Goal: Task Accomplishment & Management: Manage account settings

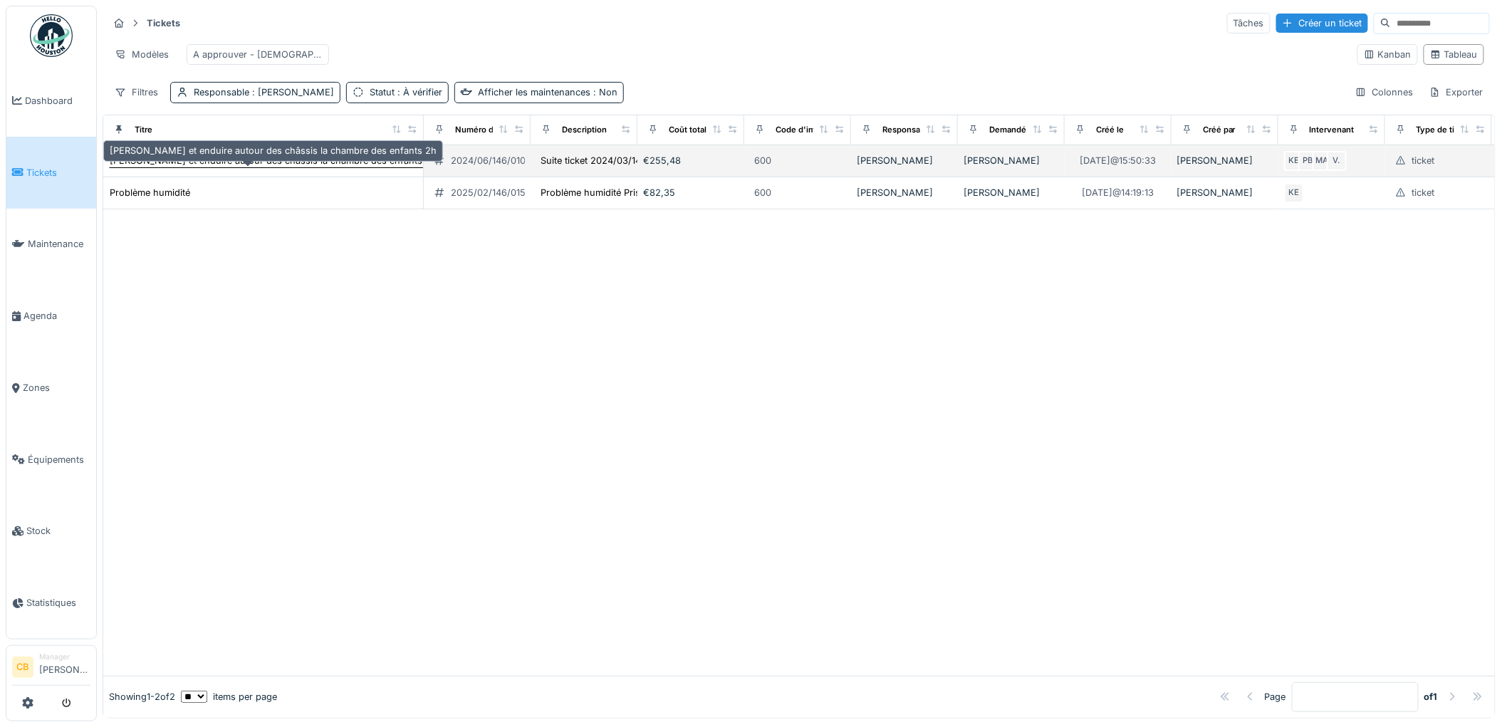
click at [335, 167] on div "[PERSON_NAME] et enduire autour des châssis la chambre des enfants 2h" at bounding box center [273, 161] width 327 height 14
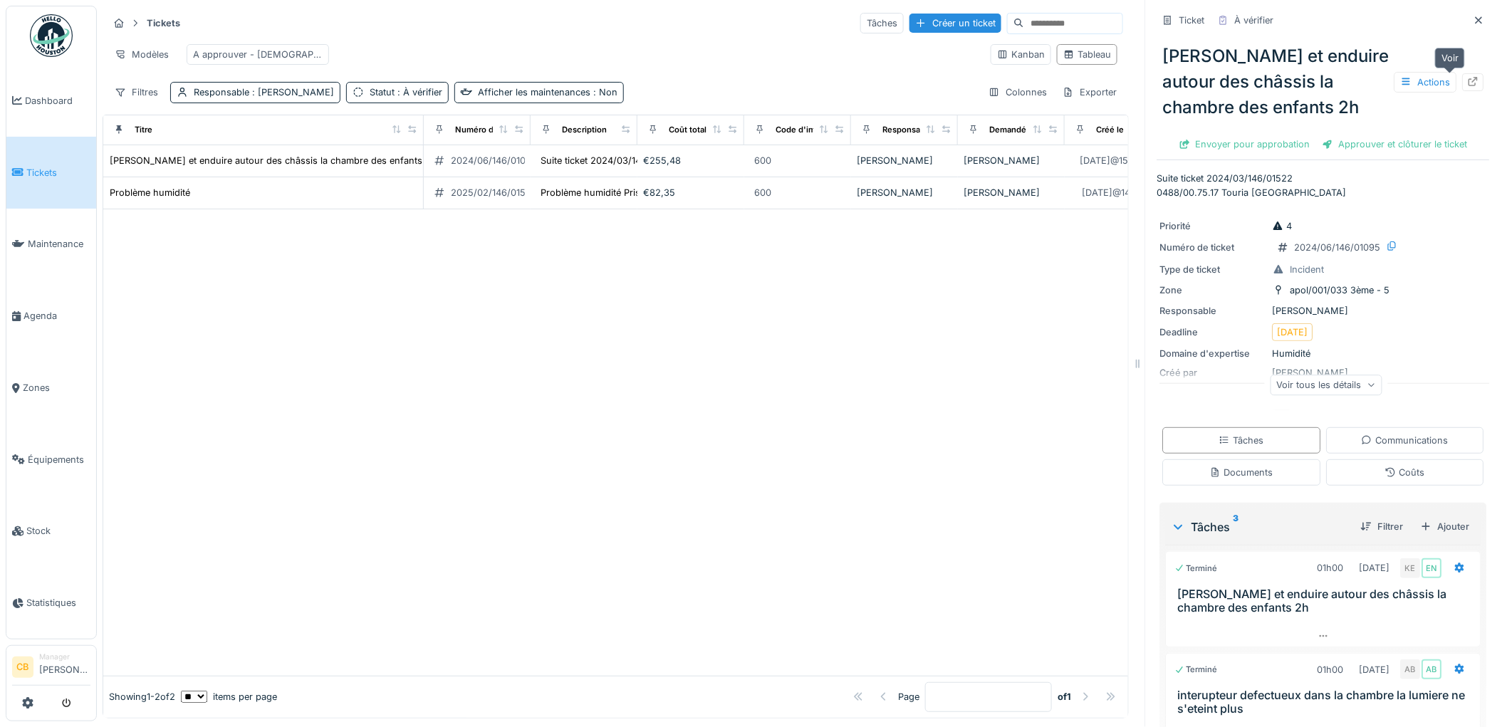
click at [1468, 79] on icon at bounding box center [1473, 81] width 11 height 9
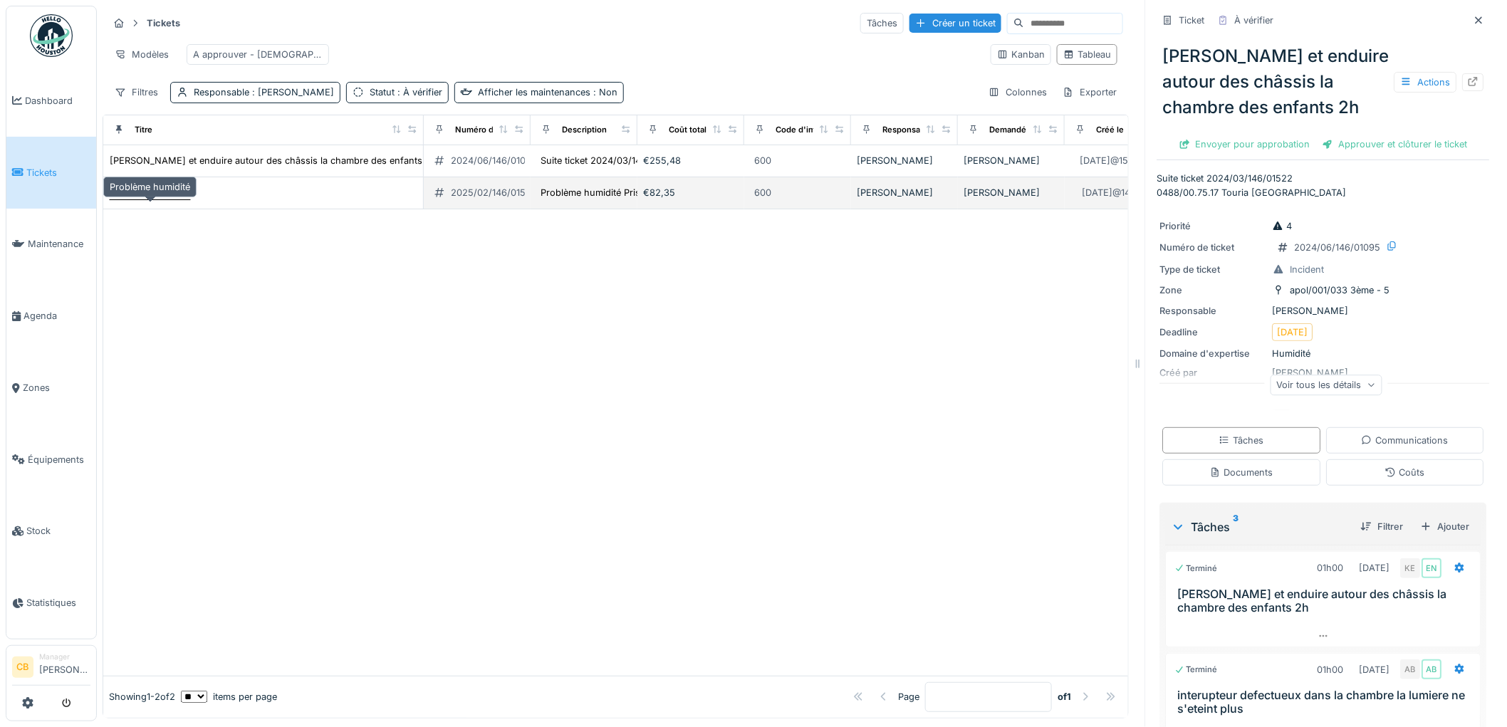
click at [172, 199] on div "Problème humidité" at bounding box center [150, 193] width 80 height 14
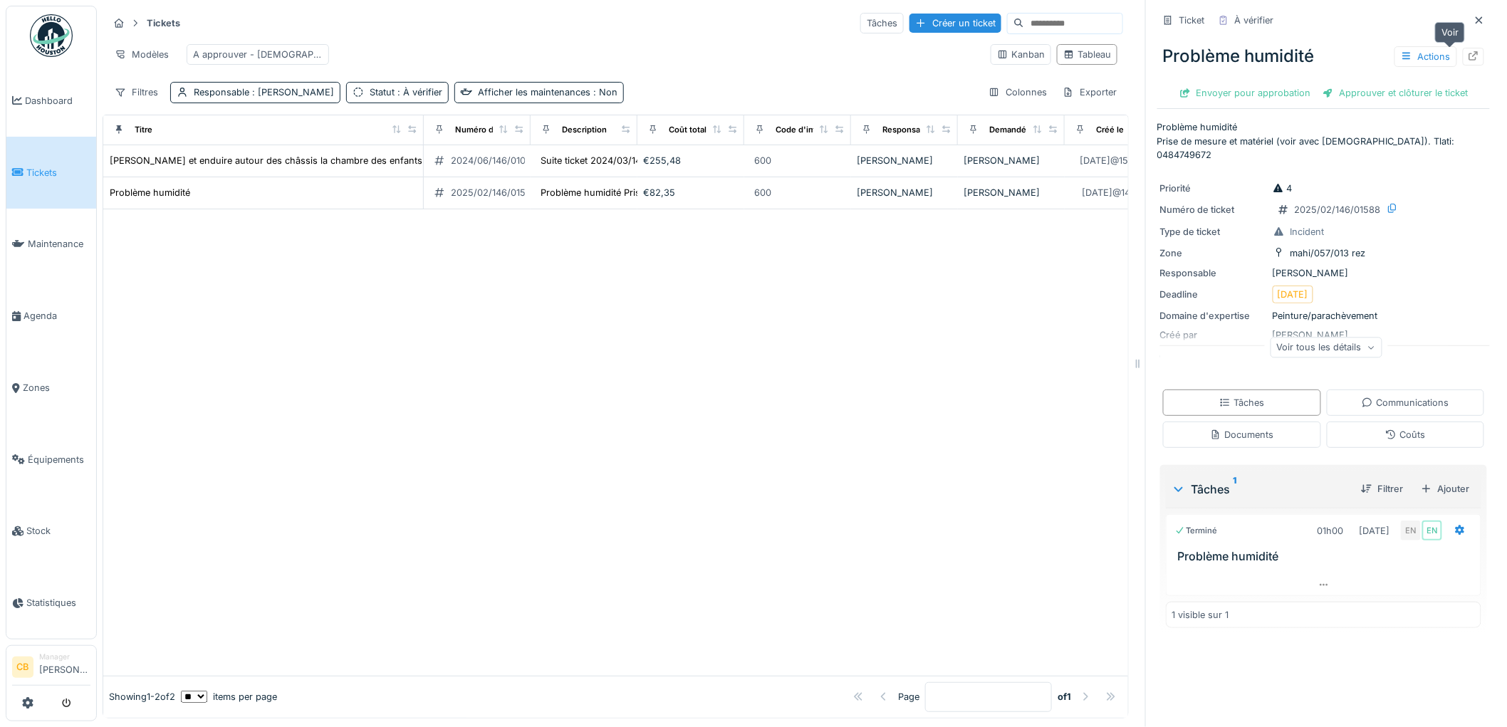
click at [1468, 61] on div at bounding box center [1473, 57] width 11 height 14
click at [36, 153] on link "Tickets" at bounding box center [51, 173] width 90 height 72
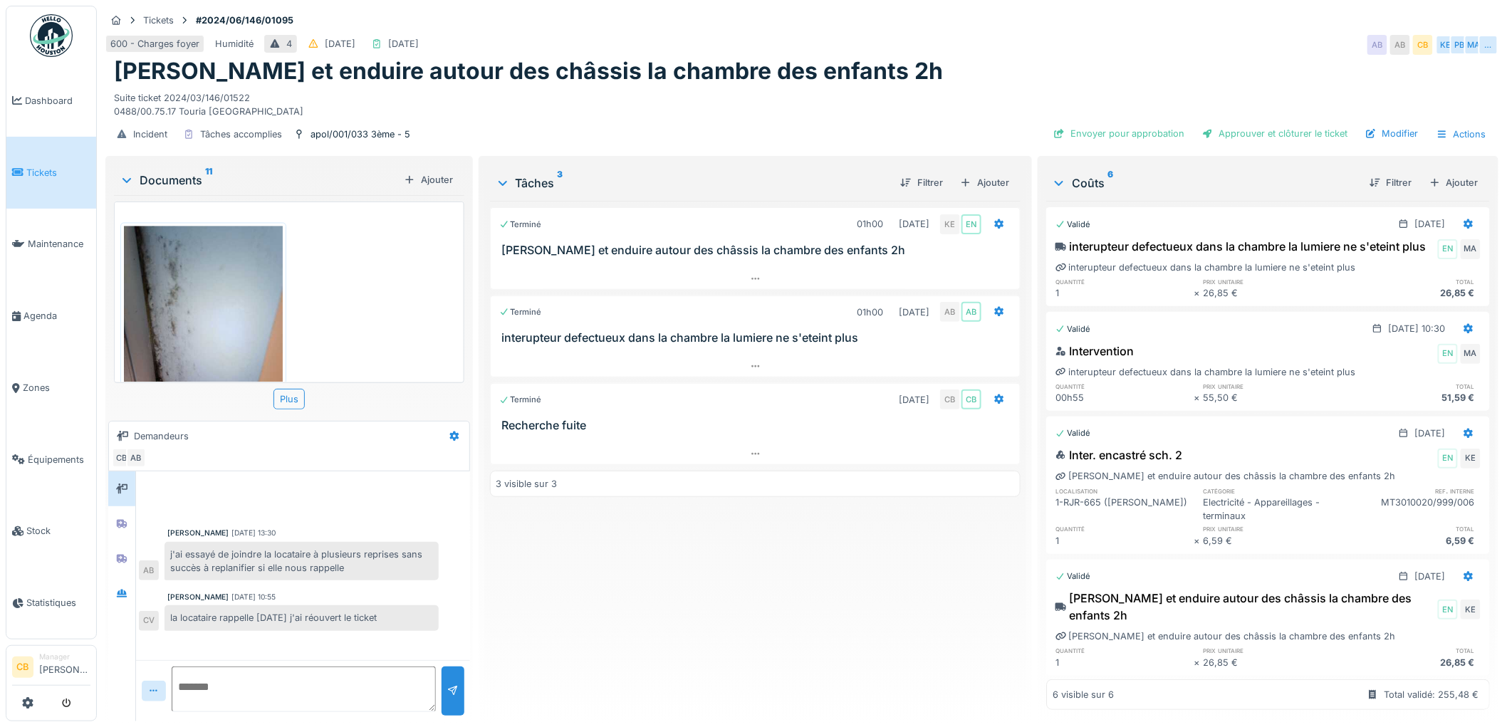
scroll to position [1262, 0]
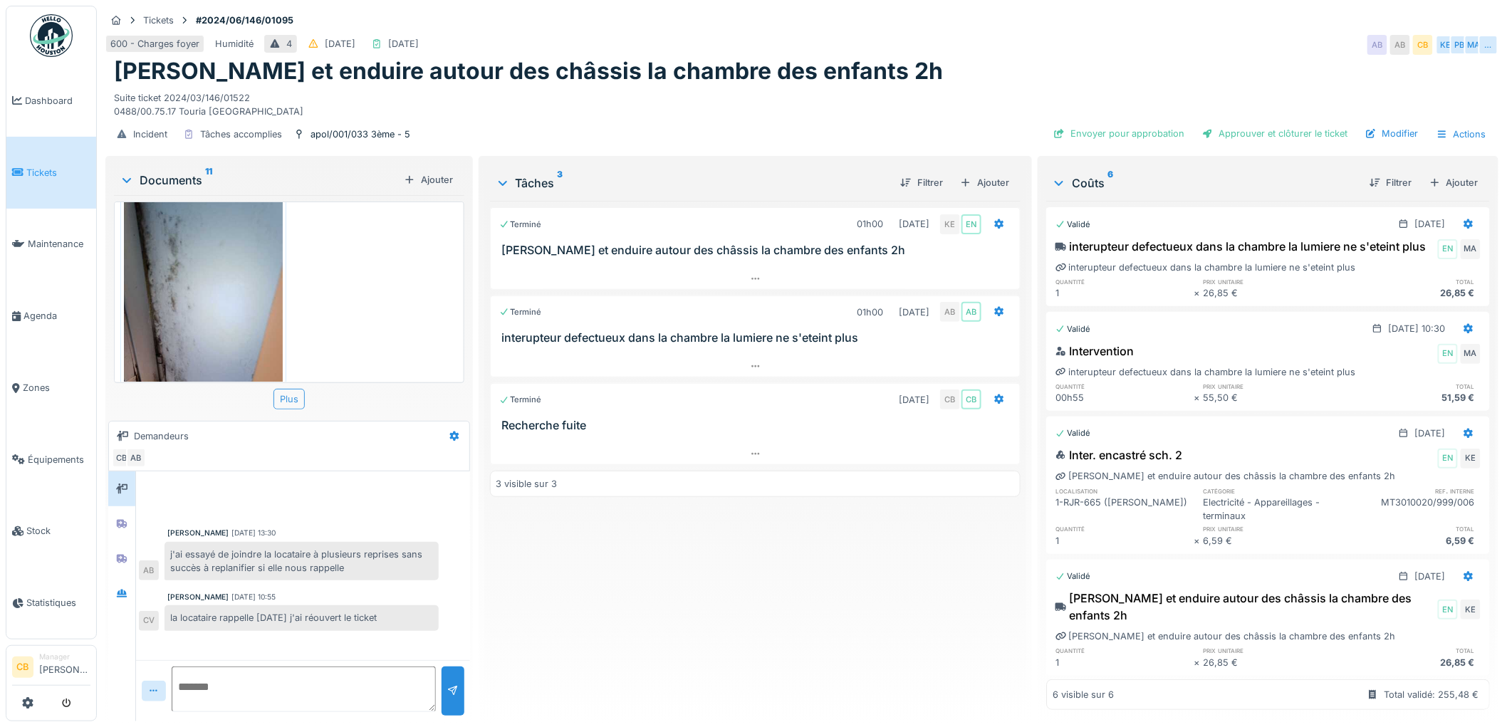
click at [293, 389] on div "Plus" at bounding box center [288, 399] width 31 height 21
click at [127, 173] on icon at bounding box center [126, 180] width 11 height 14
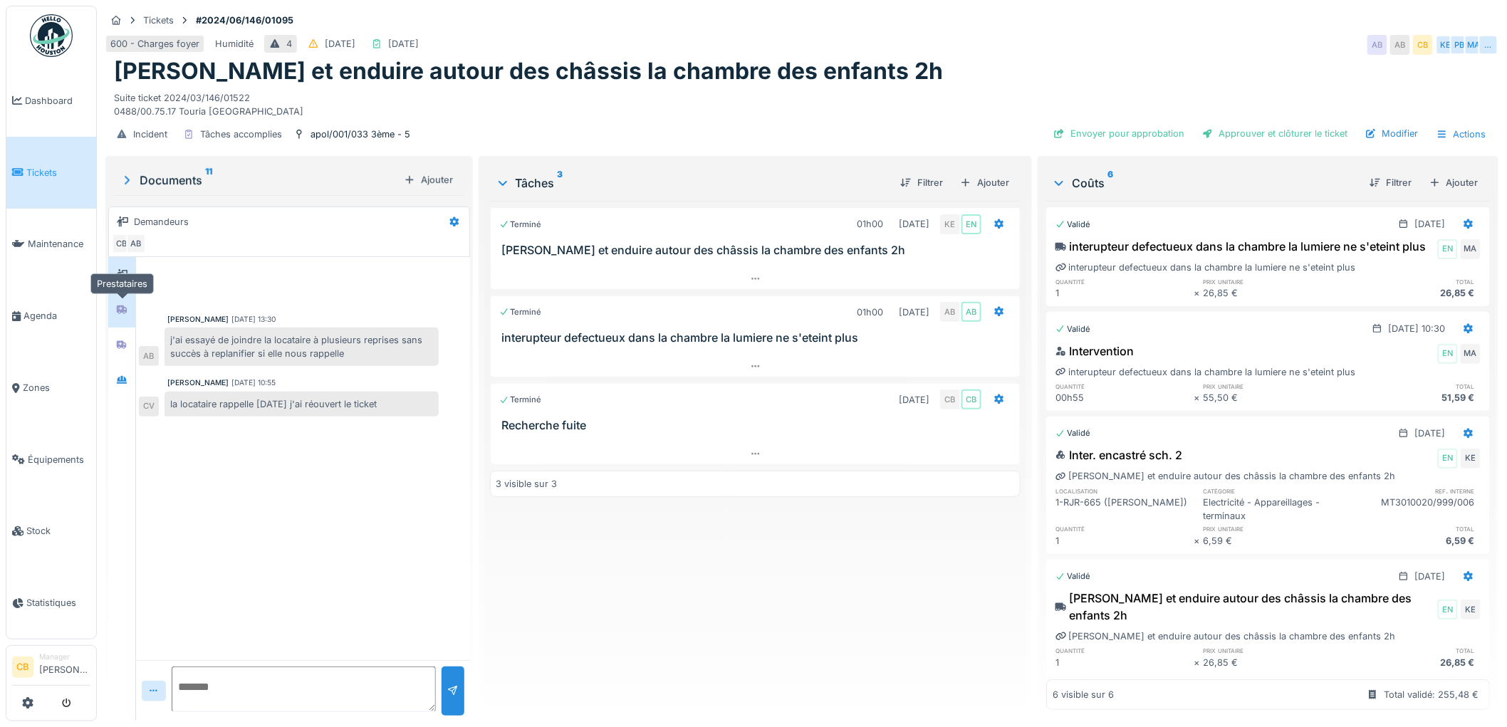
click at [125, 303] on div at bounding box center [121, 310] width 11 height 14
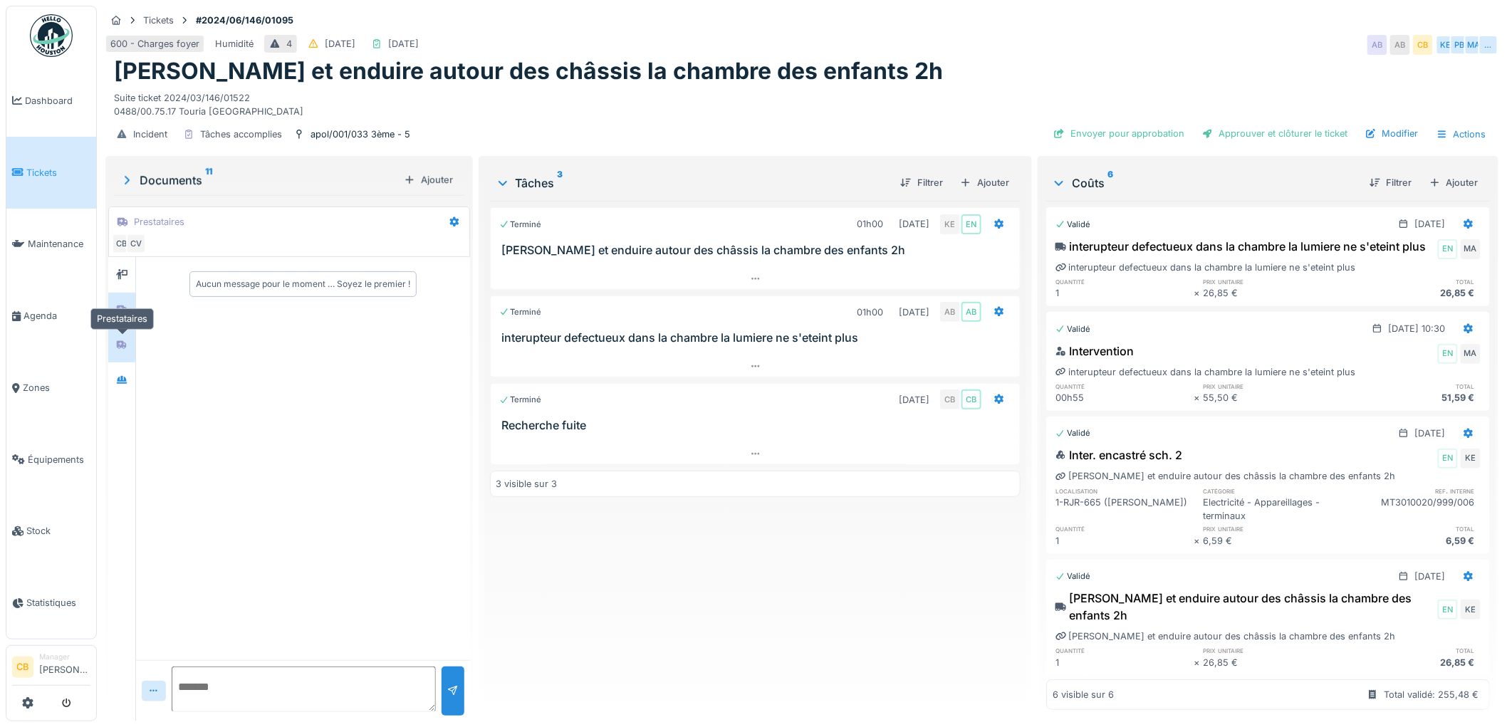
click at [122, 340] on icon at bounding box center [122, 344] width 10 height 9
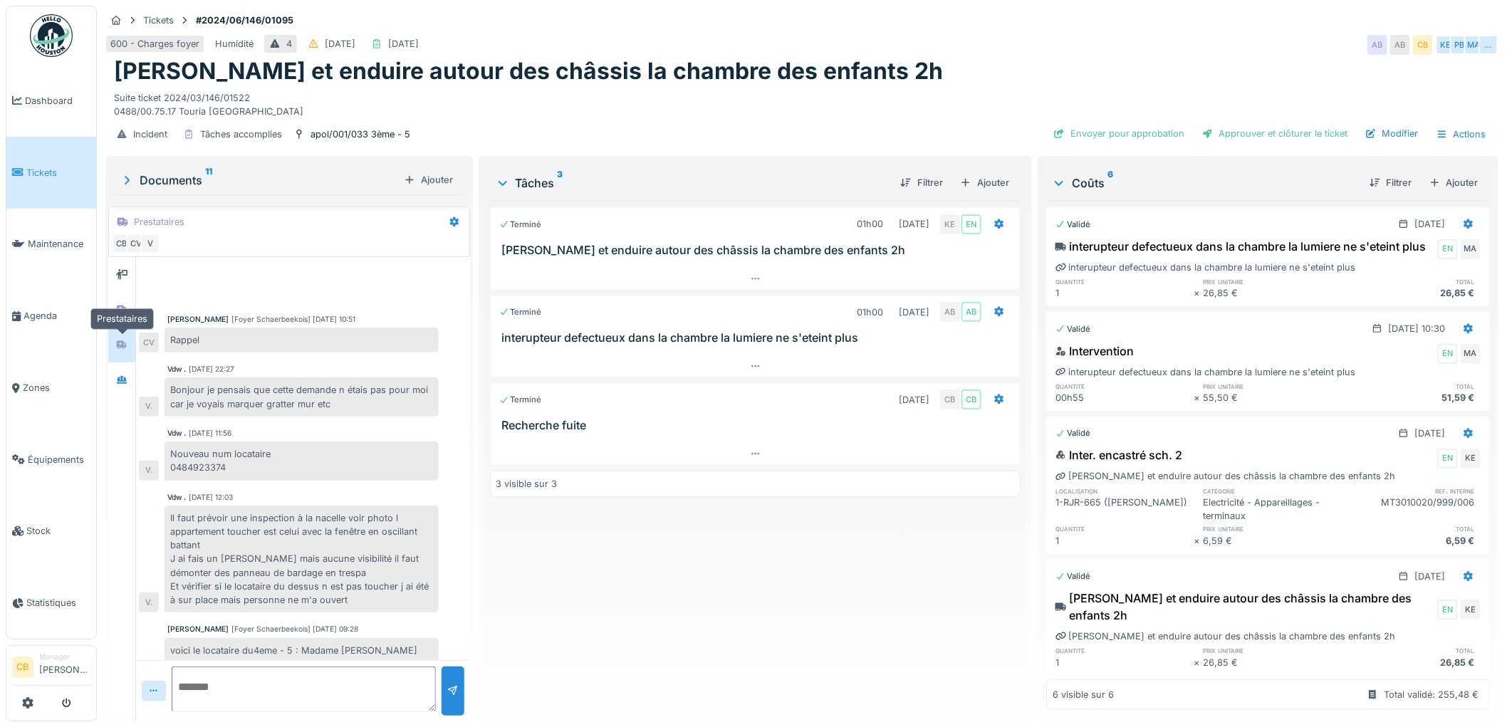
scroll to position [288, 0]
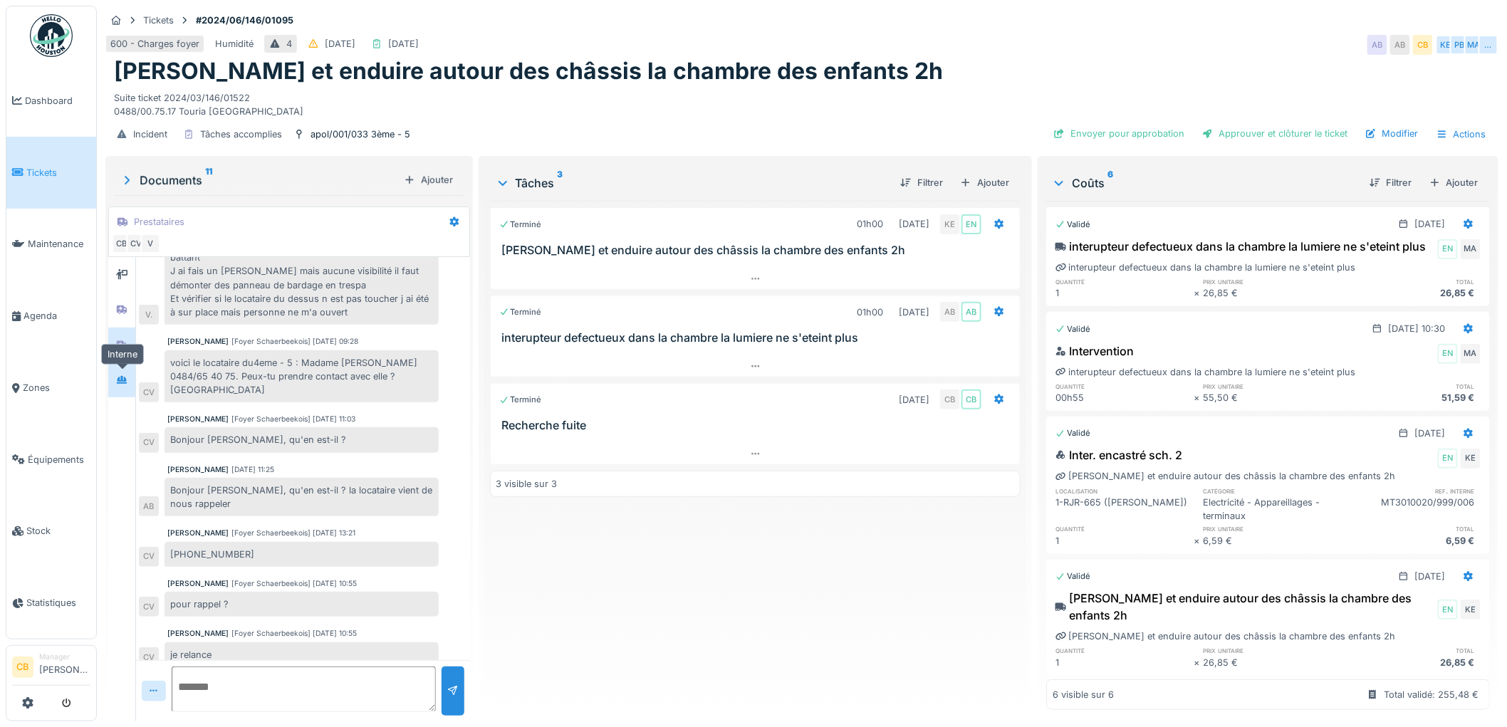
click at [127, 375] on icon at bounding box center [121, 379] width 11 height 9
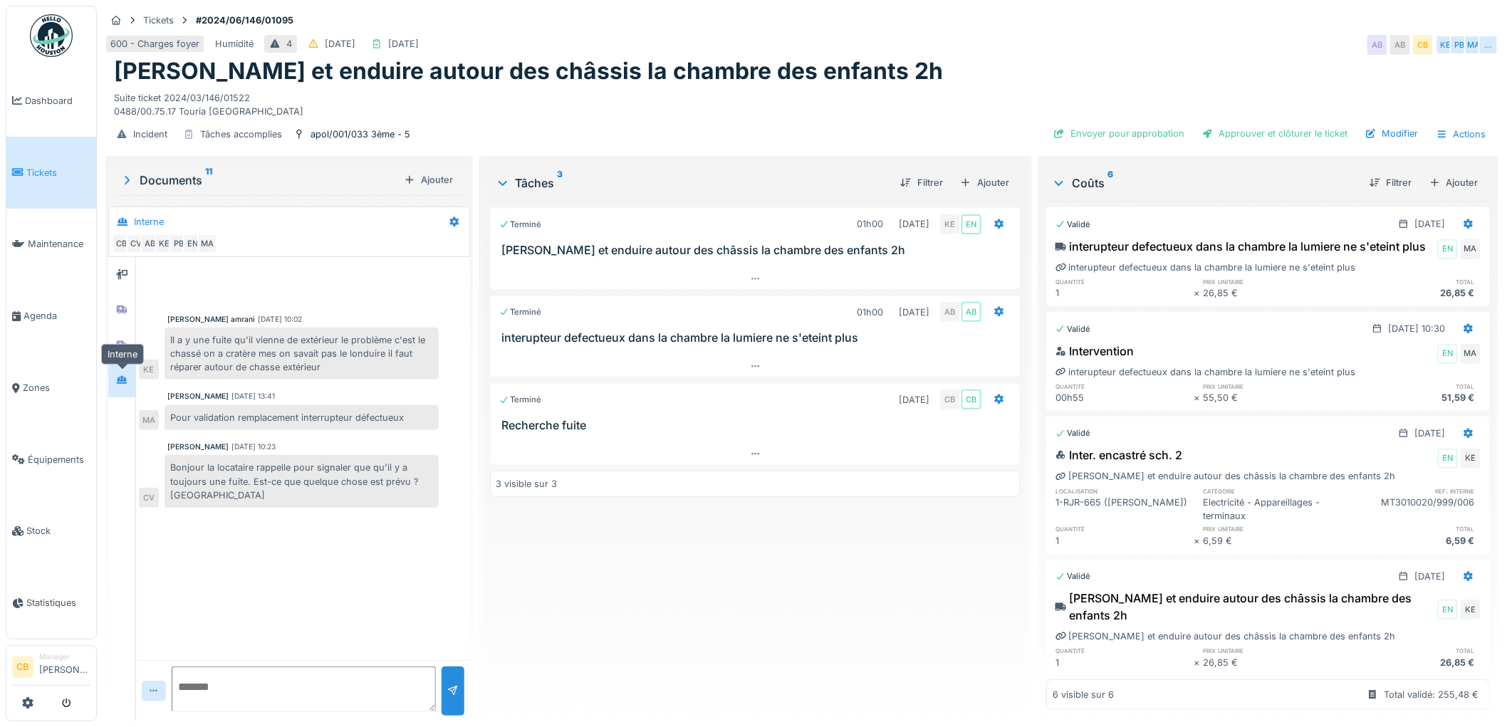
scroll to position [0, 0]
click at [123, 340] on icon at bounding box center [122, 344] width 10 height 9
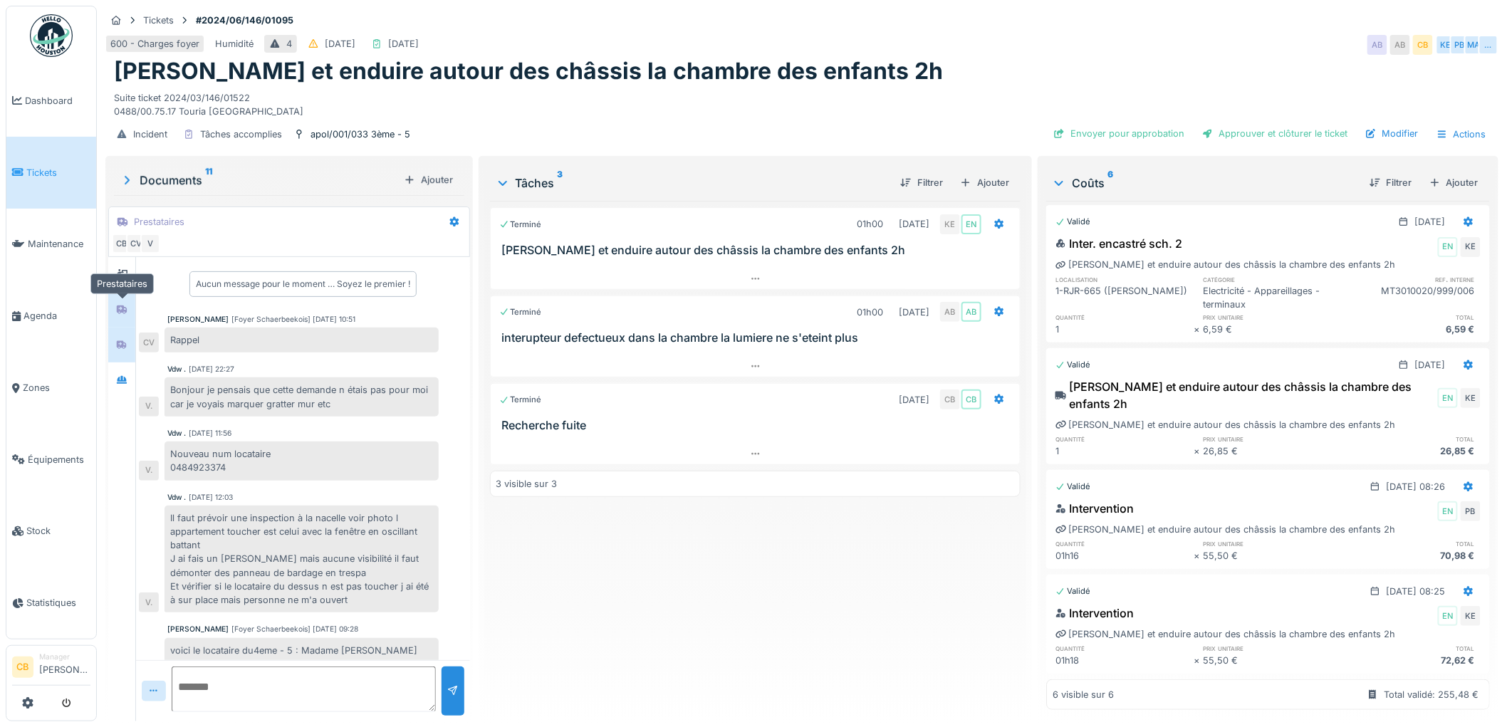
click at [124, 313] on icon at bounding box center [122, 309] width 10 height 9
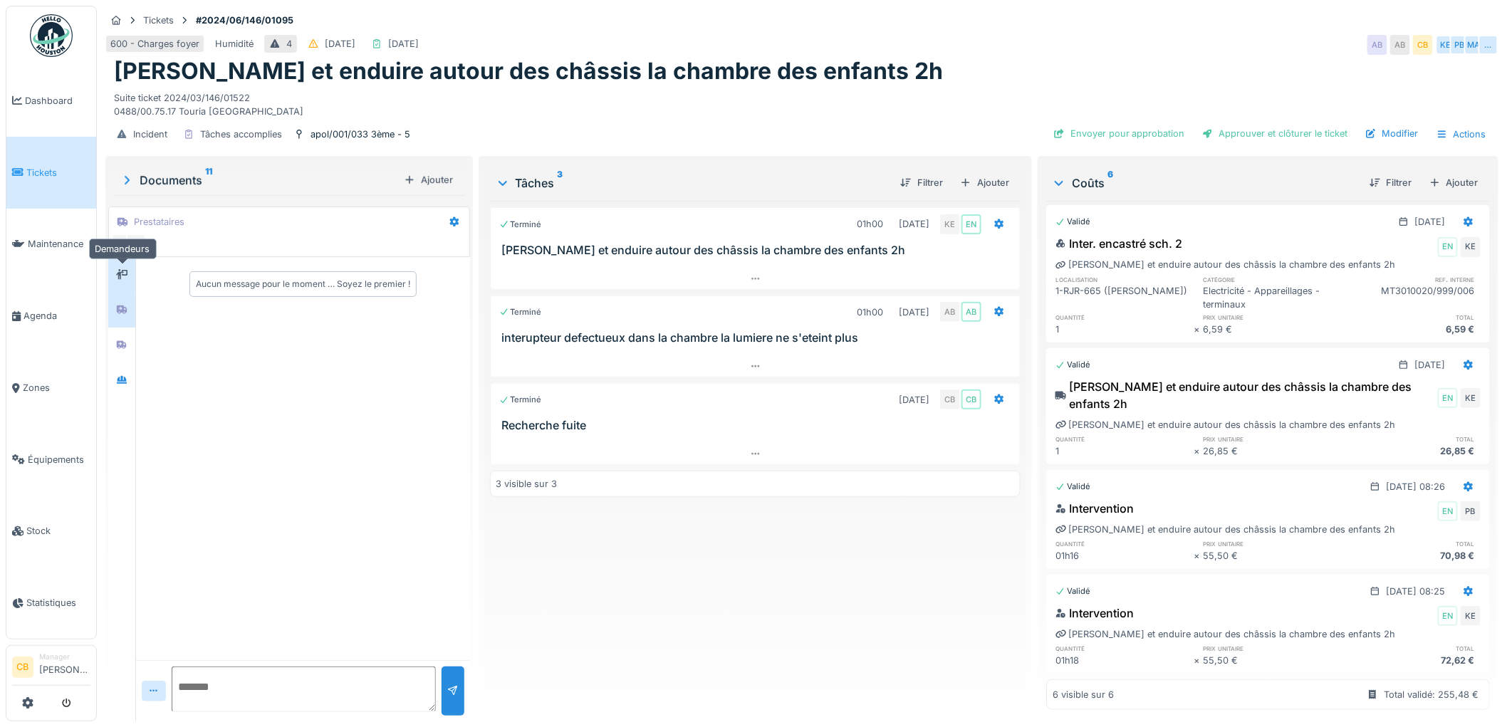
click at [123, 276] on icon at bounding box center [121, 274] width 11 height 9
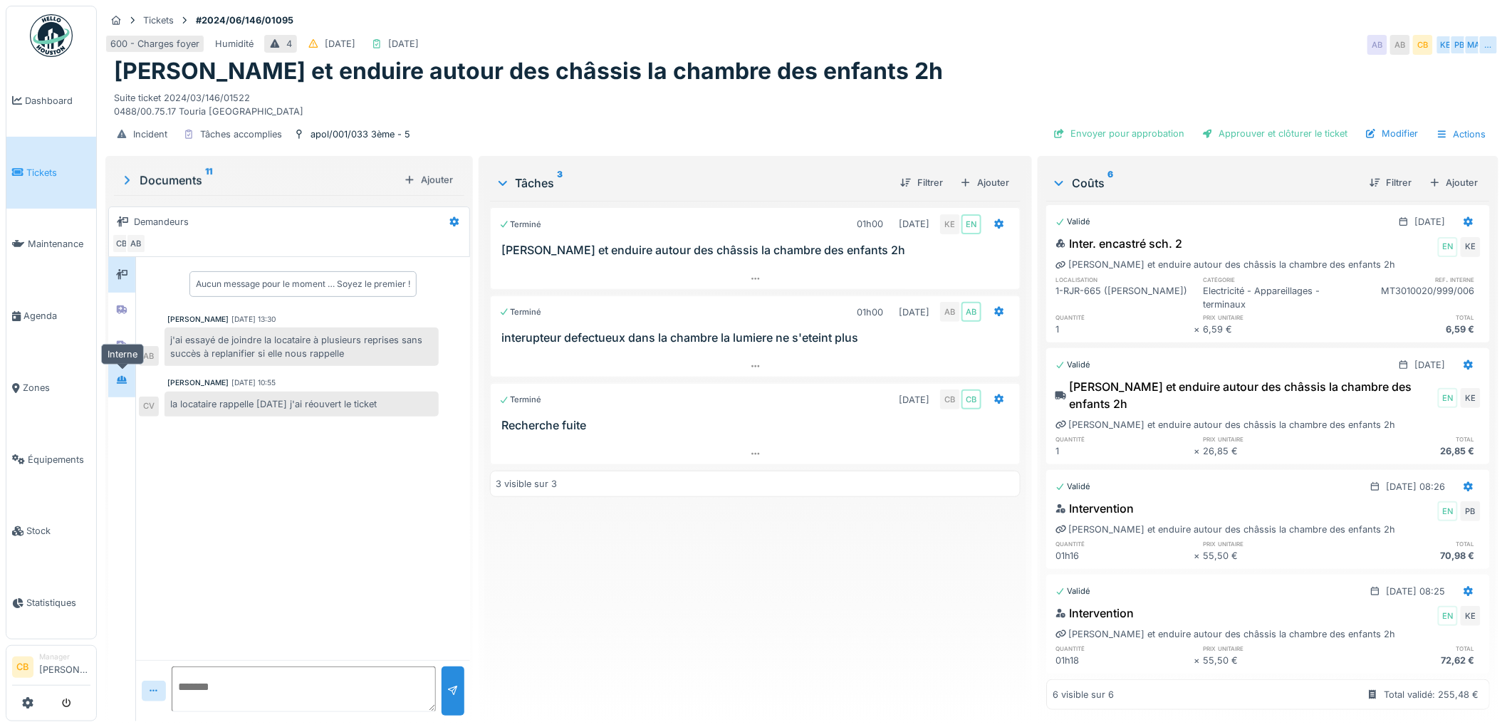
click at [127, 372] on div at bounding box center [121, 380] width 21 height 18
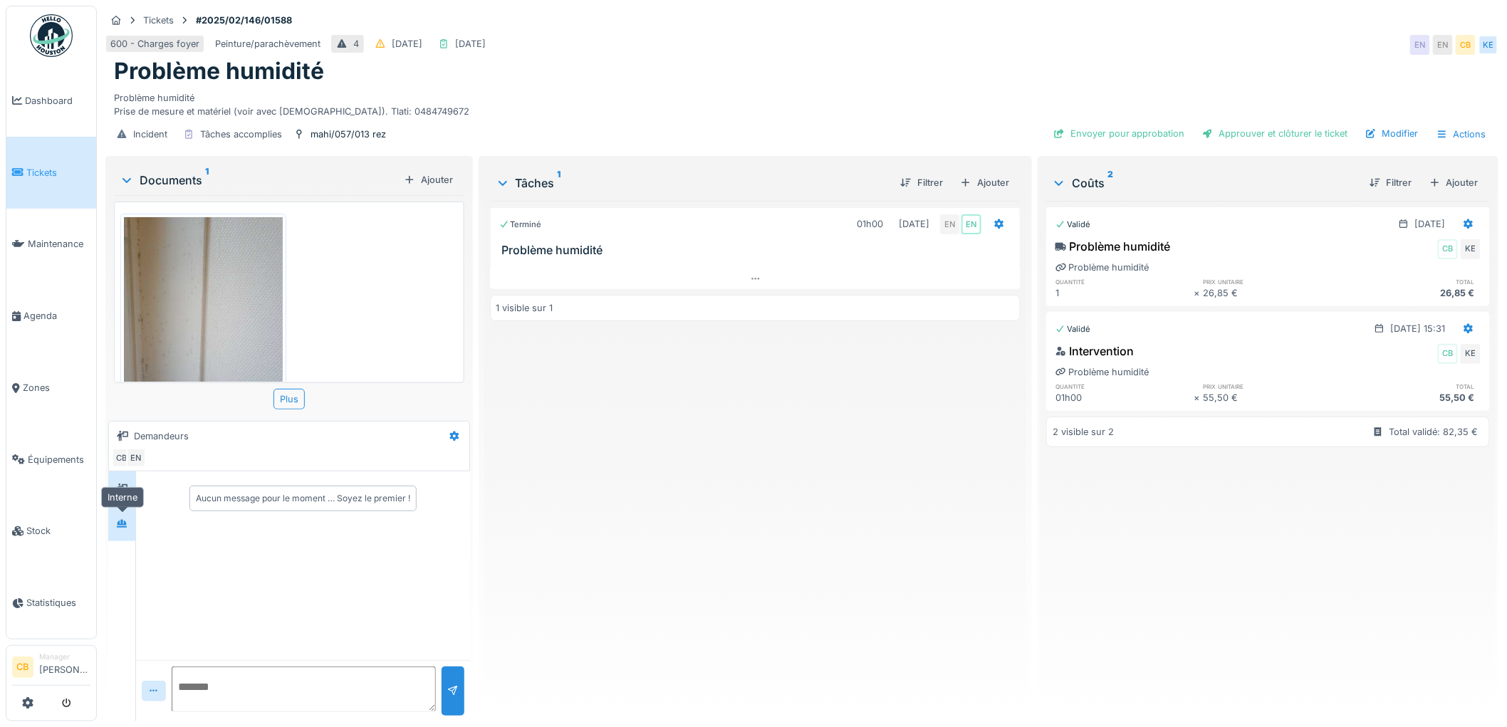
click at [125, 514] on div at bounding box center [121, 523] width 21 height 23
click at [120, 474] on div at bounding box center [121, 488] width 27 height 35
click at [182, 344] on img at bounding box center [203, 322] width 159 height 211
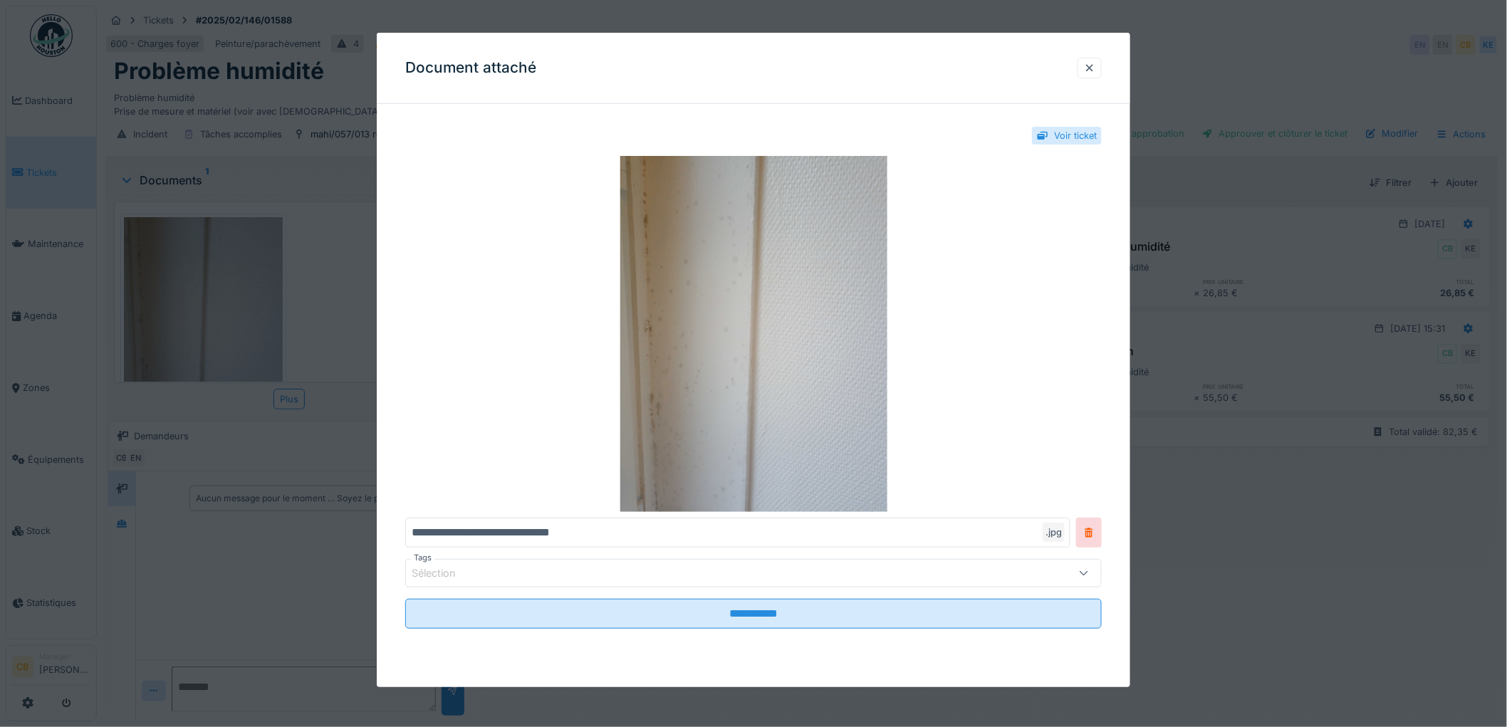
click at [182, 344] on div at bounding box center [753, 363] width 1507 height 727
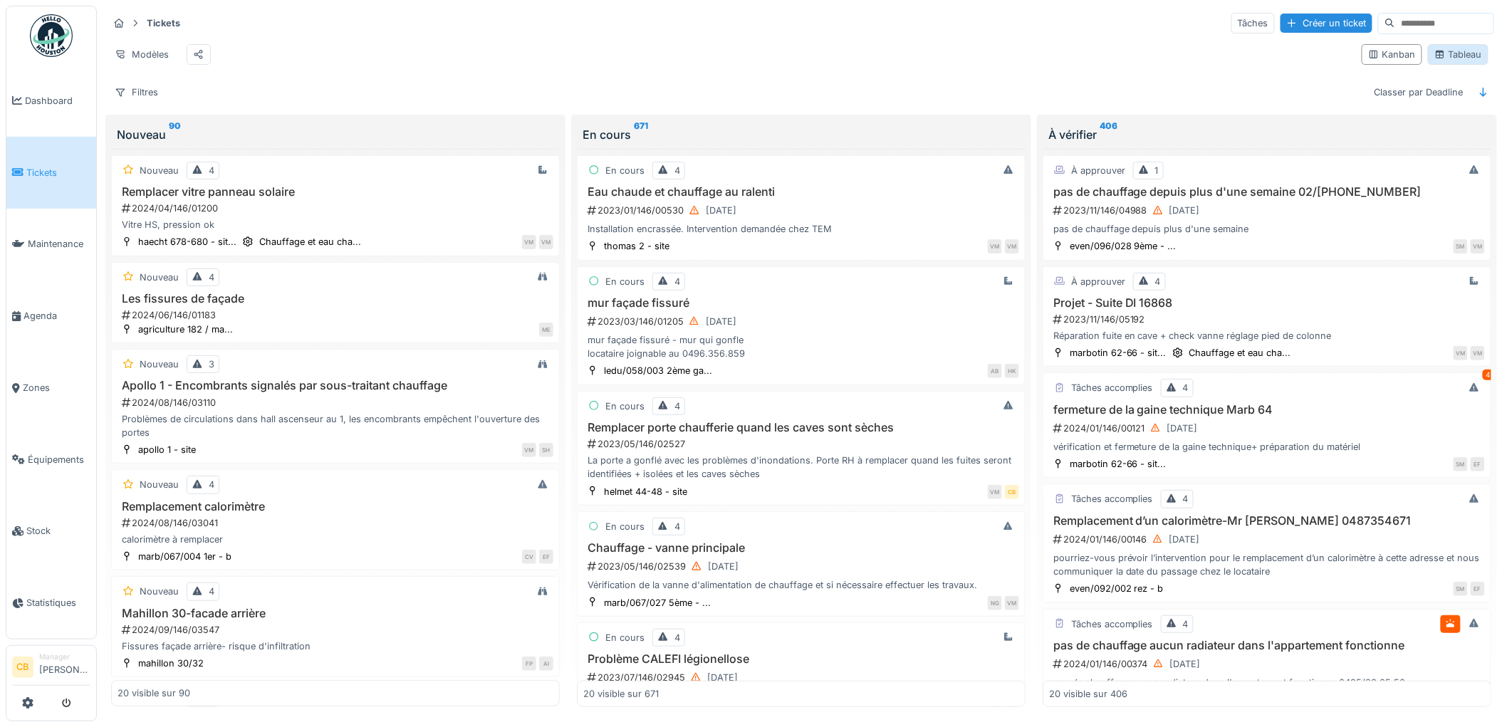
click at [1434, 59] on icon at bounding box center [1439, 54] width 11 height 9
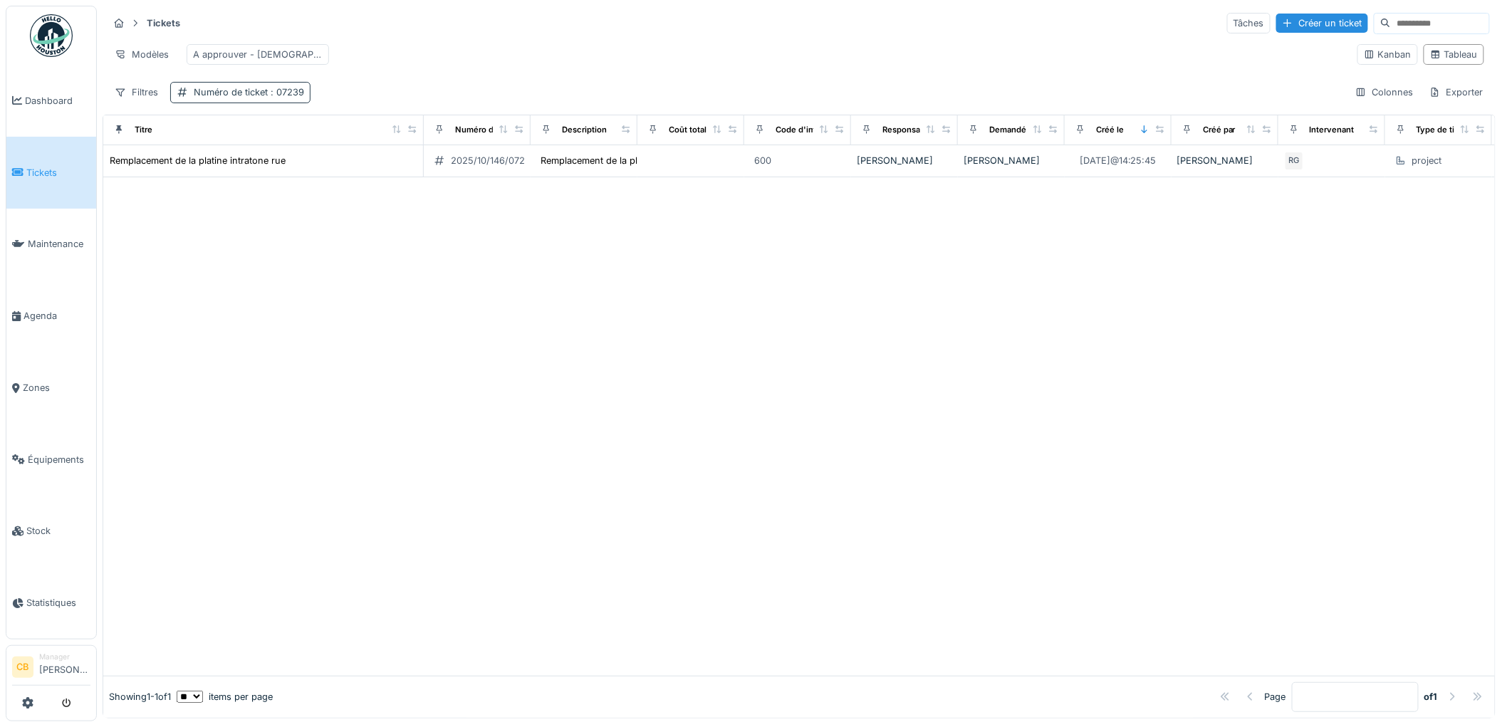
click at [302, 98] on span ": 07239" at bounding box center [286, 92] width 36 height 11
click at [234, 177] on ticket_g2NDI "*****" at bounding box center [276, 173] width 198 height 30
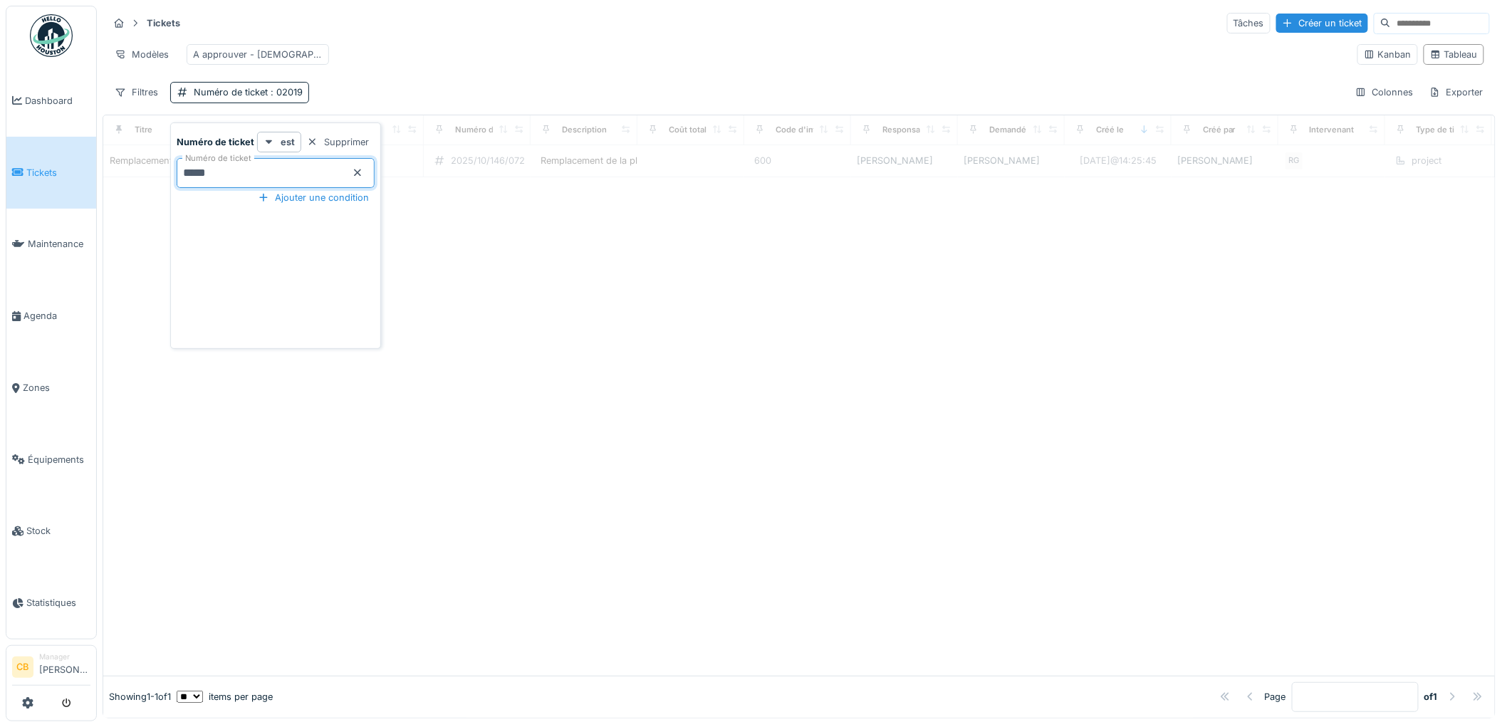
type ticket_g2NDI "*****"
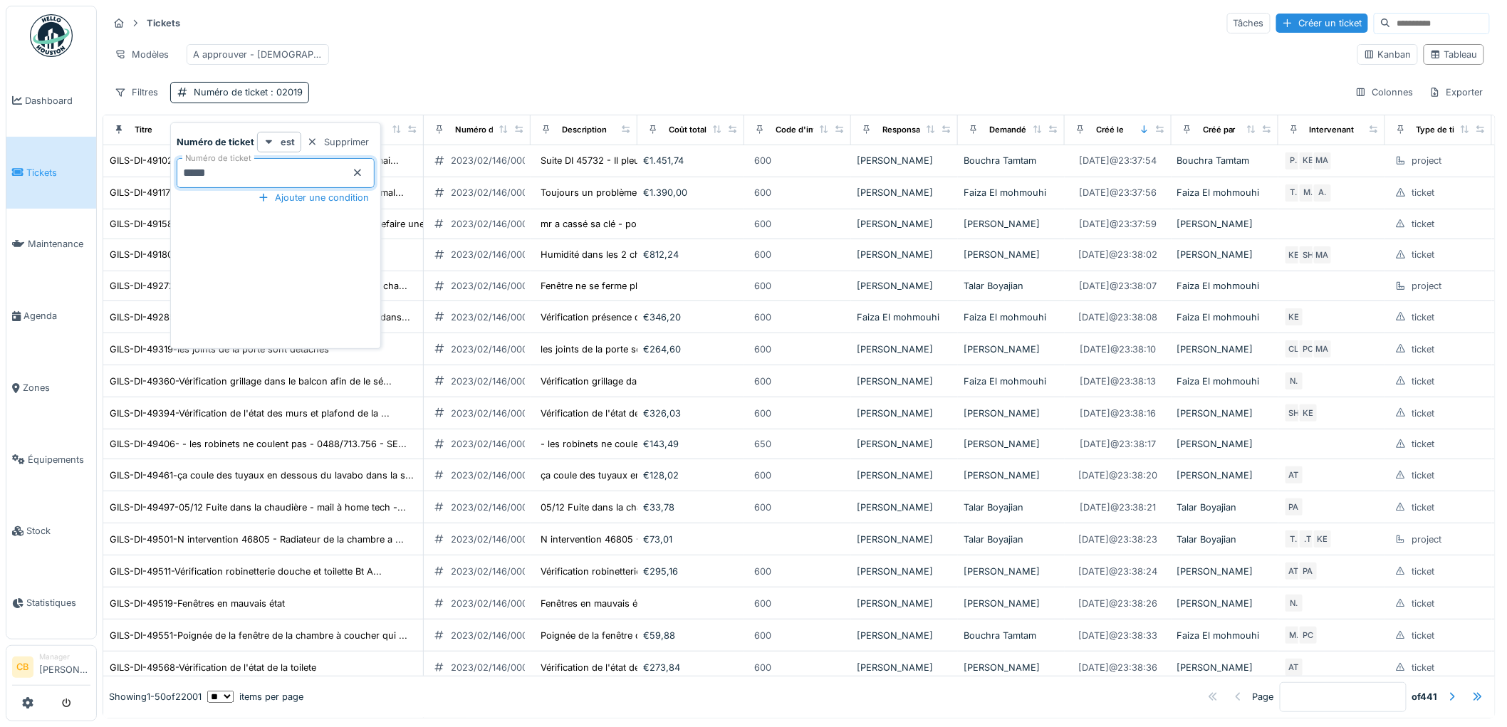
click at [496, 93] on div "Tickets Tâches Créer un ticket Modèles A approuver - [DEMOGRAPHIC_DATA] Kanban …" at bounding box center [799, 57] width 1393 height 103
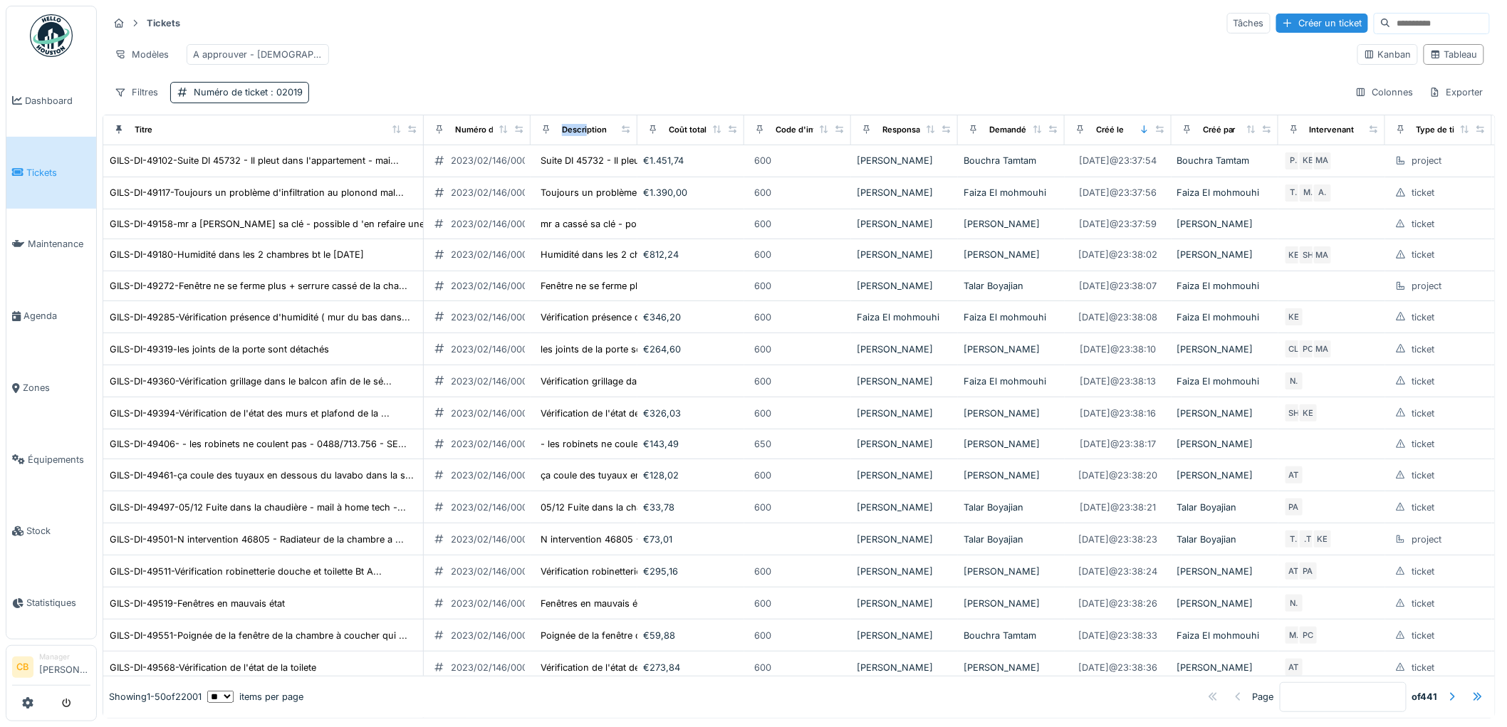
drag, startPoint x: 529, startPoint y: 130, endPoint x: 588, endPoint y: 132, distance: 59.2
click at [588, 132] on tr "Titre Numéro de ticket Description Coût total Code d'imputation Responsable Dem…" at bounding box center [1438, 130] width 2670 height 30
click at [528, 128] on th "Numéro de ticket" at bounding box center [477, 130] width 107 height 30
click at [516, 133] on icon at bounding box center [519, 129] width 10 height 8
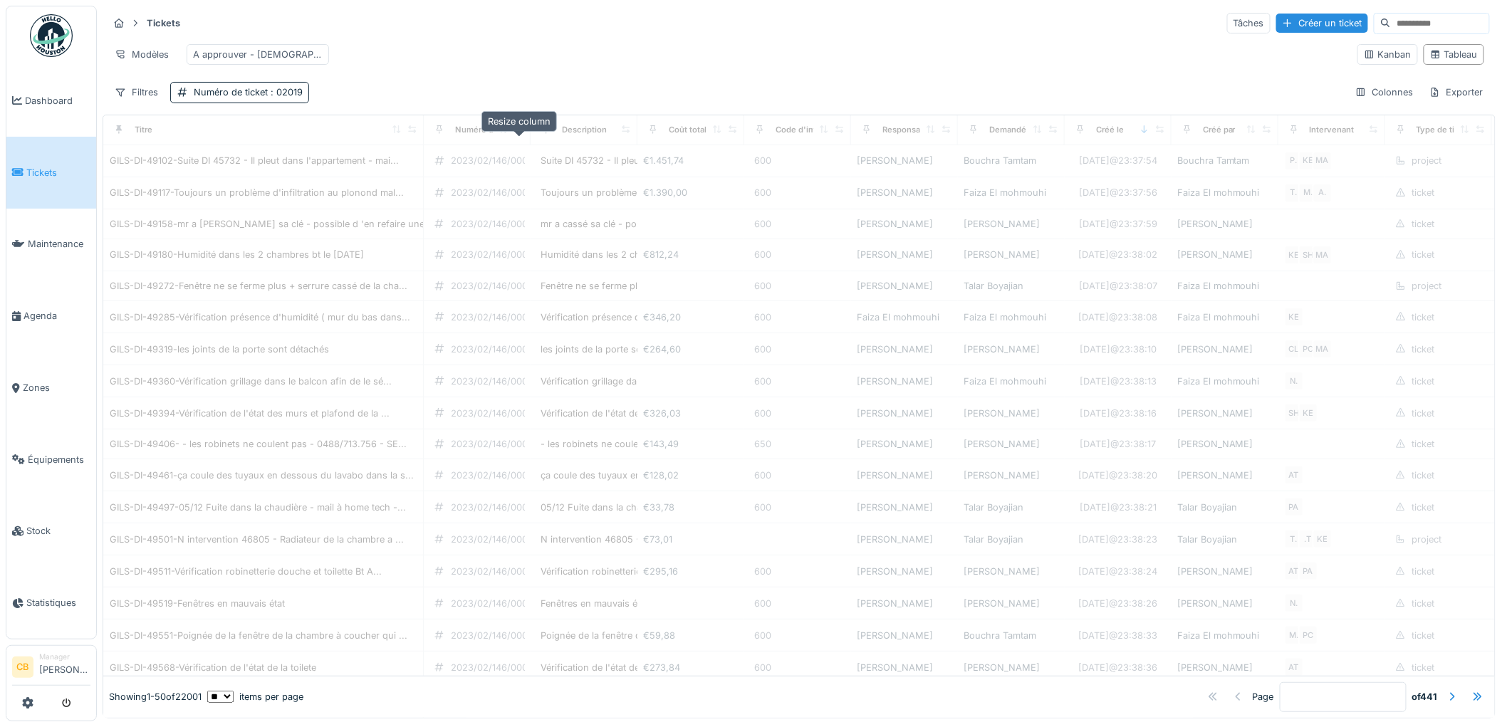
click at [520, 133] on icon at bounding box center [519, 129] width 8 height 8
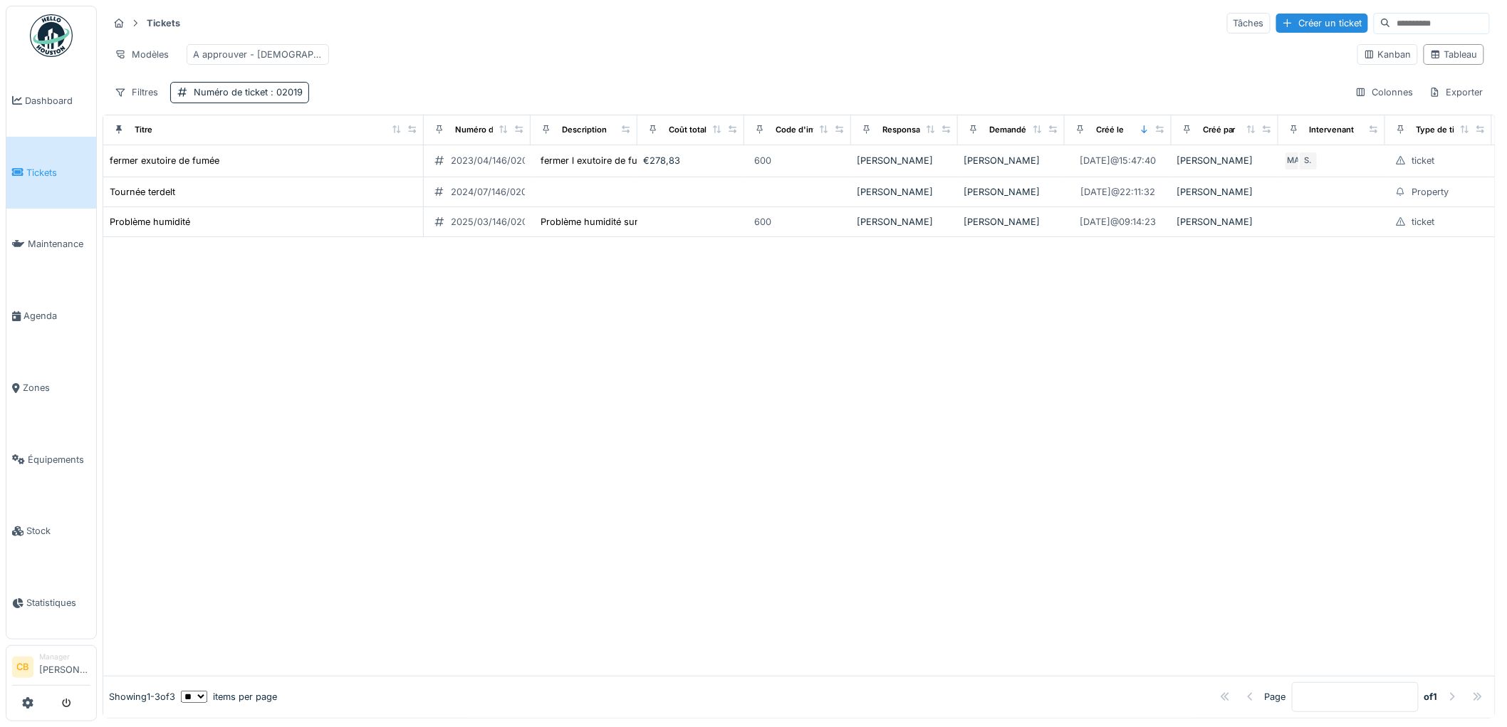
click at [523, 62] on div "Modèles A approuver - christian" at bounding box center [727, 54] width 1238 height 32
click at [518, 133] on icon at bounding box center [519, 129] width 8 height 8
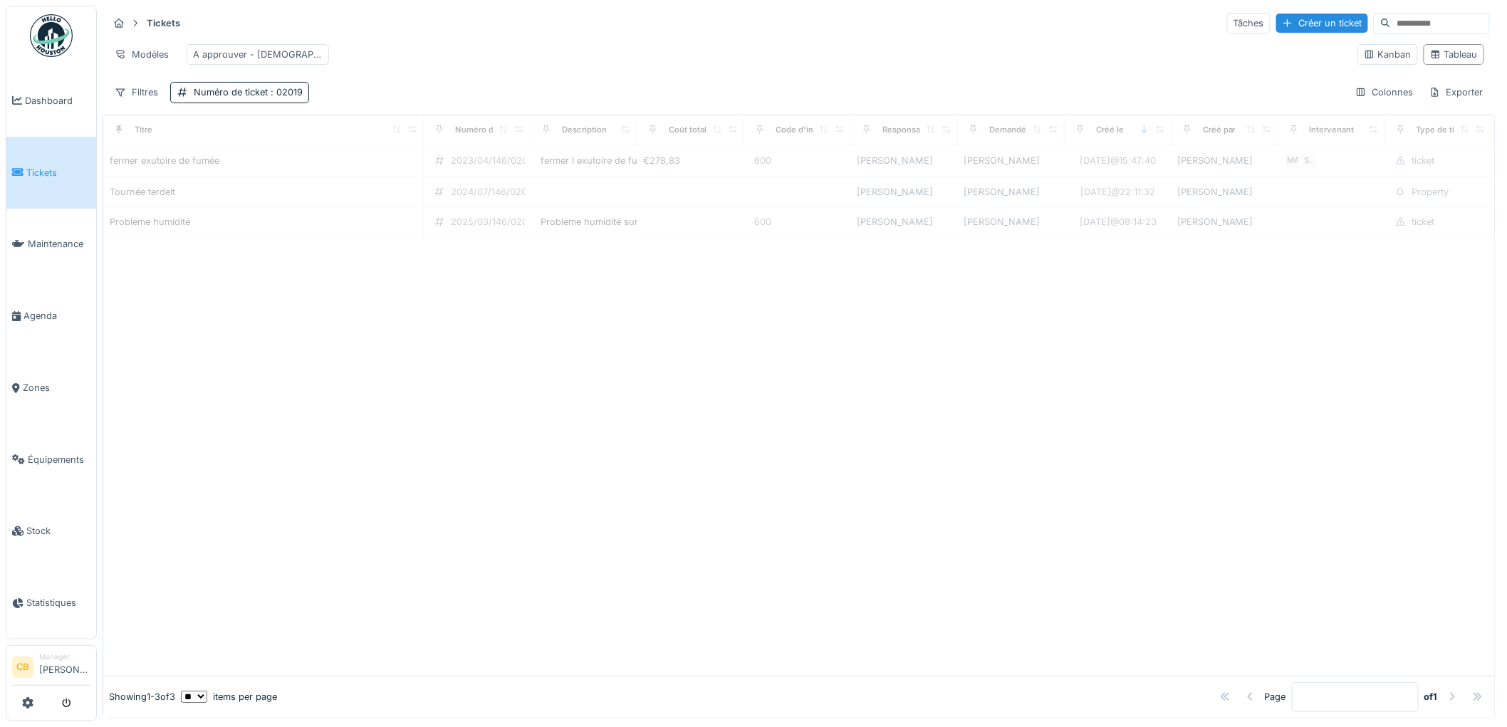
click at [506, 64] on div "Modèles A approuver - christian" at bounding box center [727, 54] width 1238 height 32
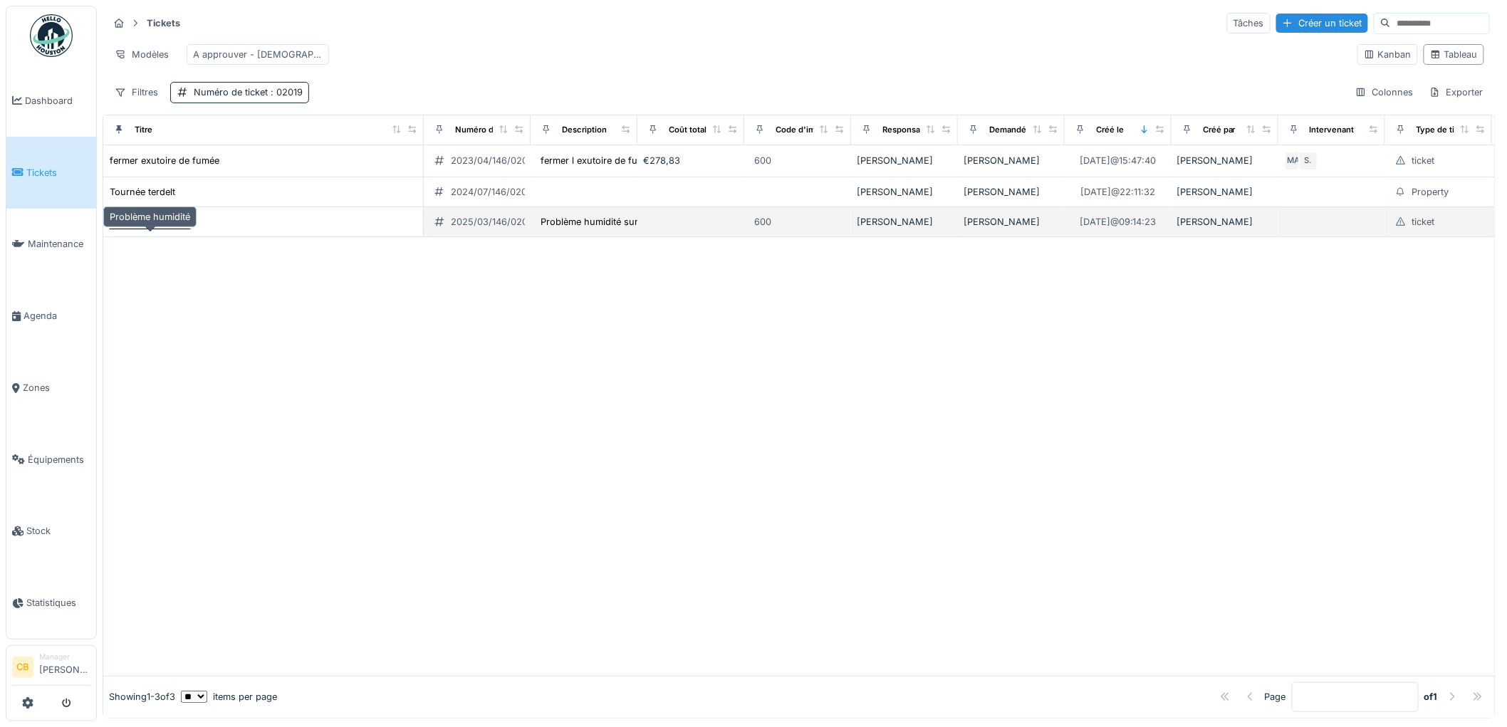
click at [176, 229] on div "Problème humidité" at bounding box center [150, 222] width 80 height 14
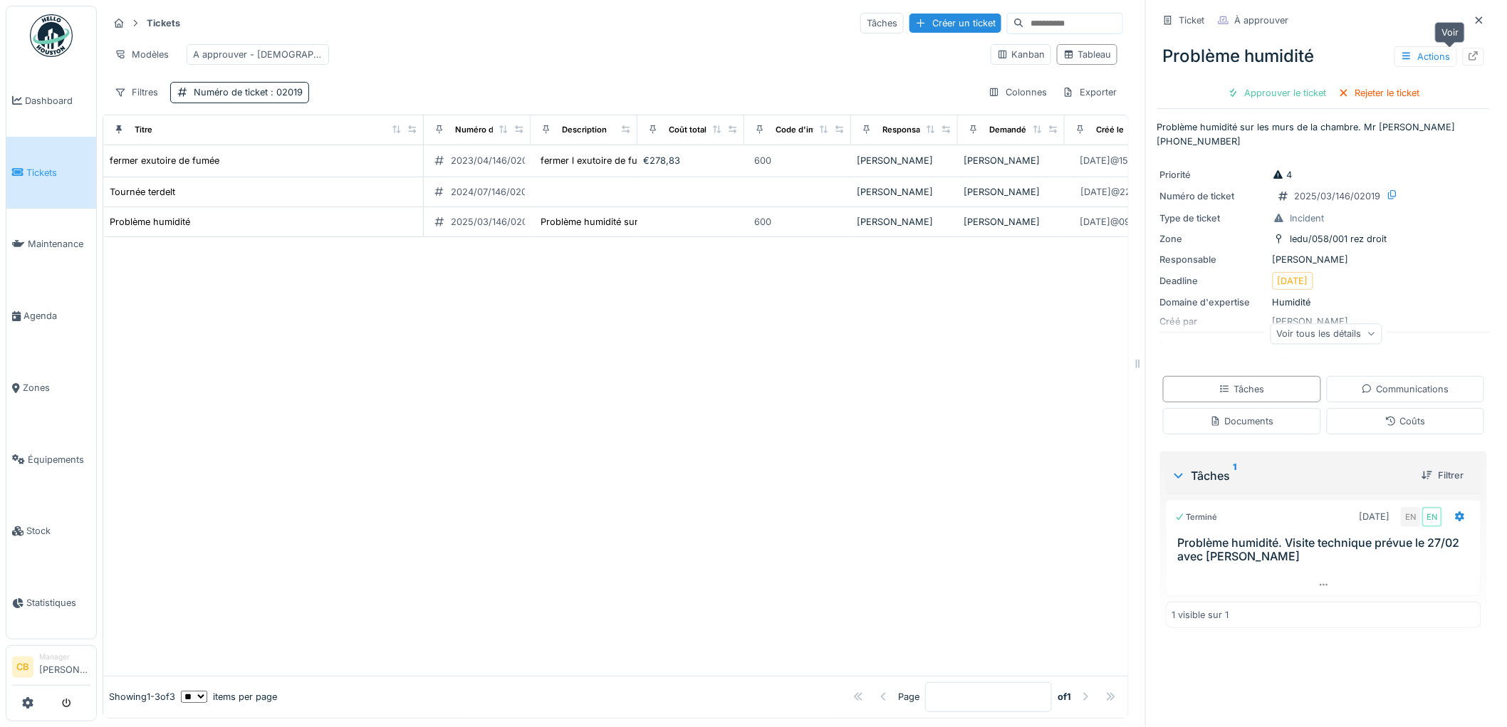
click at [1468, 57] on icon at bounding box center [1473, 55] width 11 height 9
click at [46, 30] on img at bounding box center [51, 35] width 43 height 43
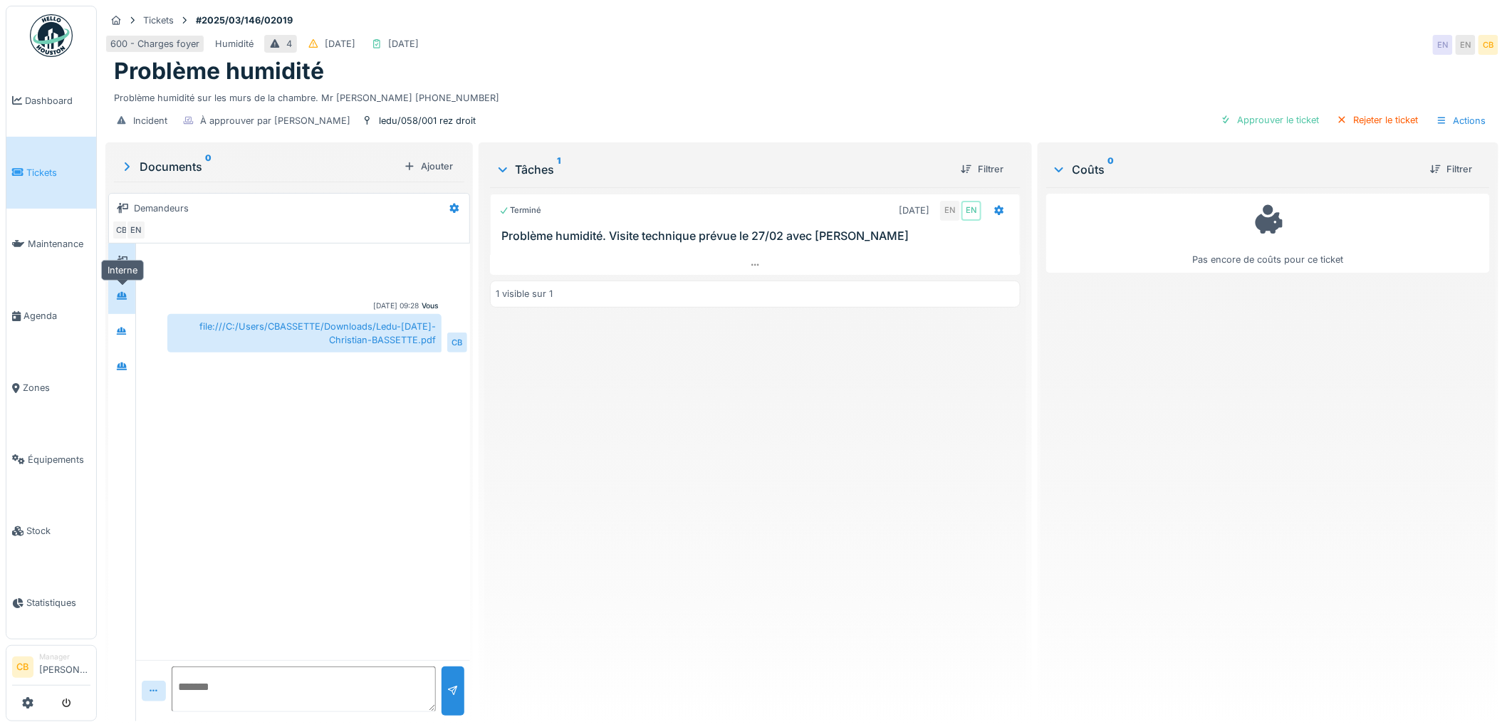
click at [113, 301] on div at bounding box center [121, 297] width 21 height 18
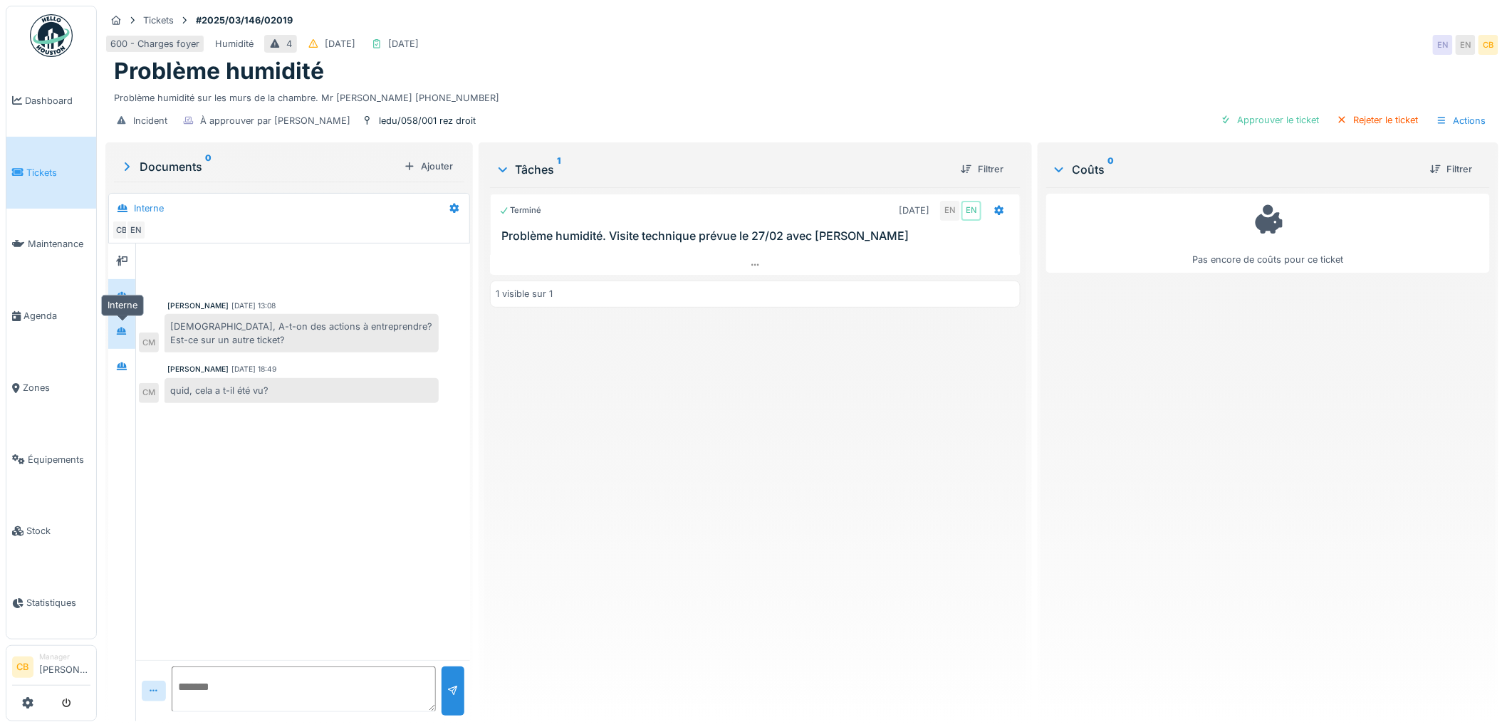
click at [116, 330] on icon at bounding box center [121, 331] width 11 height 9
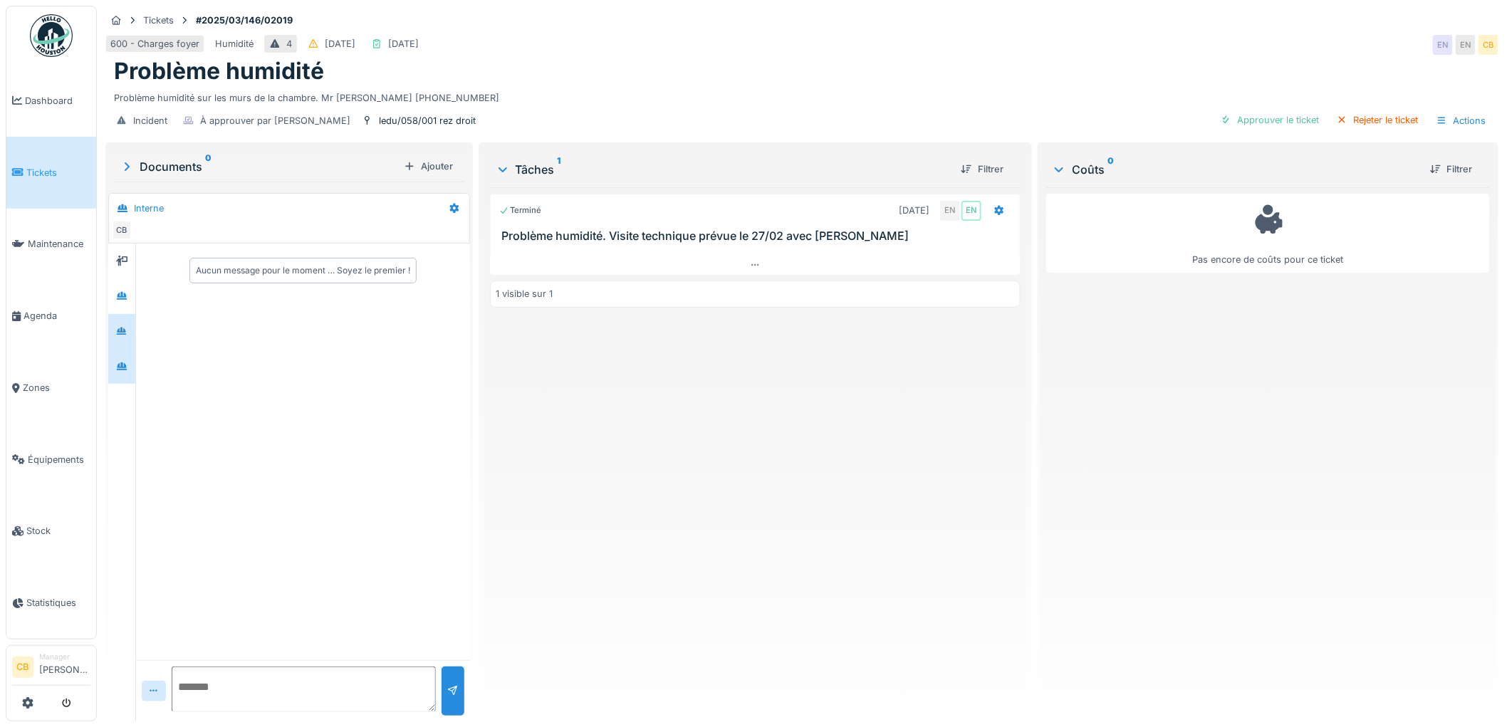
click at [120, 354] on div at bounding box center [121, 366] width 27 height 35
click at [125, 273] on div at bounding box center [121, 260] width 21 height 23
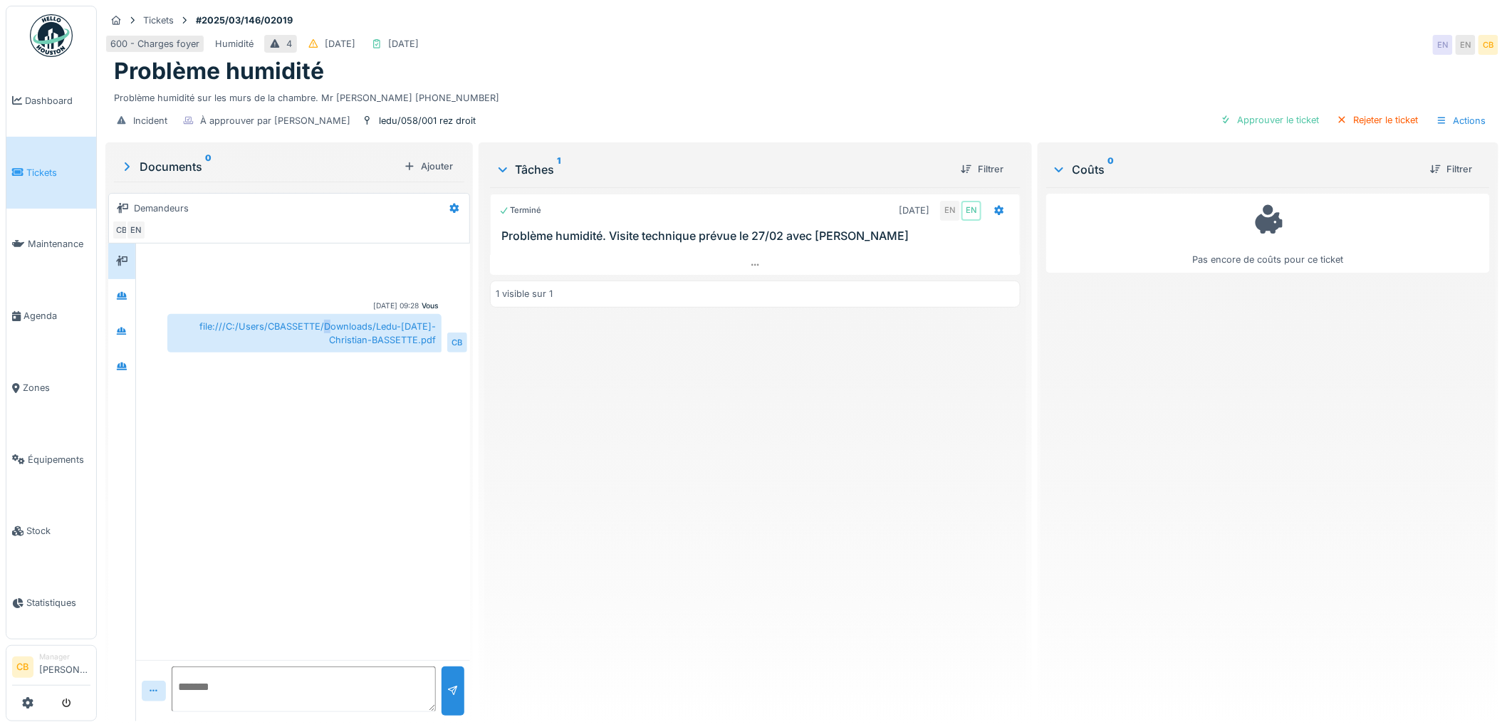
click at [324, 323] on div "file:///C:/Users/CBASSETTE/Downloads/Ledu-27-Feb-2025-Christian-BASSETTE.pdf" at bounding box center [304, 333] width 274 height 38
click at [330, 355] on div "Vous 22/08/2025 09:28 file:///C:/Users/CBASSETTE/Downloads/Ledu-27-Feb-2025-Chr…" at bounding box center [303, 301] width 334 height 115
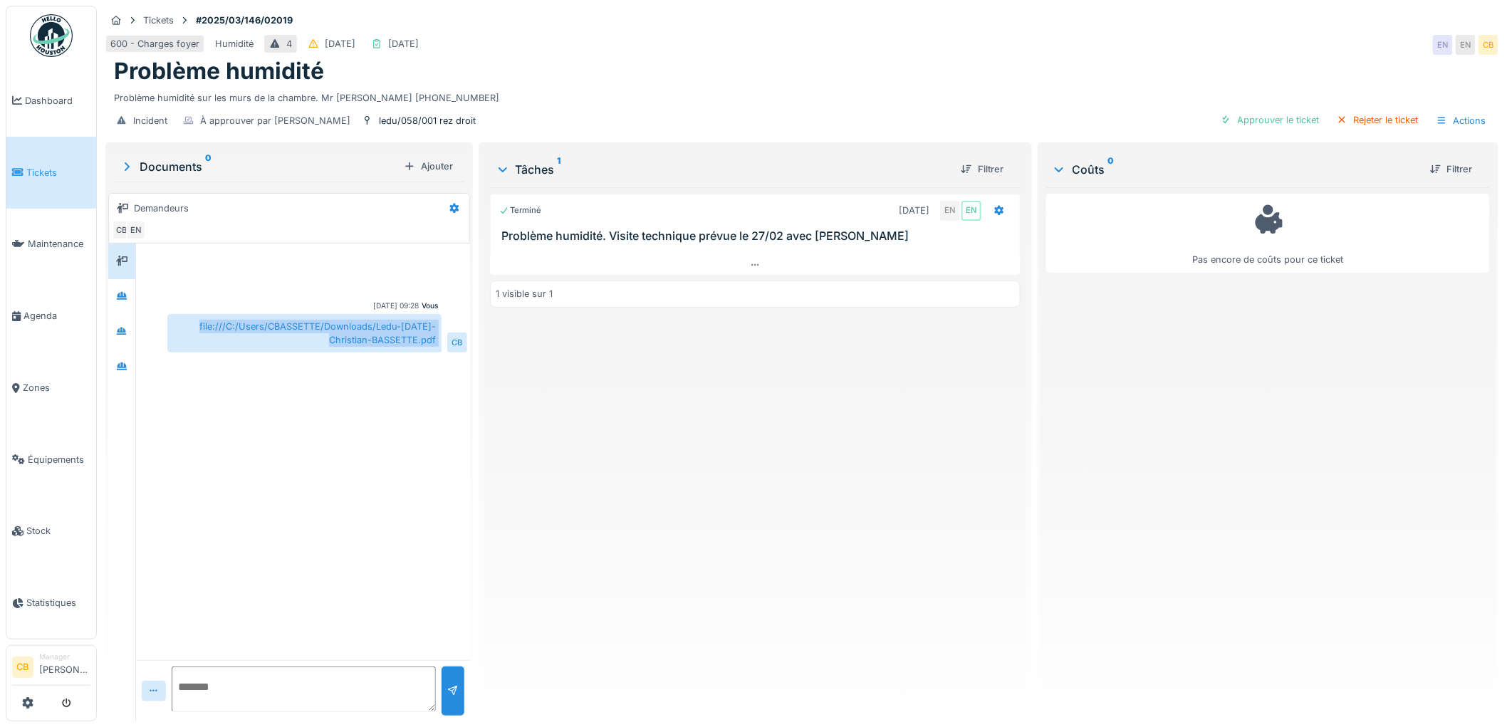
click at [342, 339] on div "file:///C:/Users/CBASSETTE/Downloads/Ledu-27-Feb-2025-Christian-BASSETTE.pdf" at bounding box center [304, 333] width 274 height 38
click at [324, 374] on div "Vous 22/08/2025 09:28 file:///C:/Users/CBASSETTE/Downloads/Ledu-27-Feb-2025-Chr…" at bounding box center [303, 452] width 334 height 416
click at [557, 105] on div "Incident À approuver par Christian Bassette ledu/058/001 rez droit Approuver le…" at bounding box center [801, 121] width 1393 height 32
click at [127, 364] on icon at bounding box center [121, 366] width 11 height 9
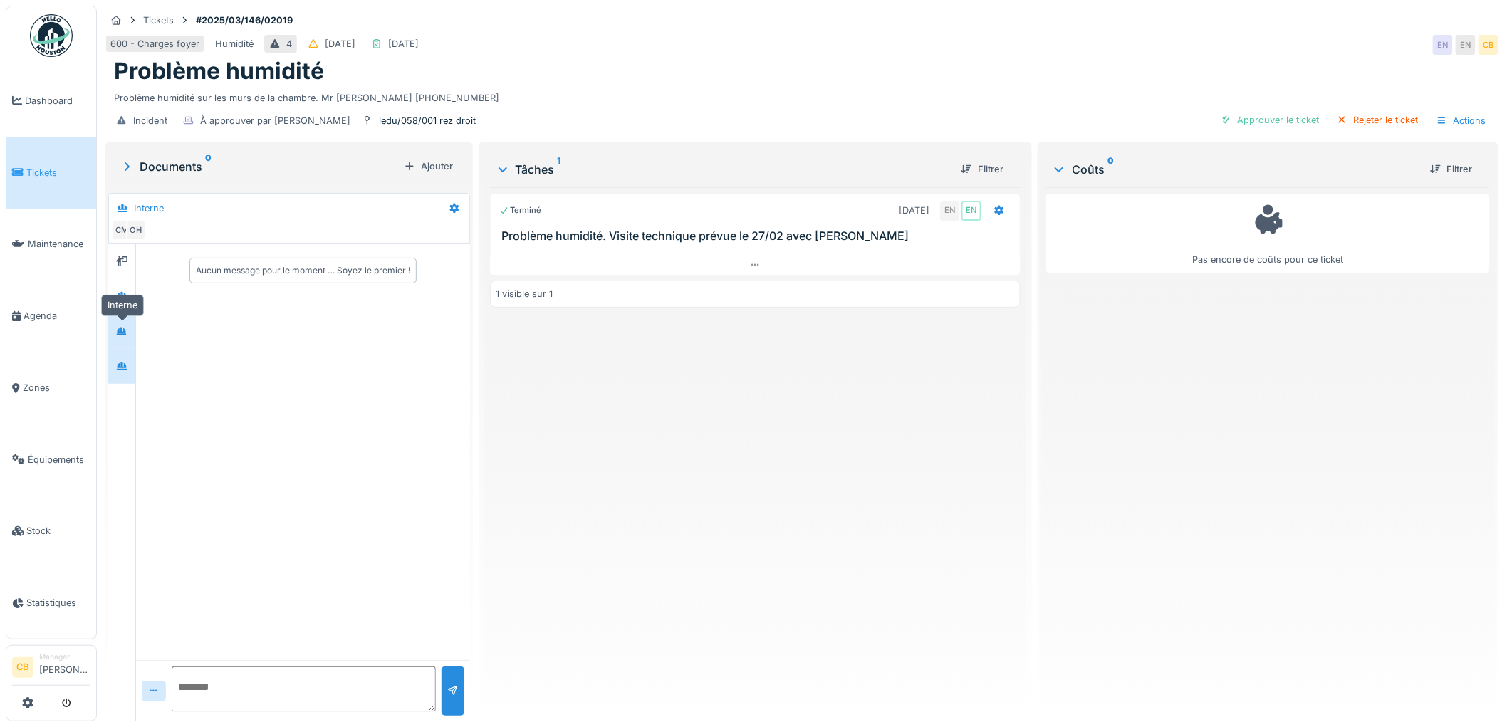
click at [127, 333] on icon at bounding box center [121, 331] width 11 height 9
click at [130, 303] on div at bounding box center [121, 297] width 21 height 18
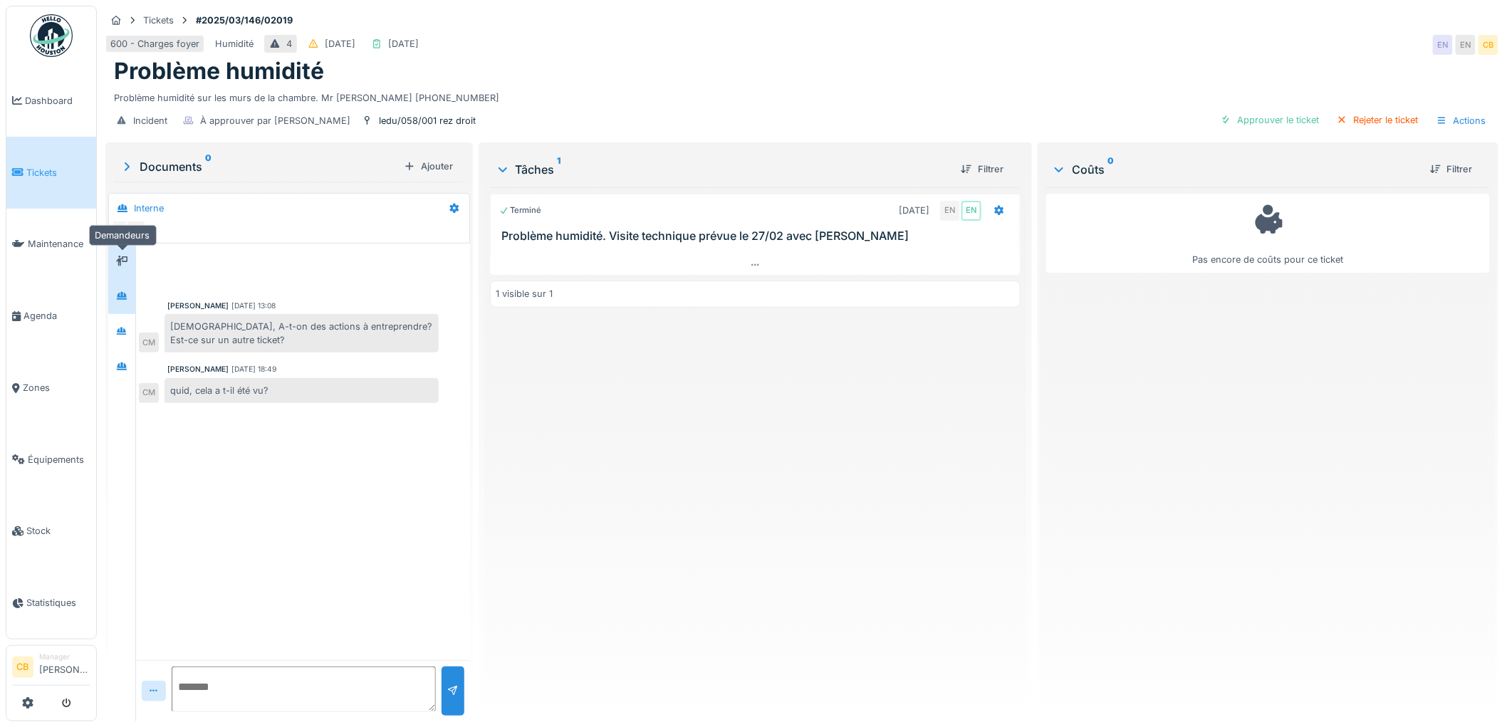
click at [123, 264] on icon at bounding box center [121, 260] width 11 height 9
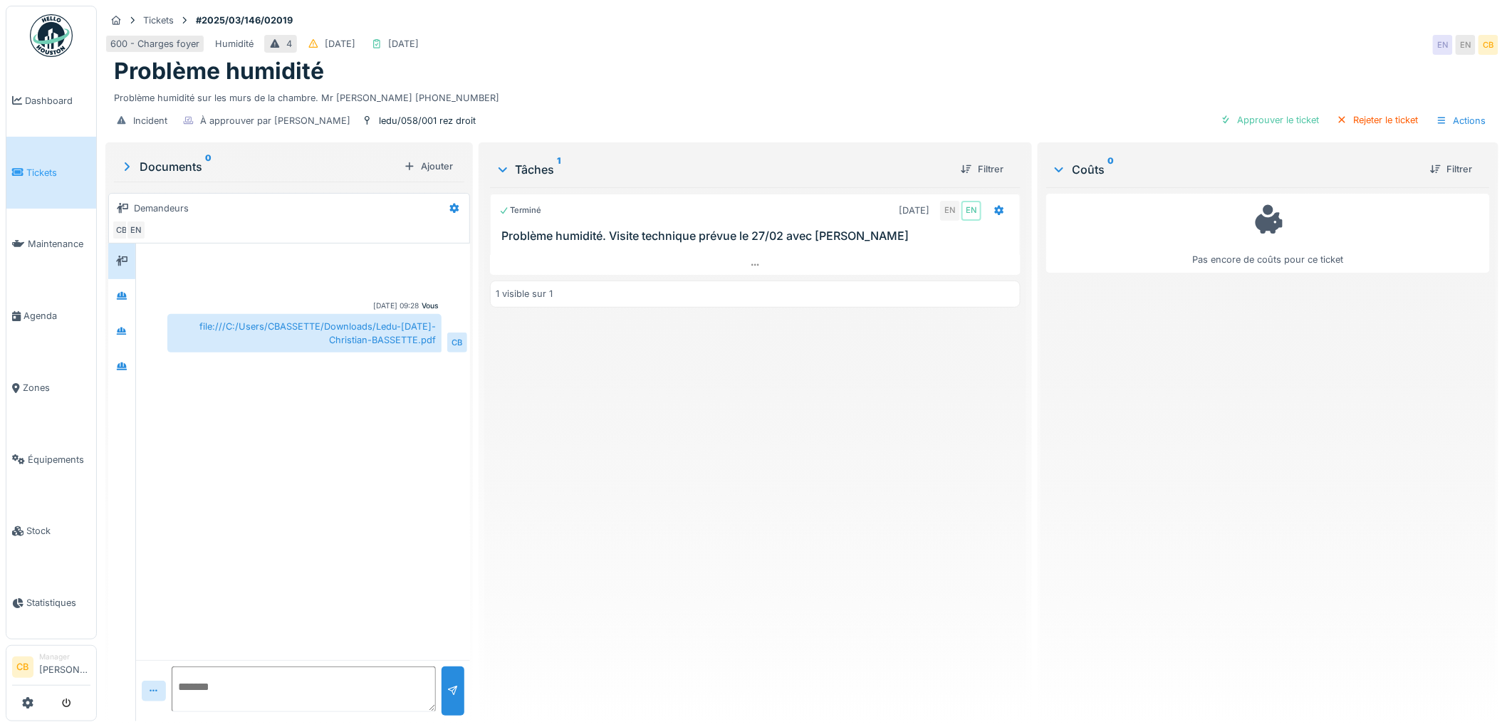
click at [120, 395] on div at bounding box center [122, 483] width 28 height 478
click at [372, 332] on div "file:///C:/Users/CBASSETTE/Downloads/Ledu-27-Feb-2025-Christian-BASSETTE.pdf" at bounding box center [304, 333] width 274 height 38
drag, startPoint x: 197, startPoint y: 323, endPoint x: 439, endPoint y: 343, distance: 242.9
click at [439, 343] on div "file:///C:/Users/CBASSETTE/Downloads/Ledu-27-Feb-2025-Christian-BASSETTE.pdf CB" at bounding box center [317, 333] width 300 height 38
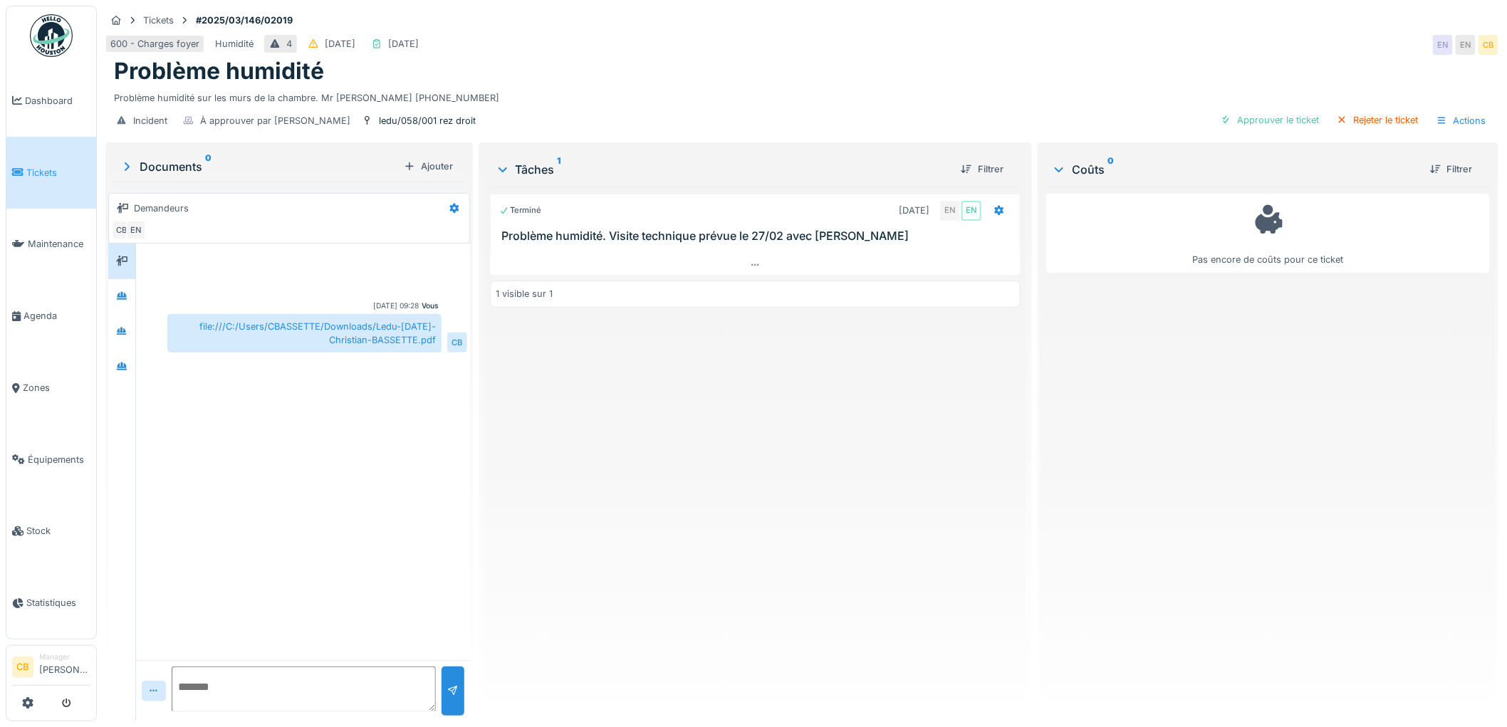
copy div "file:///C:/Users/CBASSETTE/Downloads/Ledu-27-Feb-2025-Christian-BASSETTE.pdf"
click at [392, 418] on div "Vous 22/08/2025 09:28 file:///C:/Users/CBASSETTE/Downloads/Ledu-27-Feb-2025-Chr…" at bounding box center [303, 452] width 334 height 416
drag, startPoint x: 197, startPoint y: 325, endPoint x: 430, endPoint y: 335, distance: 233.8
click at [430, 335] on div "file:///C:/Users/CBASSETTE/Downloads/Ledu-27-Feb-2025-Christian-BASSETTE.pdf" at bounding box center [304, 333] width 274 height 38
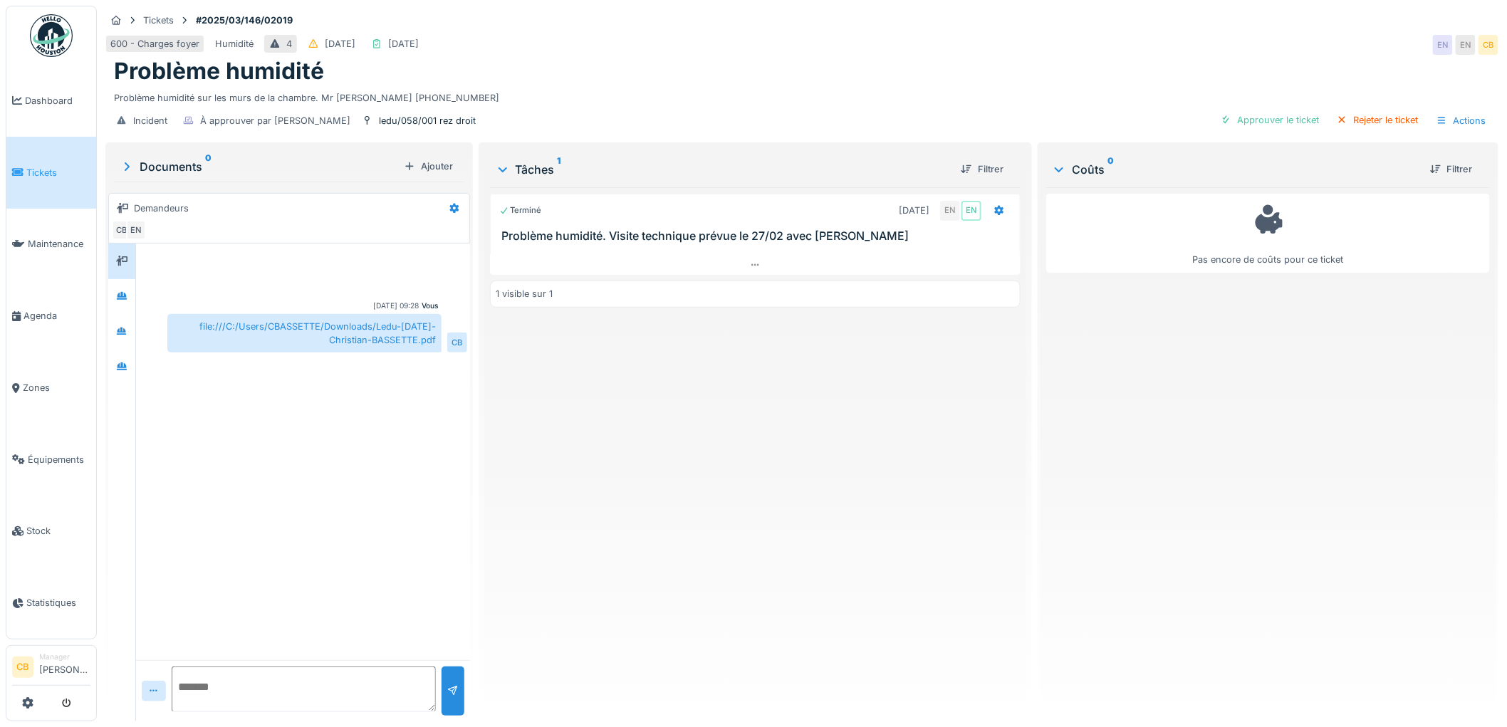
click at [402, 430] on div "Vous 22/08/2025 09:28 file:///C:/Users/CBASSETTE/Downloads/Ledu-27-Feb-2025-Chr…" at bounding box center [303, 452] width 334 height 416
click at [378, 477] on div "Vous 22/08/2025 09:28 file:///C:/Users/CBASSETTE/Downloads/Ledu-27-Feb-2025-Chr…" at bounding box center [303, 452] width 334 height 416
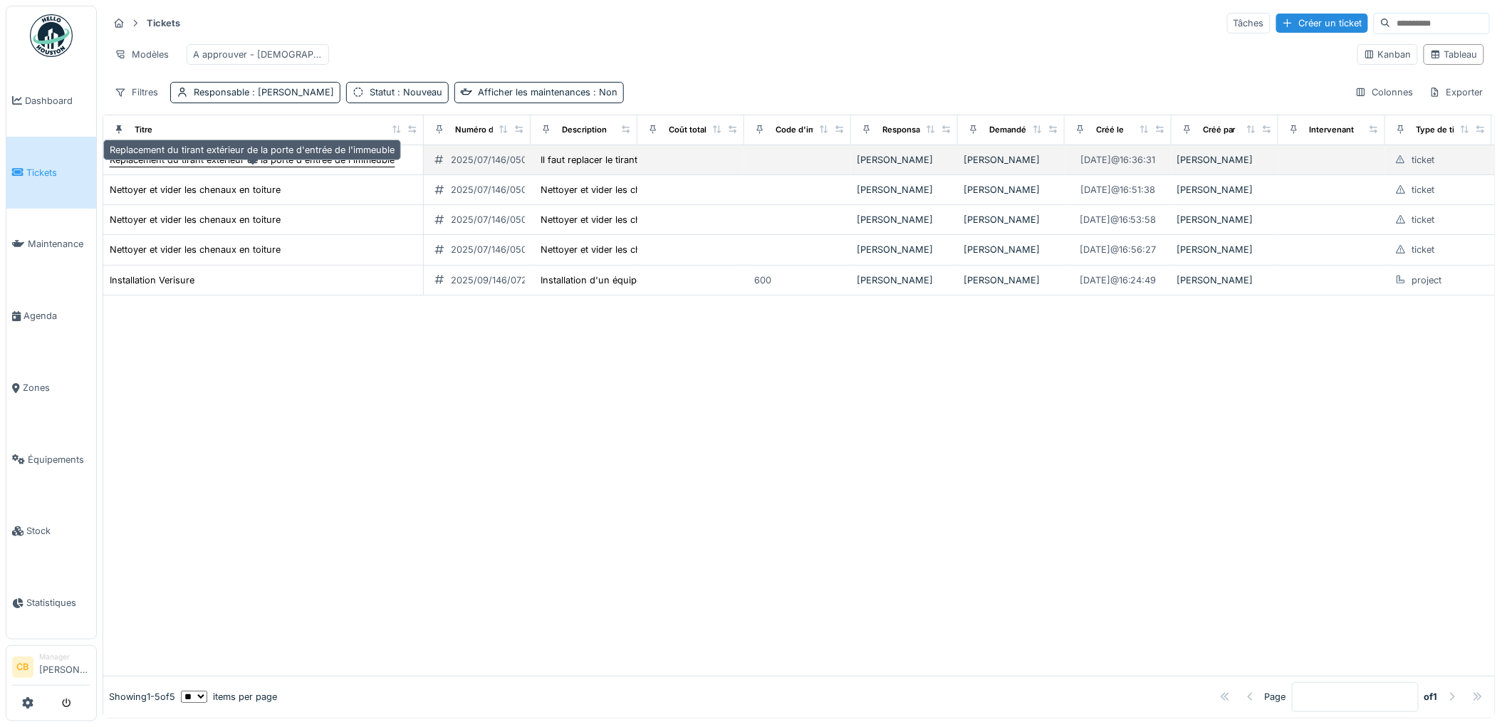
click at [379, 167] on div "Replacement du tirant extérieur de la porte d'entrée de l'immeuble" at bounding box center [252, 160] width 285 height 14
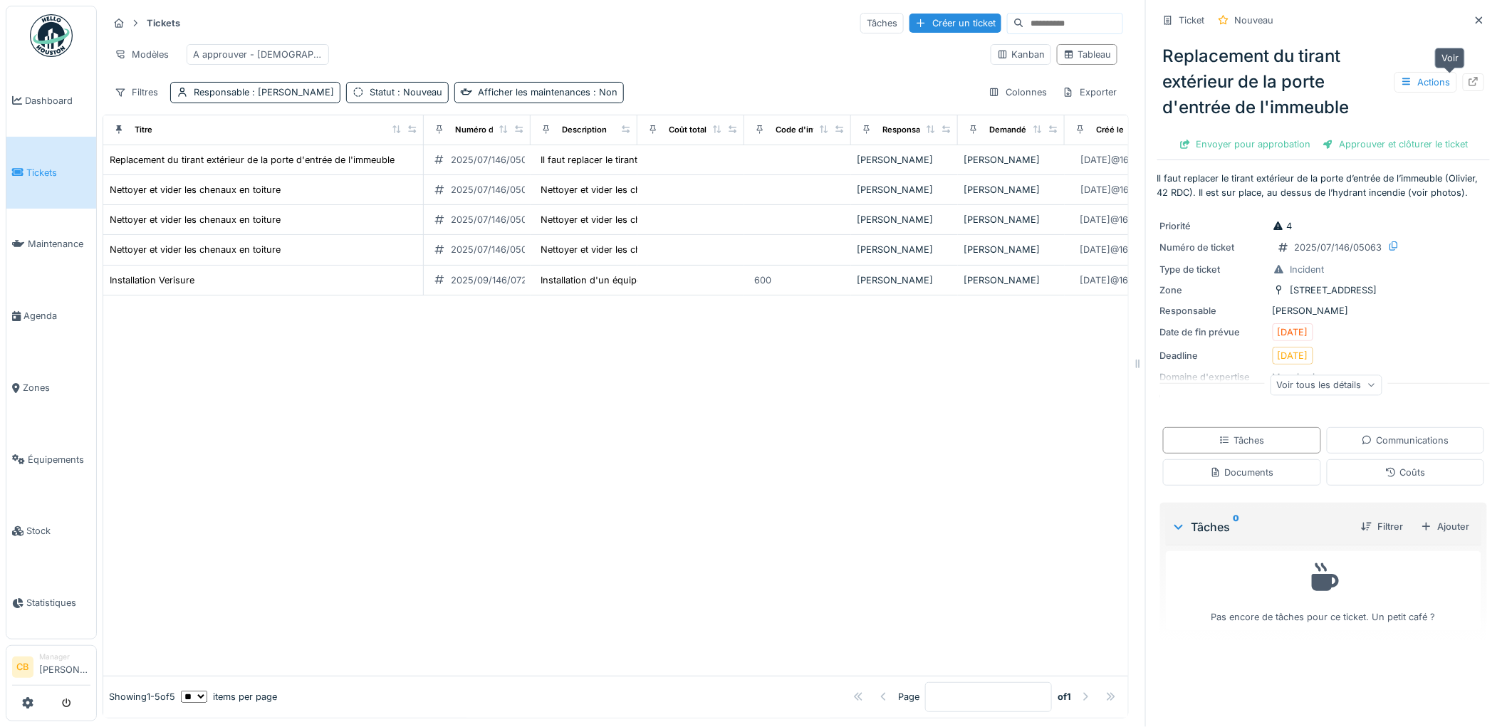
click at [1468, 80] on icon at bounding box center [1473, 81] width 11 height 9
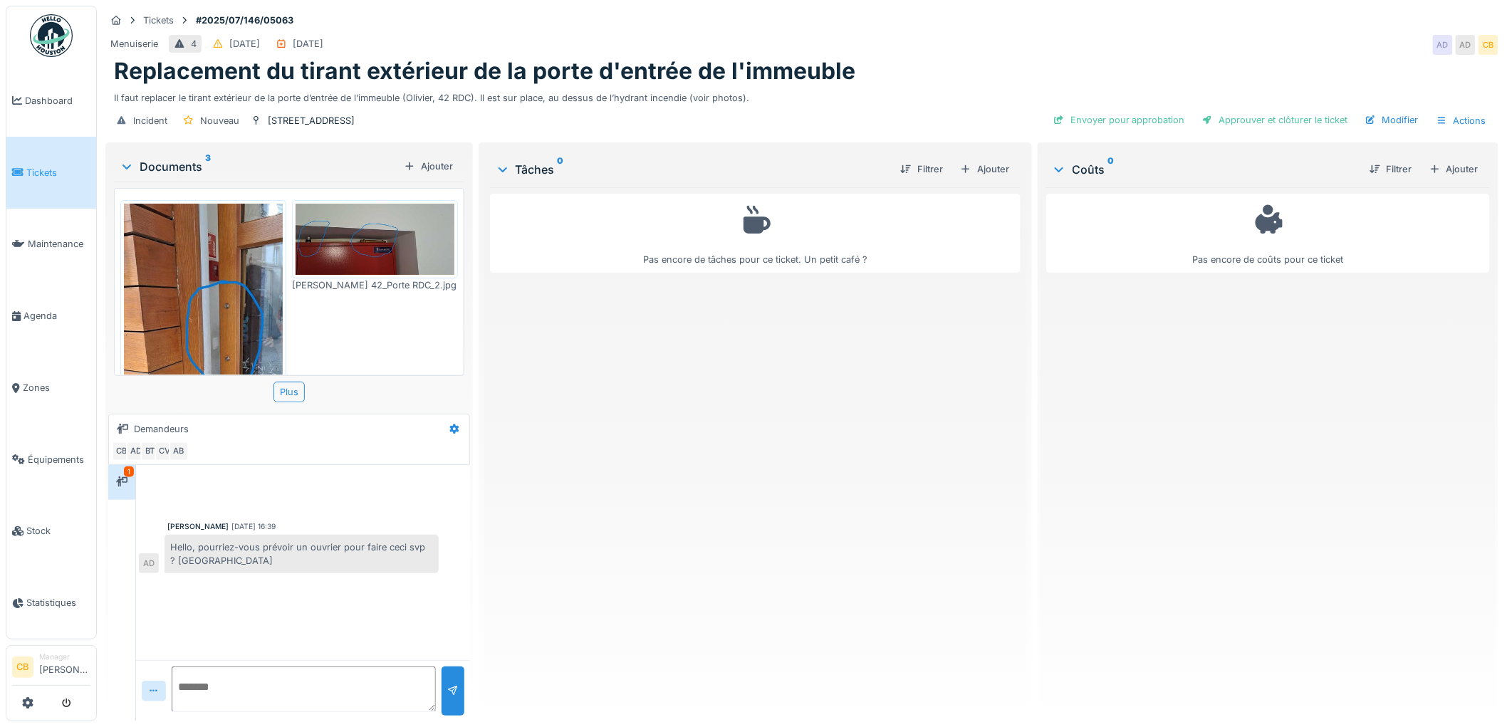
click at [253, 274] on img at bounding box center [203, 380] width 159 height 352
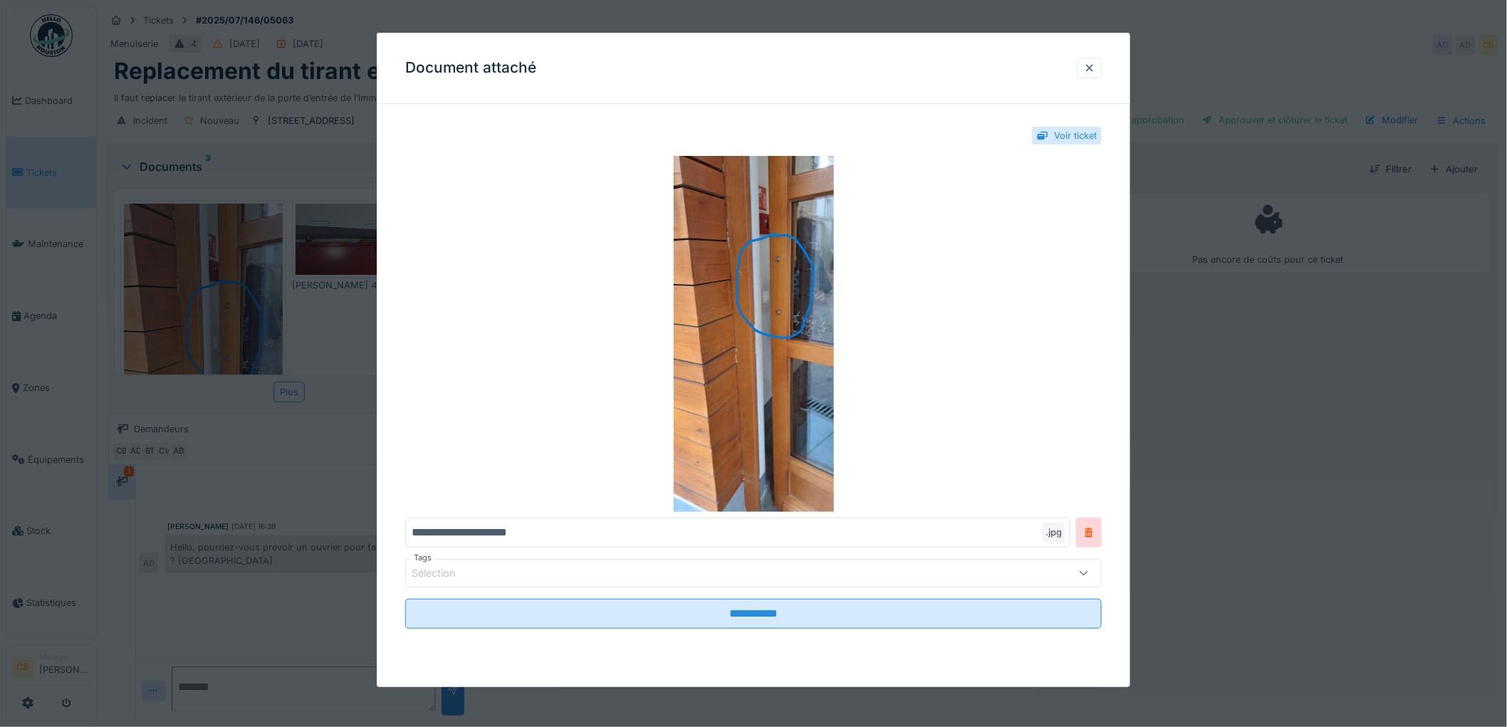
click at [253, 274] on div at bounding box center [753, 363] width 1507 height 727
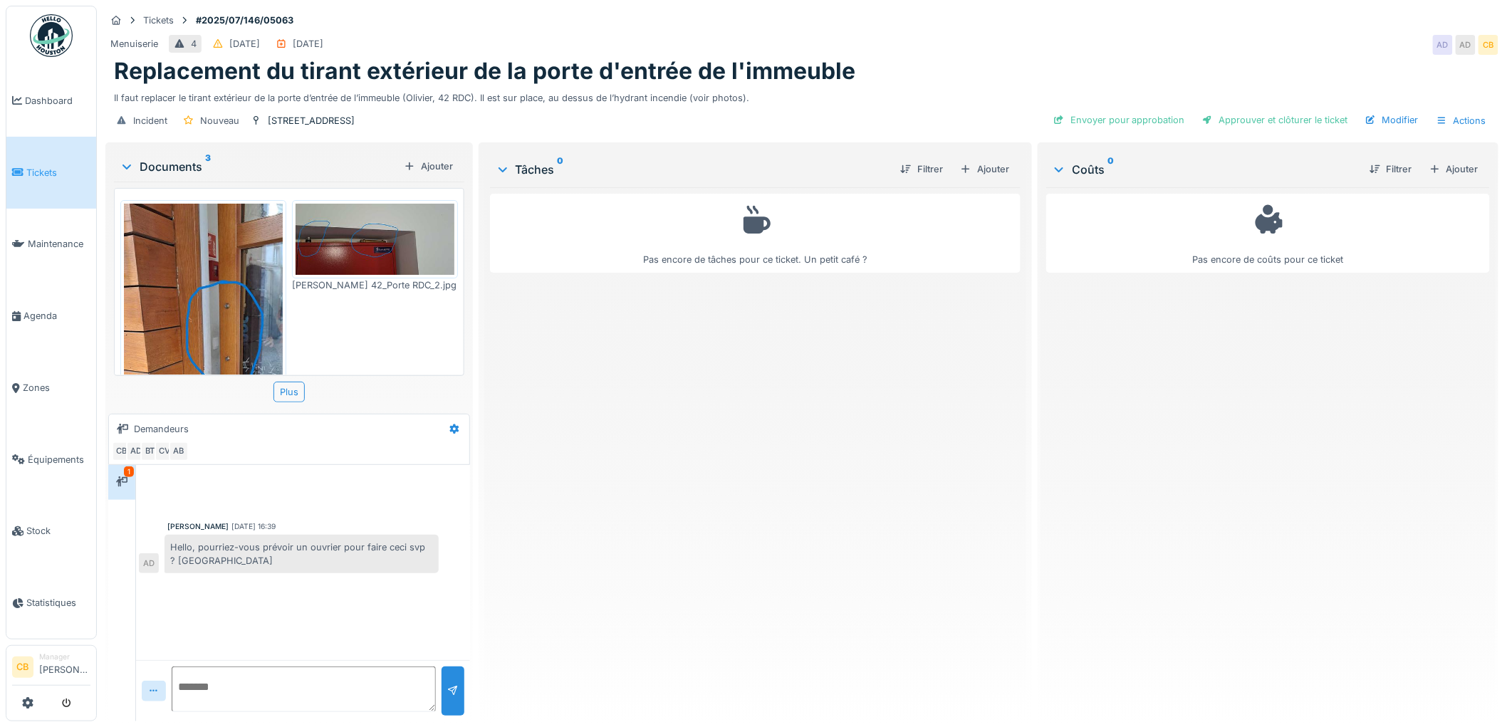
click at [360, 251] on img at bounding box center [375, 239] width 159 height 71
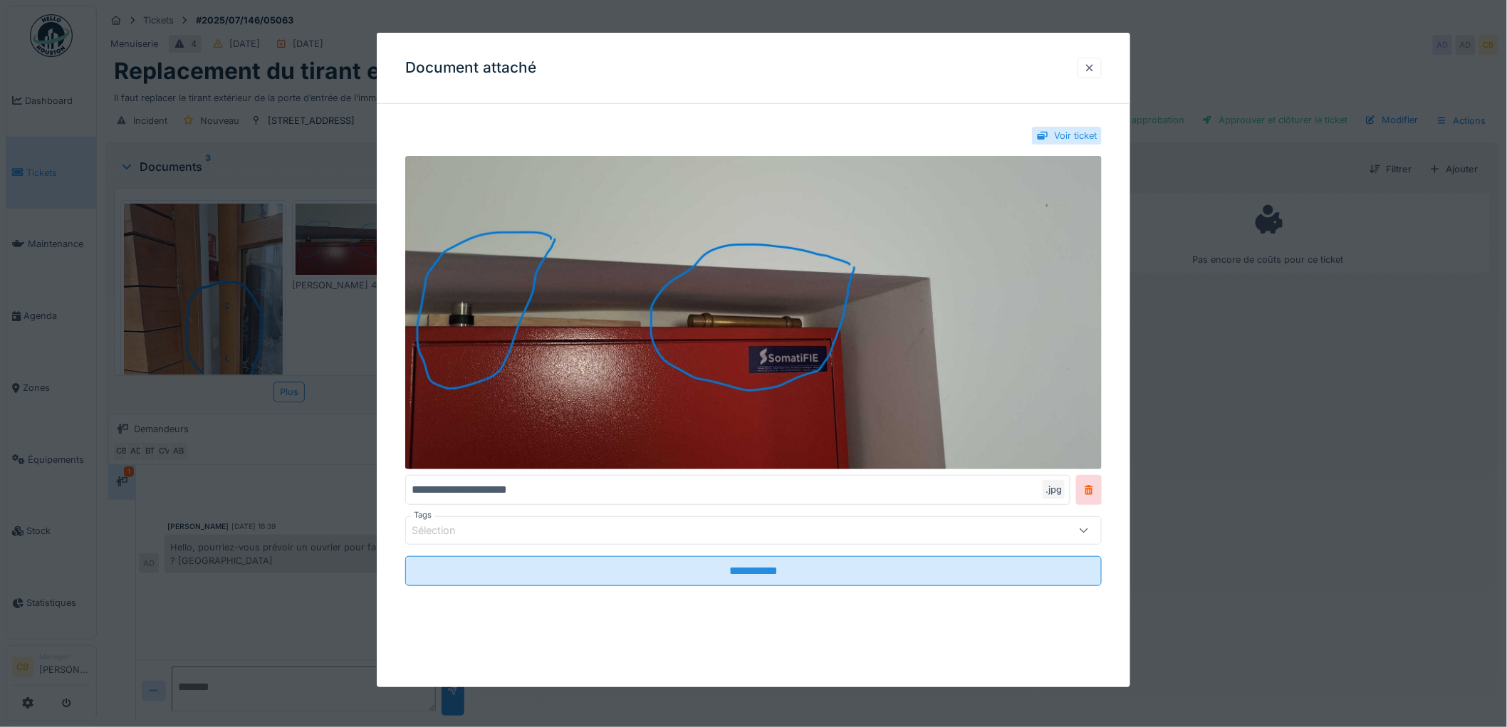
click at [1095, 68] on div at bounding box center [1089, 68] width 11 height 14
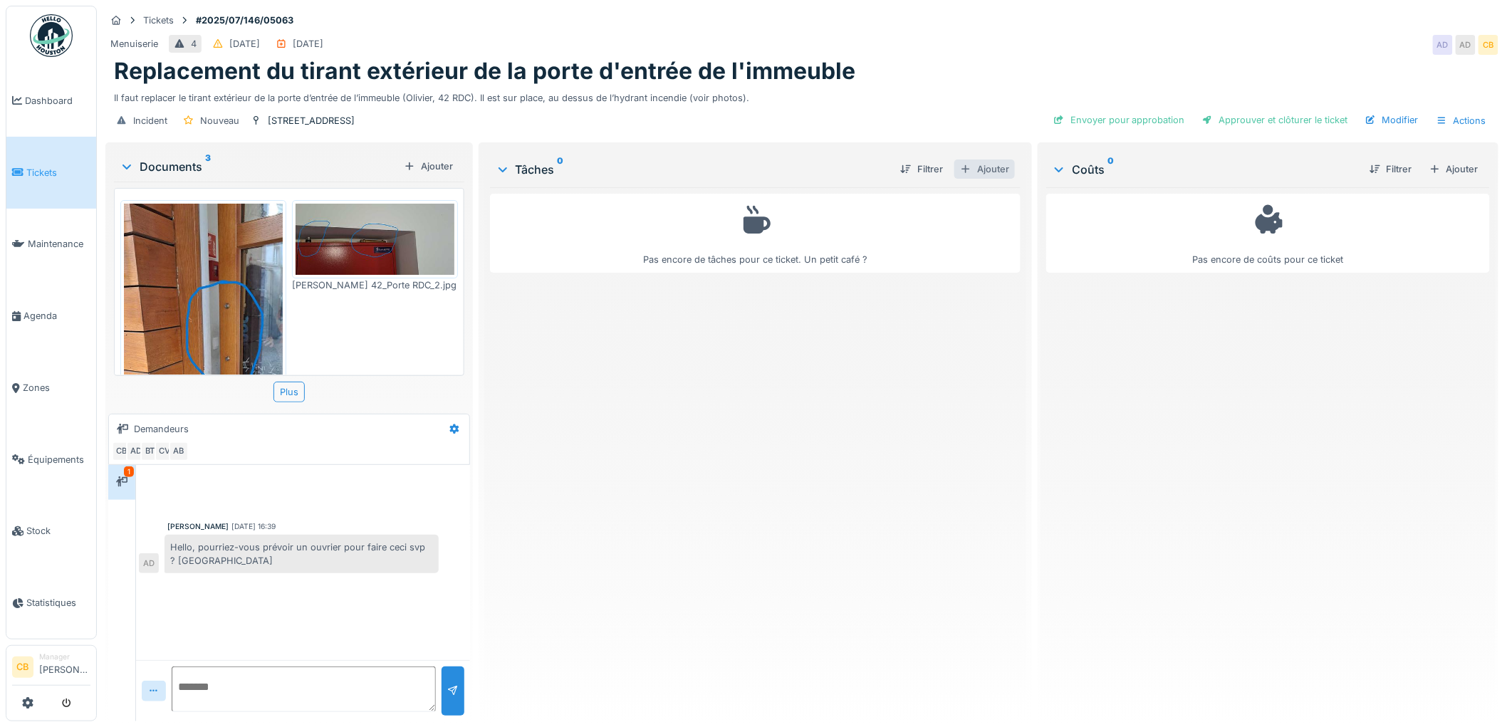
click at [978, 167] on div "Ajouter" at bounding box center [984, 169] width 61 height 19
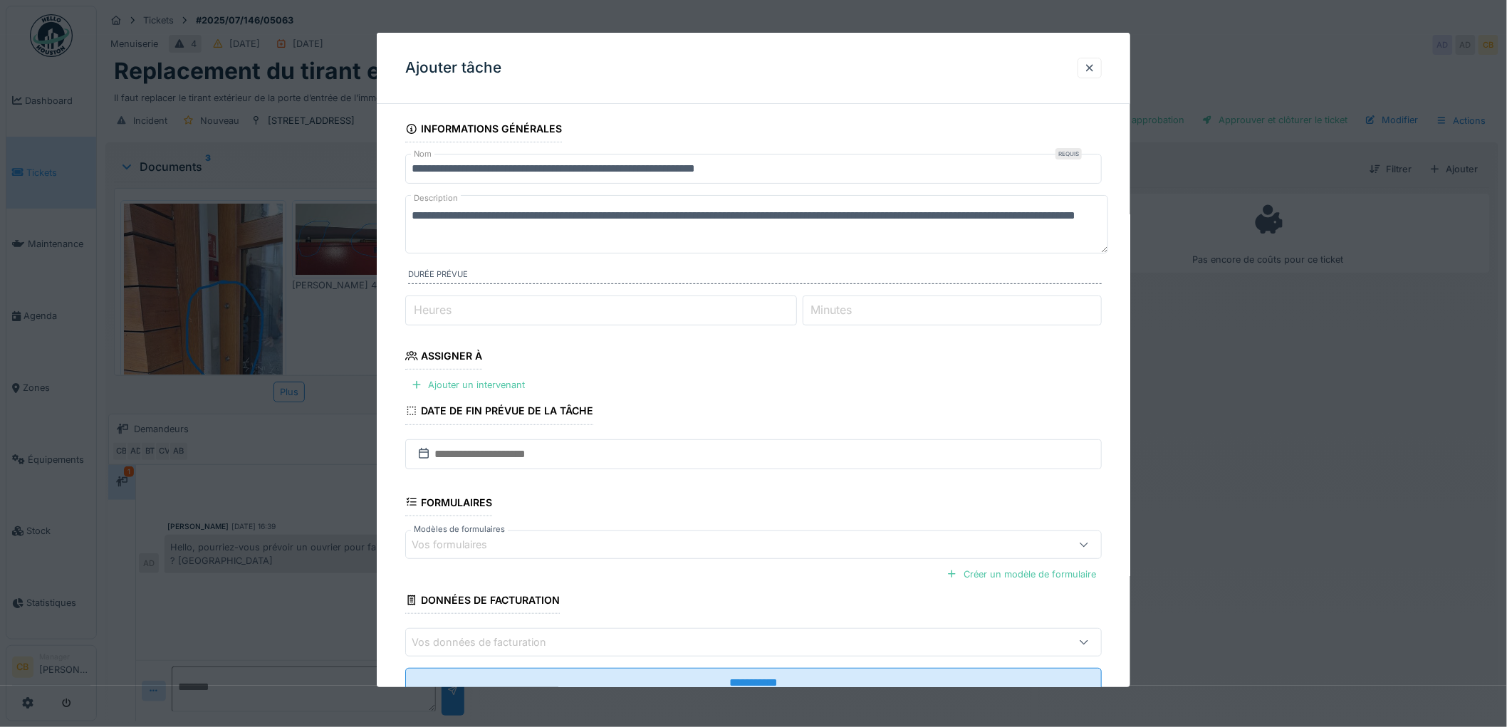
click at [536, 310] on input "Heures" at bounding box center [601, 311] width 392 height 30
type input "*"
click at [828, 315] on label "Minutes" at bounding box center [831, 309] width 47 height 17
click at [828, 315] on input "Minutes" at bounding box center [953, 311] width 300 height 30
type input "**"
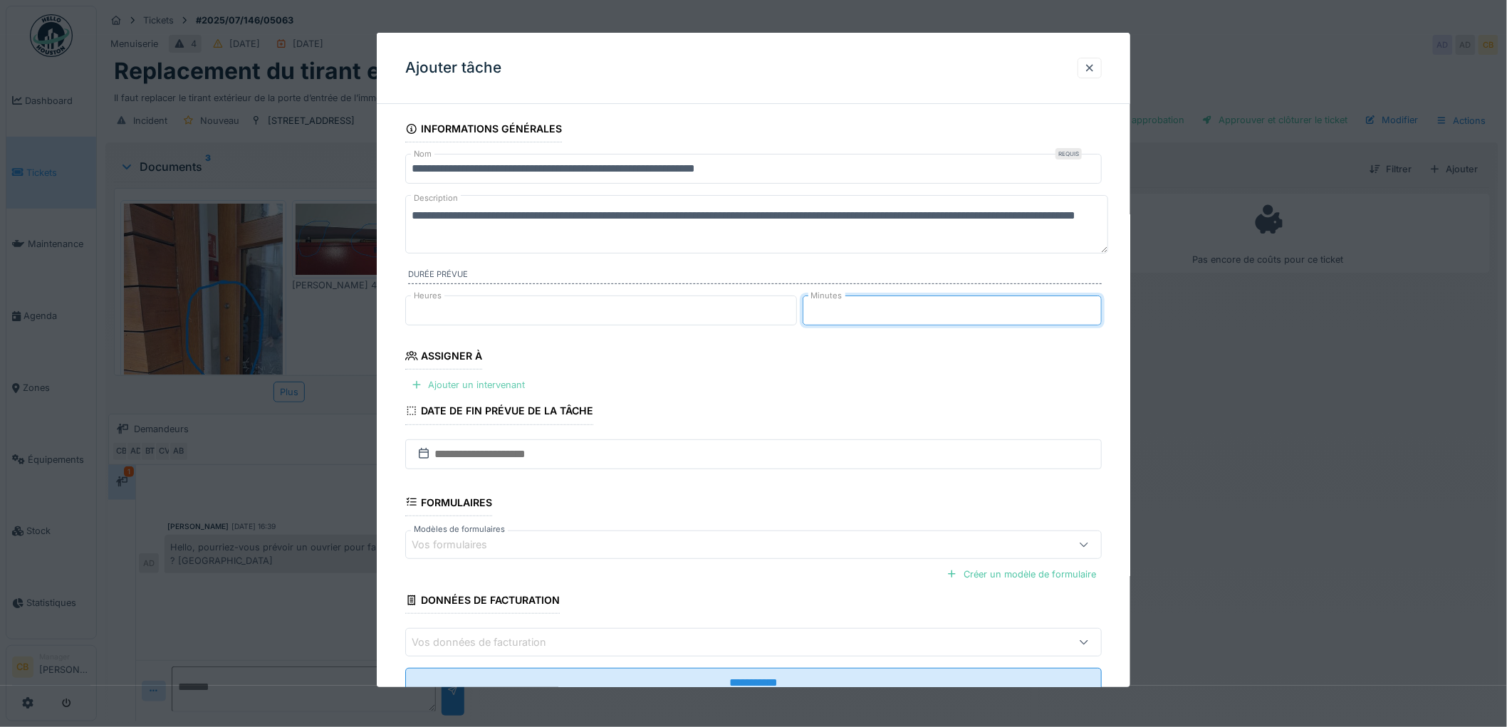
click at [506, 381] on div "Ajouter un intervenant" at bounding box center [467, 384] width 125 height 19
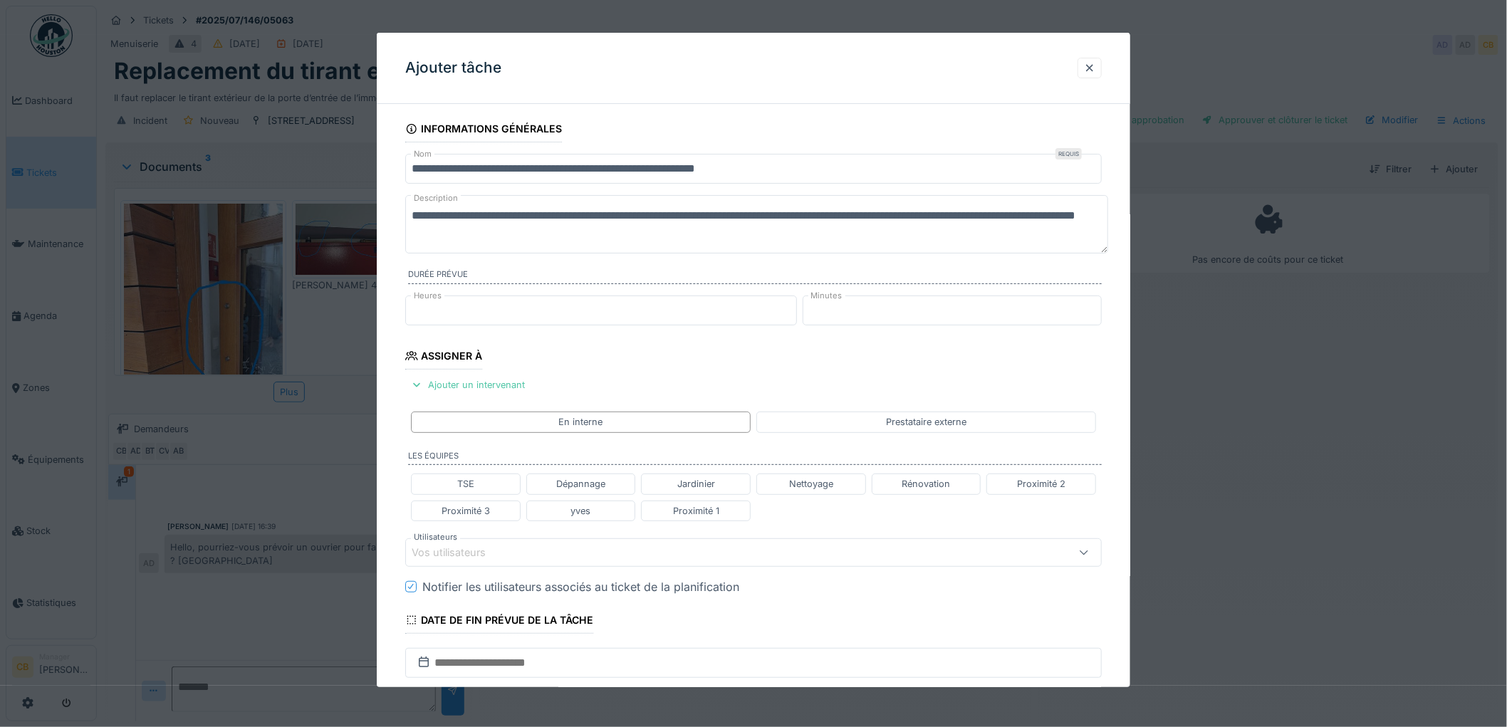
click at [461, 549] on div "Vos utilisateurs" at bounding box center [459, 553] width 94 height 16
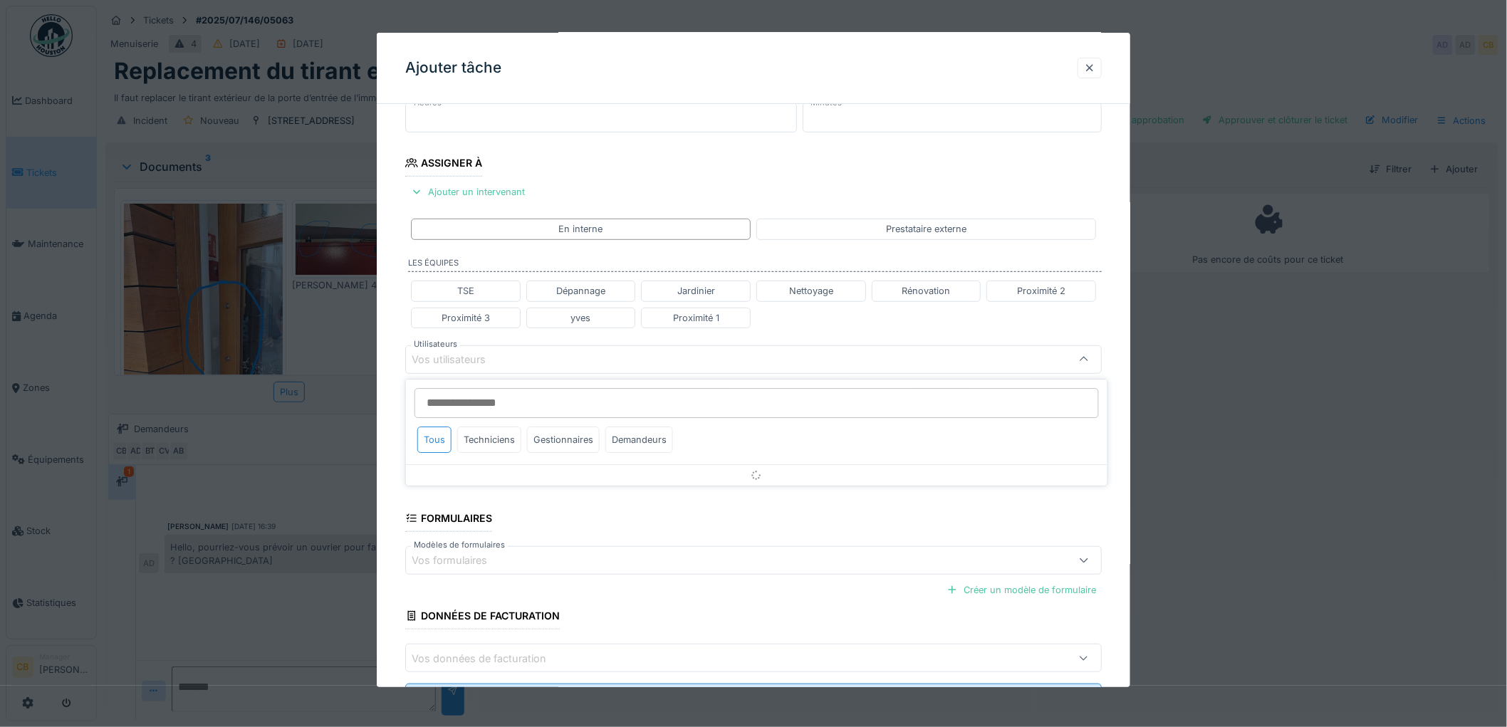
scroll to position [194, 0]
click at [464, 407] on input "Utilisateurs" at bounding box center [756, 402] width 684 height 30
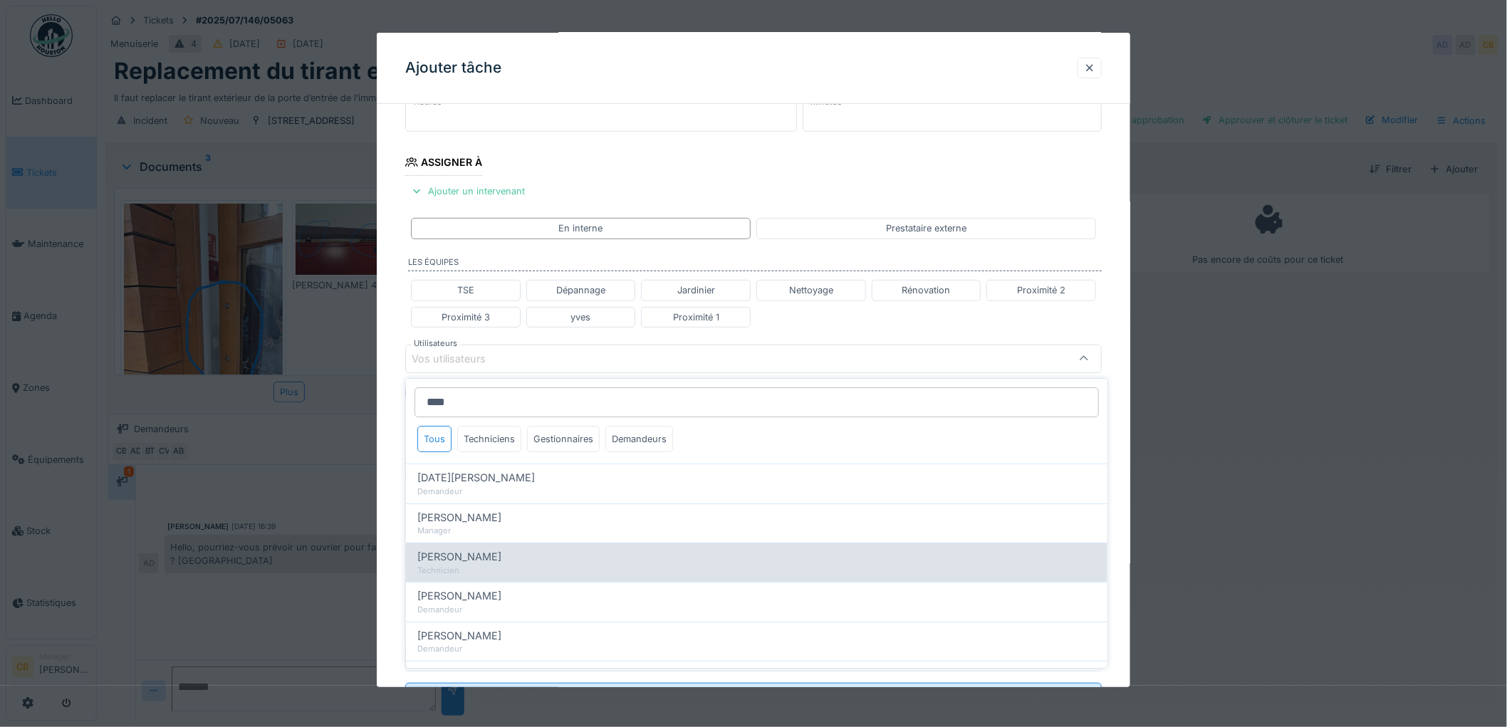
type input "****"
click at [466, 561] on span "[PERSON_NAME]" at bounding box center [459, 557] width 84 height 16
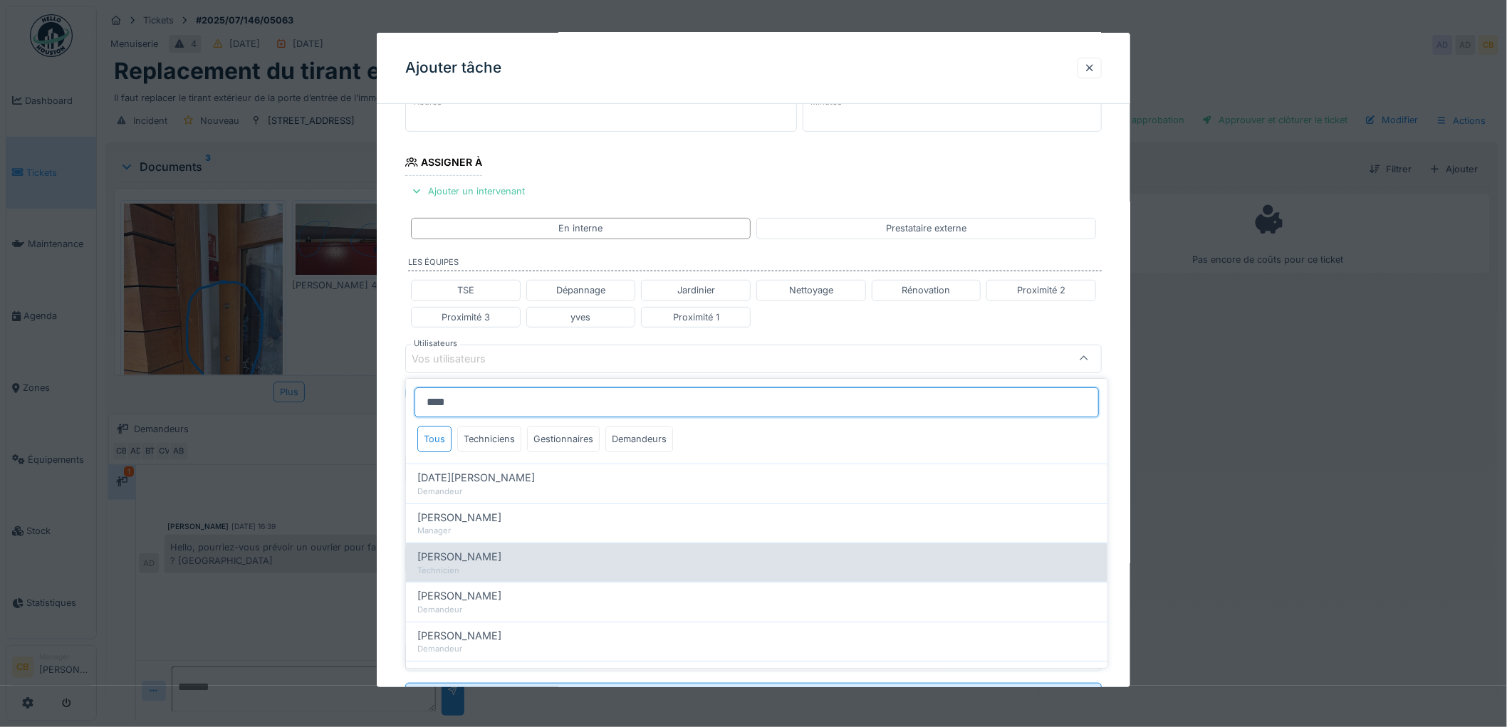
type input "****"
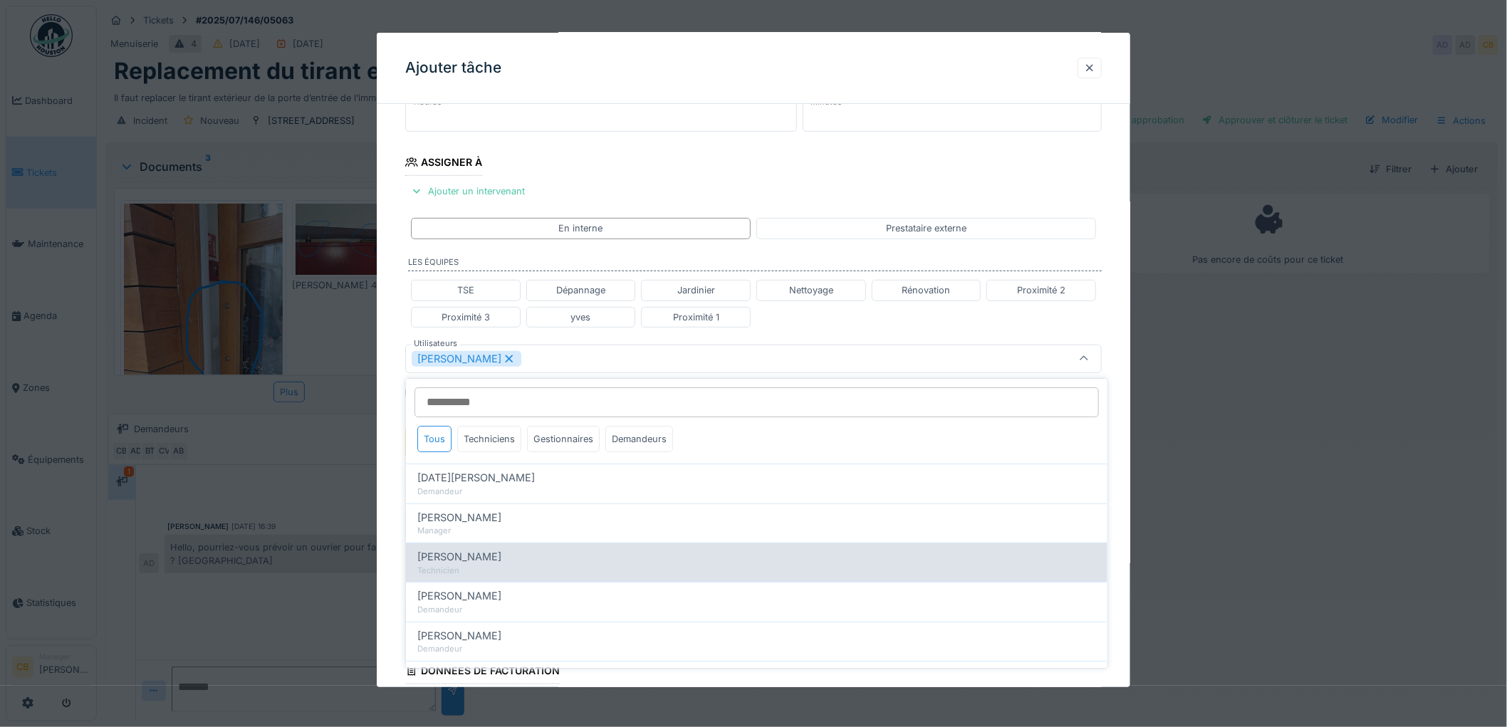
click at [467, 560] on span "[PERSON_NAME]" at bounding box center [459, 557] width 84 height 16
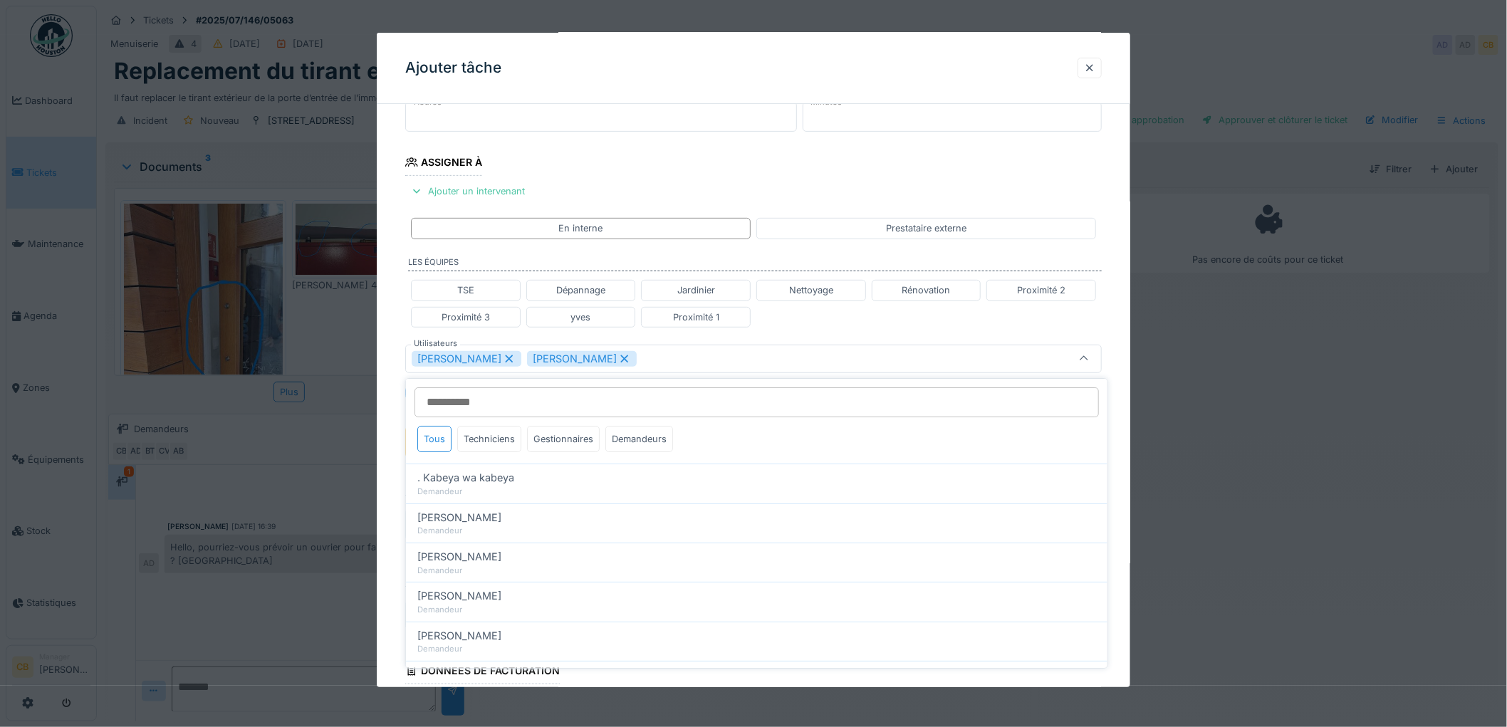
click at [621, 359] on icon at bounding box center [625, 359] width 8 height 8
type input "****"
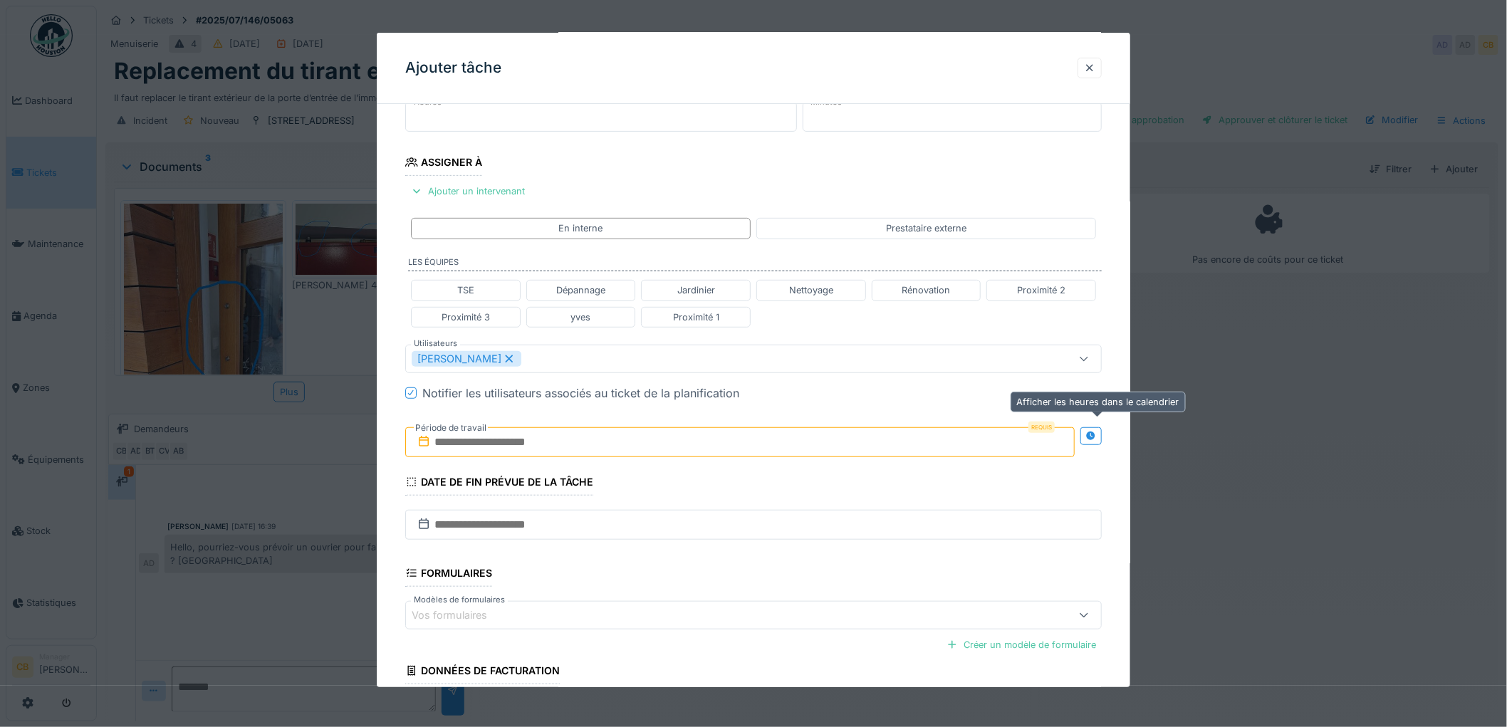
click at [1096, 434] on icon at bounding box center [1091, 436] width 9 height 9
click at [449, 439] on input "text" at bounding box center [567, 442] width 325 height 30
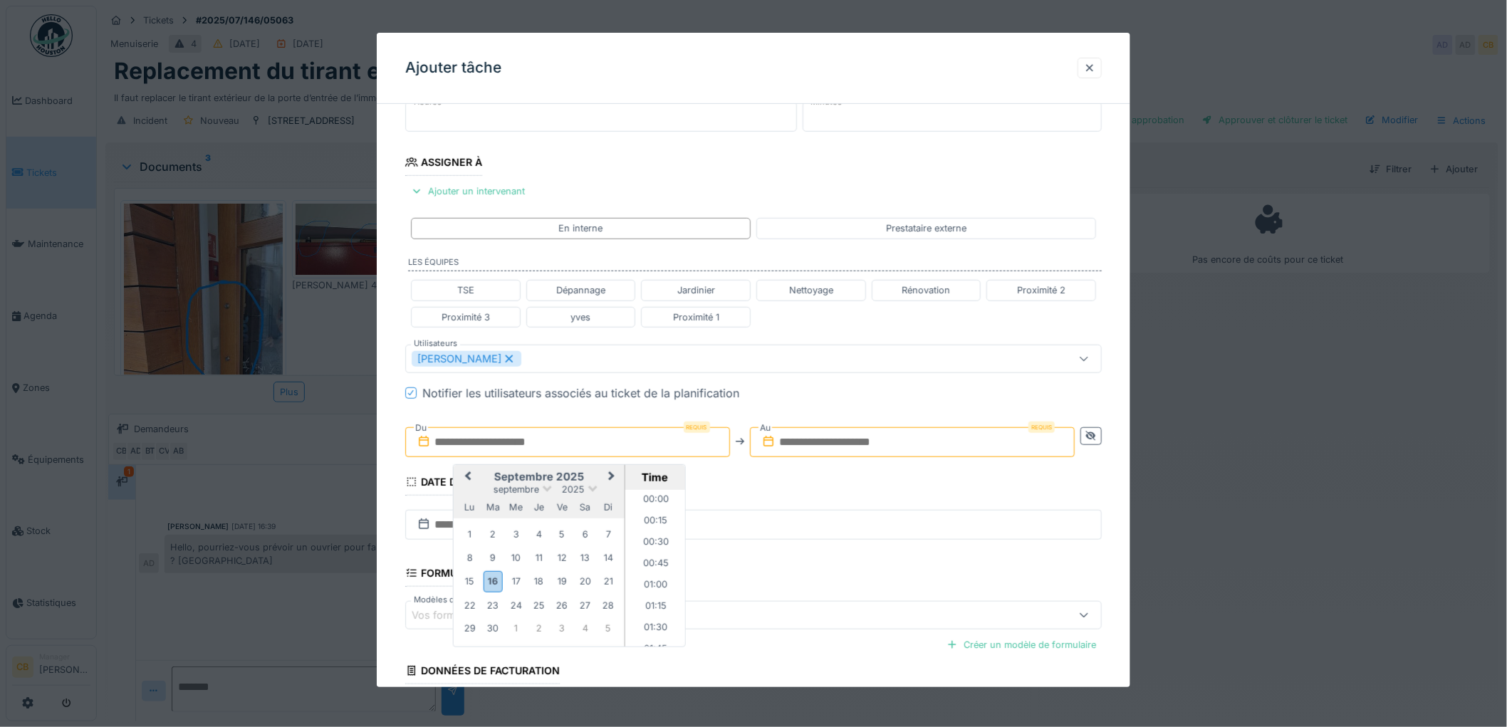
scroll to position [701, 0]
click at [516, 581] on div "17" at bounding box center [515, 581] width 19 height 19
click at [654, 525] on li "08:30" at bounding box center [655, 525] width 61 height 21
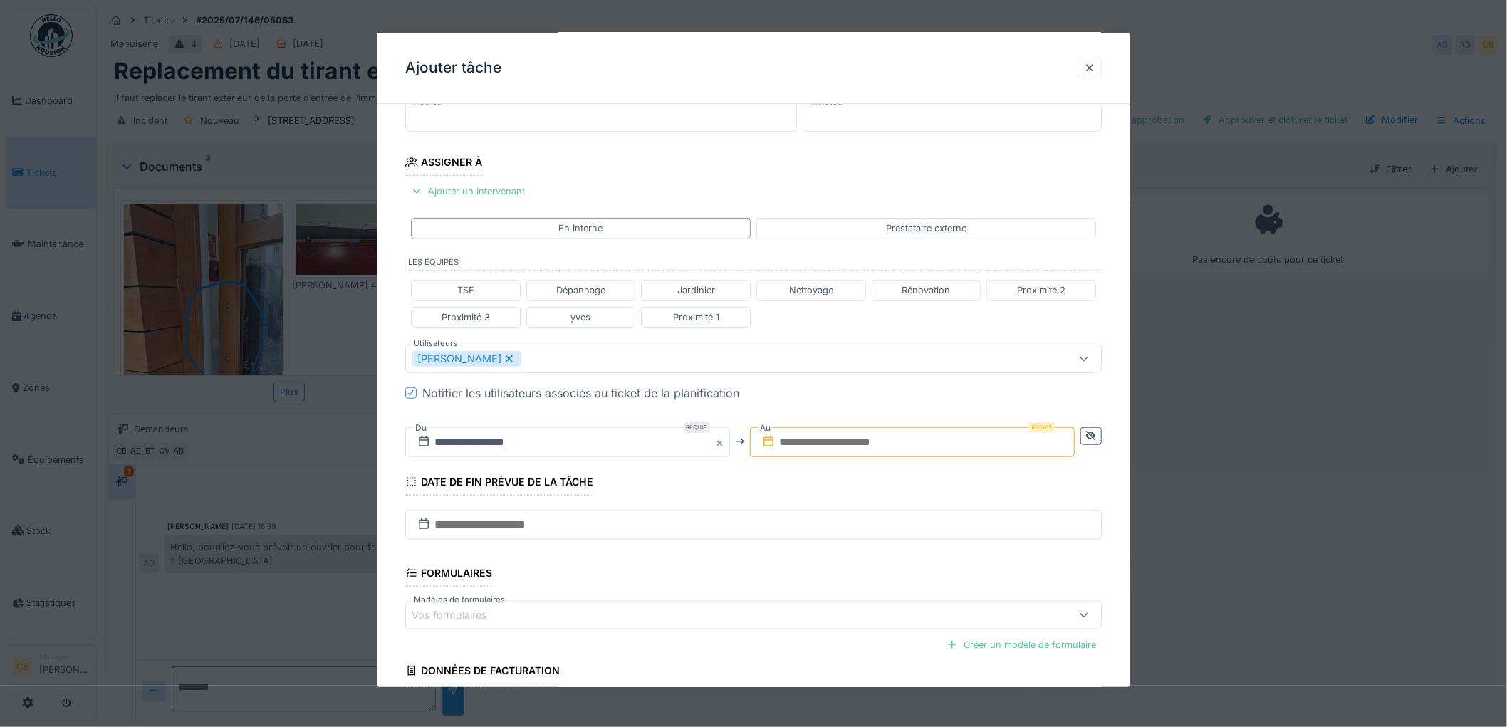
click at [805, 444] on input "text" at bounding box center [912, 442] width 325 height 30
click at [860, 579] on div "17" at bounding box center [860, 581] width 19 height 19
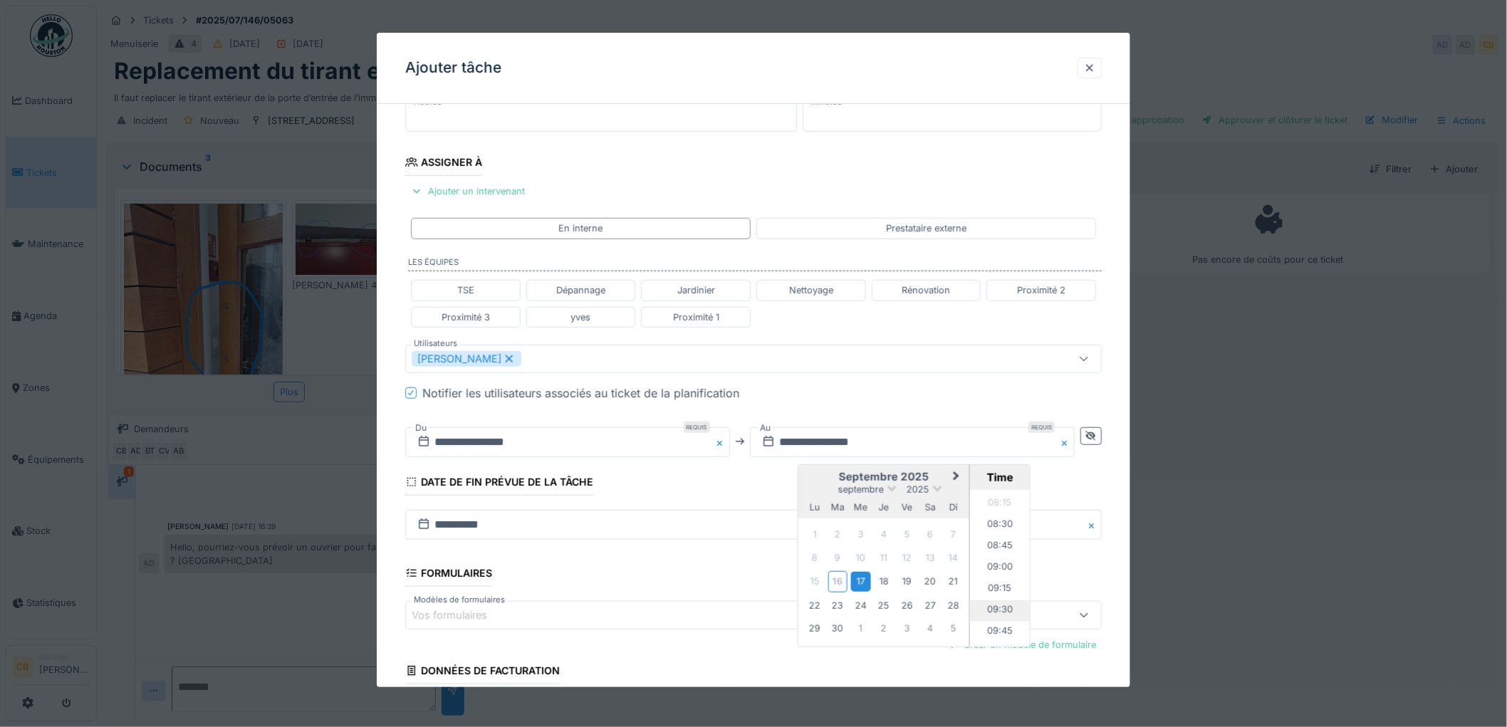
click at [1003, 608] on li "09:30" at bounding box center [1000, 610] width 61 height 21
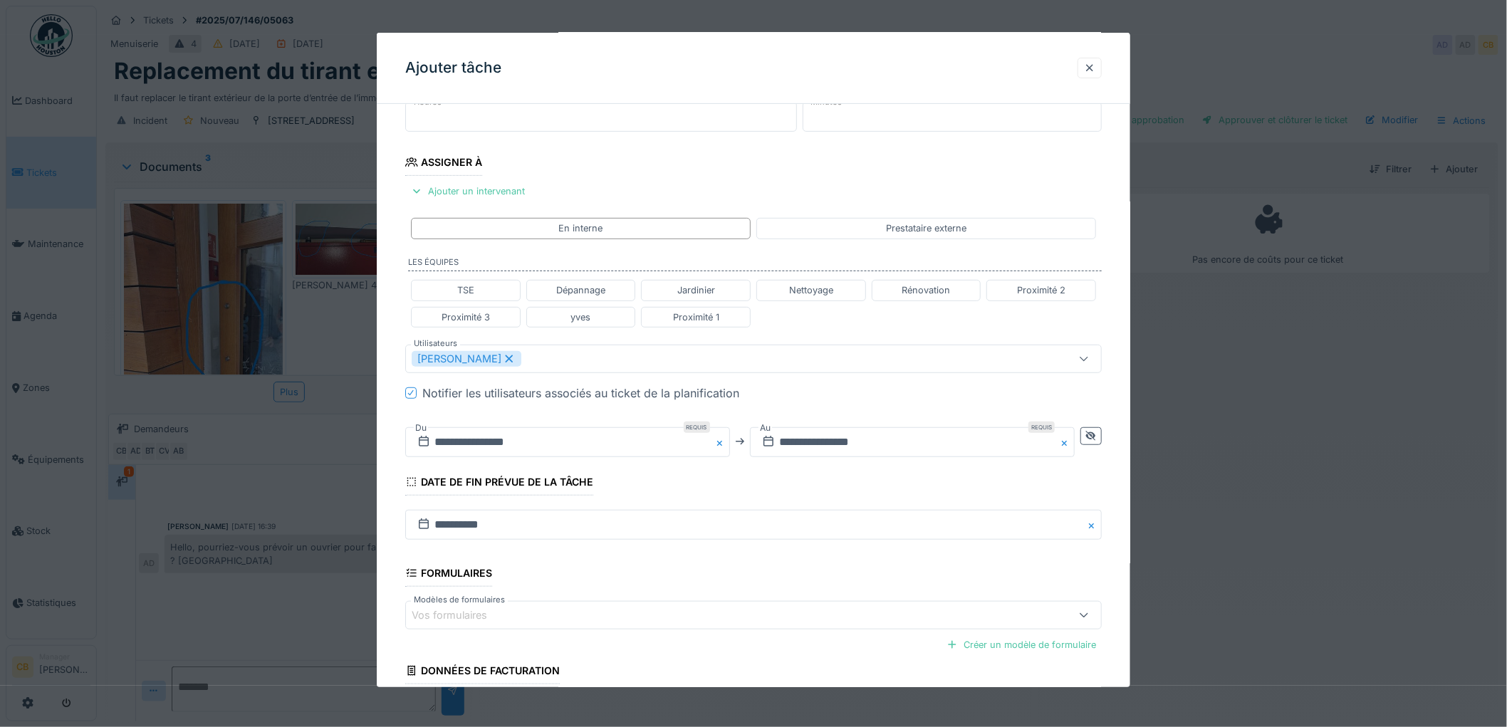
click at [966, 476] on fieldset "**********" at bounding box center [753, 351] width 696 height 858
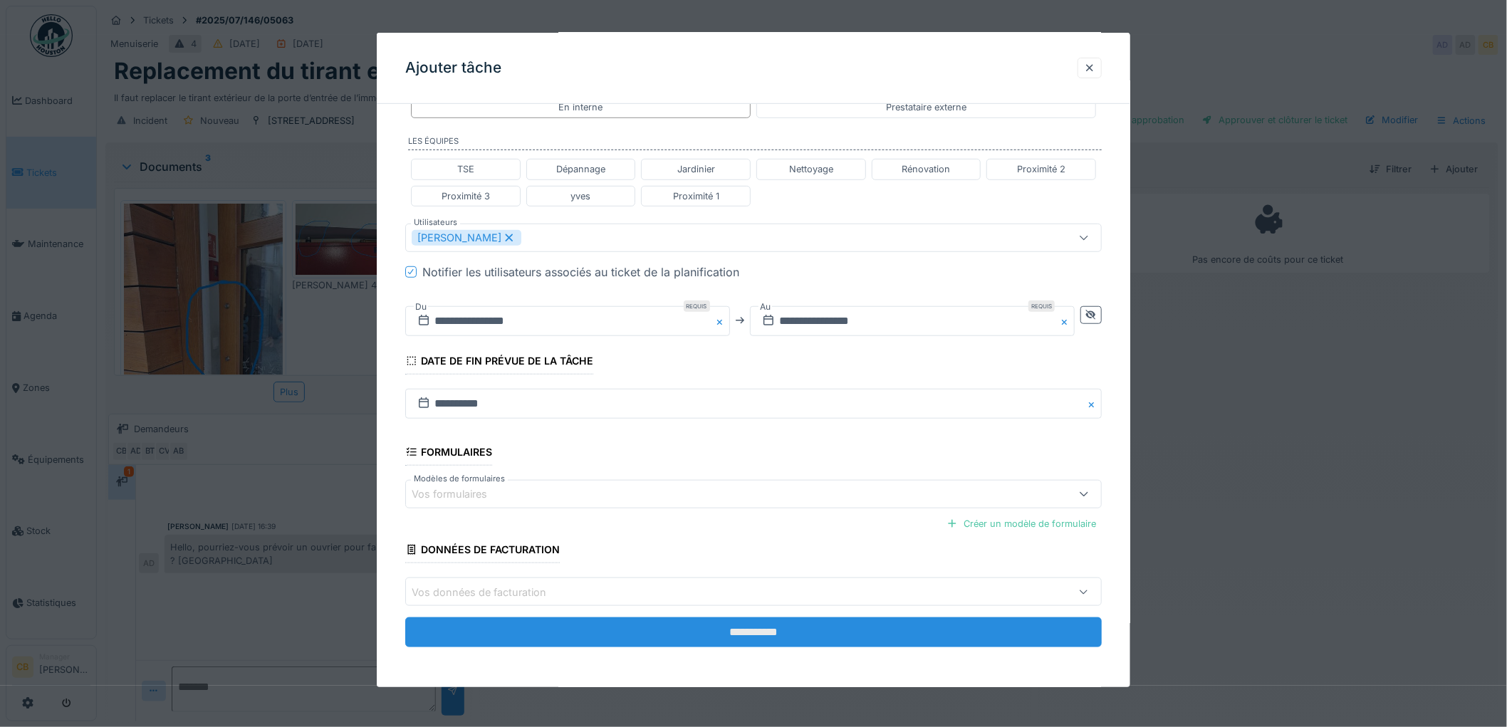
click at [736, 622] on input "**********" at bounding box center [753, 632] width 696 height 30
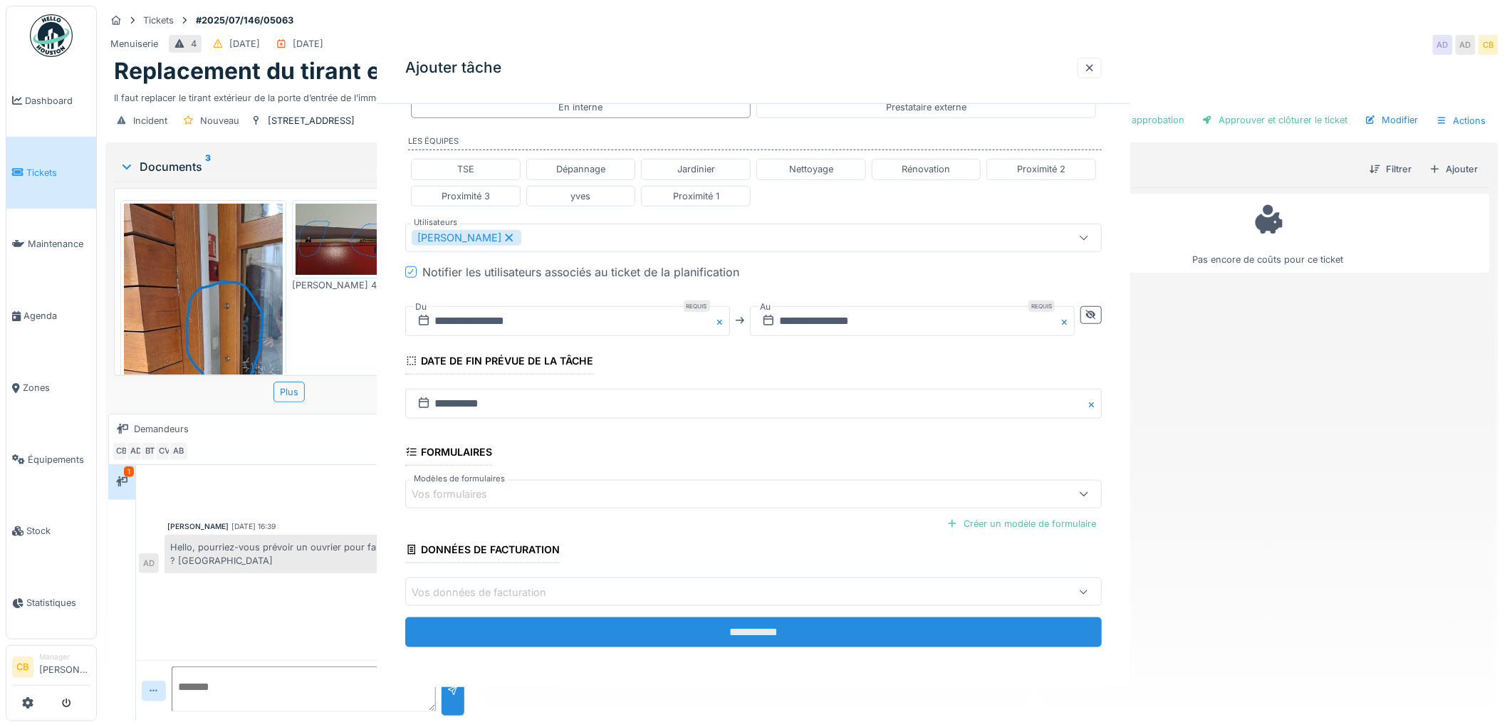
scroll to position [0, 0]
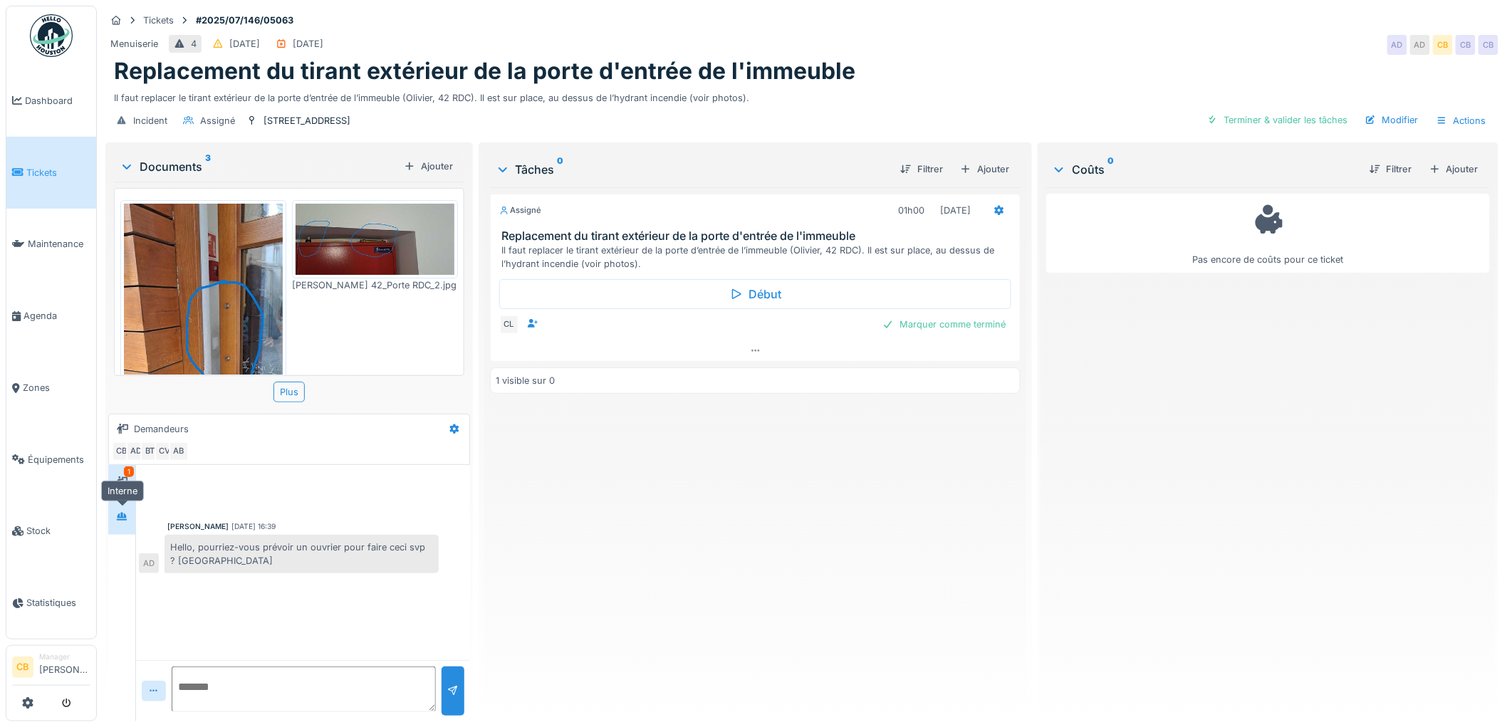
click at [117, 524] on div at bounding box center [121, 517] width 21 height 18
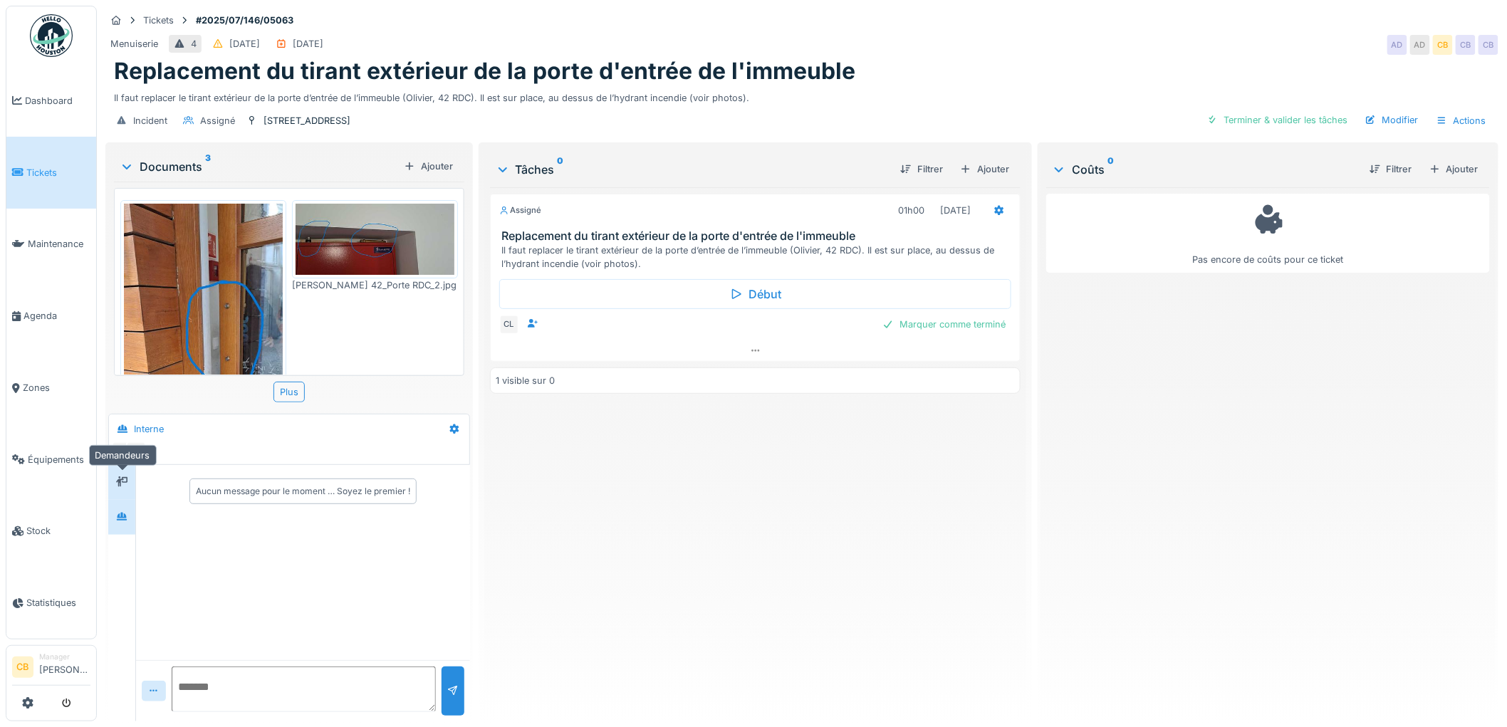
click at [130, 482] on div at bounding box center [121, 483] width 21 height 18
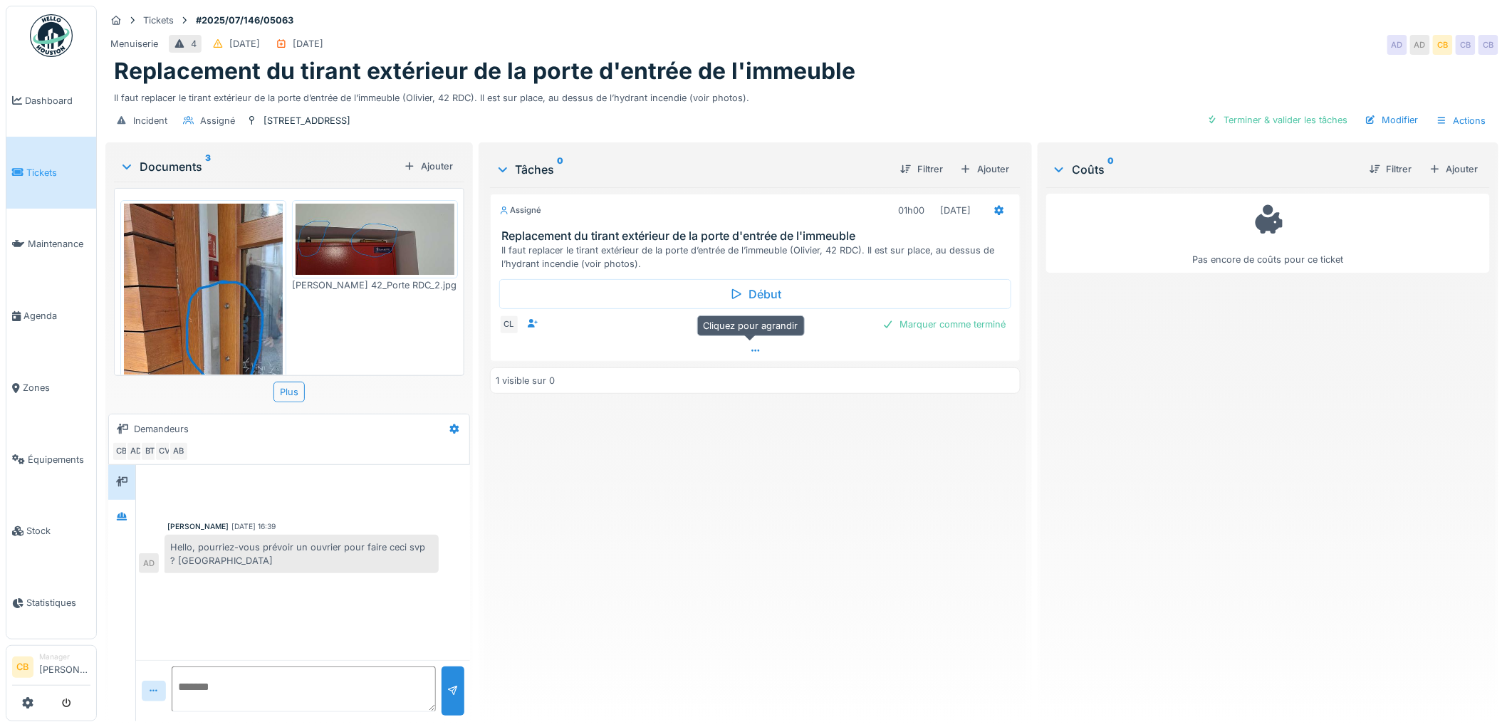
click at [765, 350] on div at bounding box center [756, 350] width 530 height 21
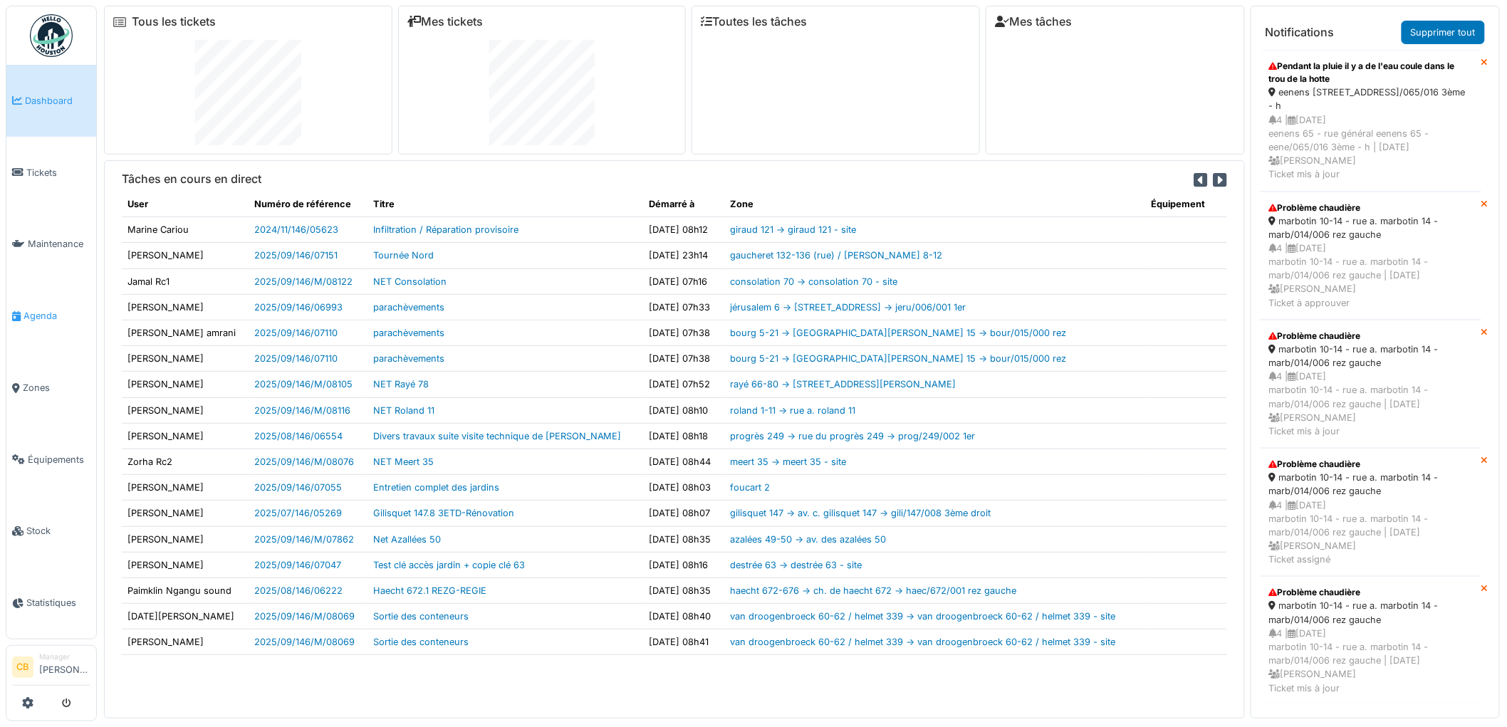
click at [45, 309] on span "Agenda" at bounding box center [56, 316] width 67 height 14
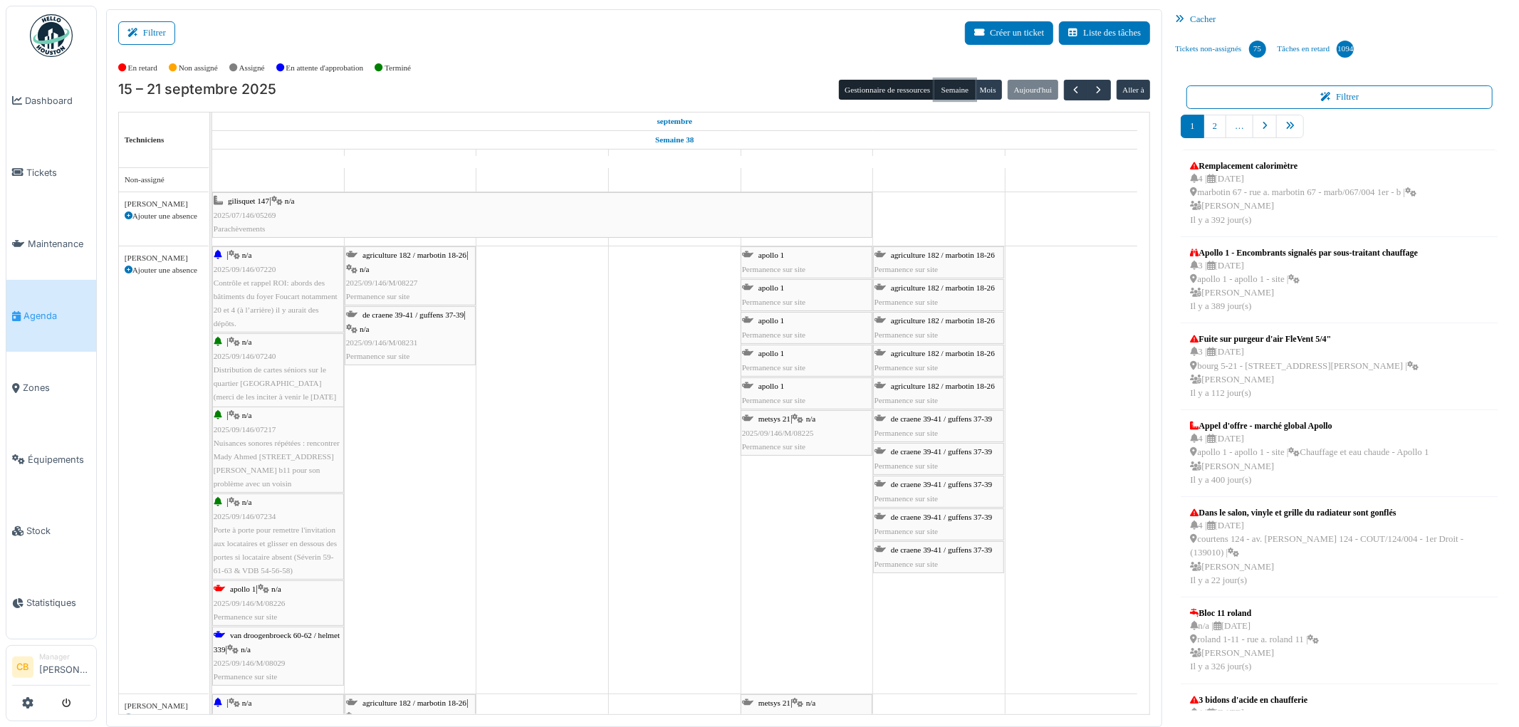
click at [955, 88] on button "Semaine" at bounding box center [954, 90] width 39 height 20
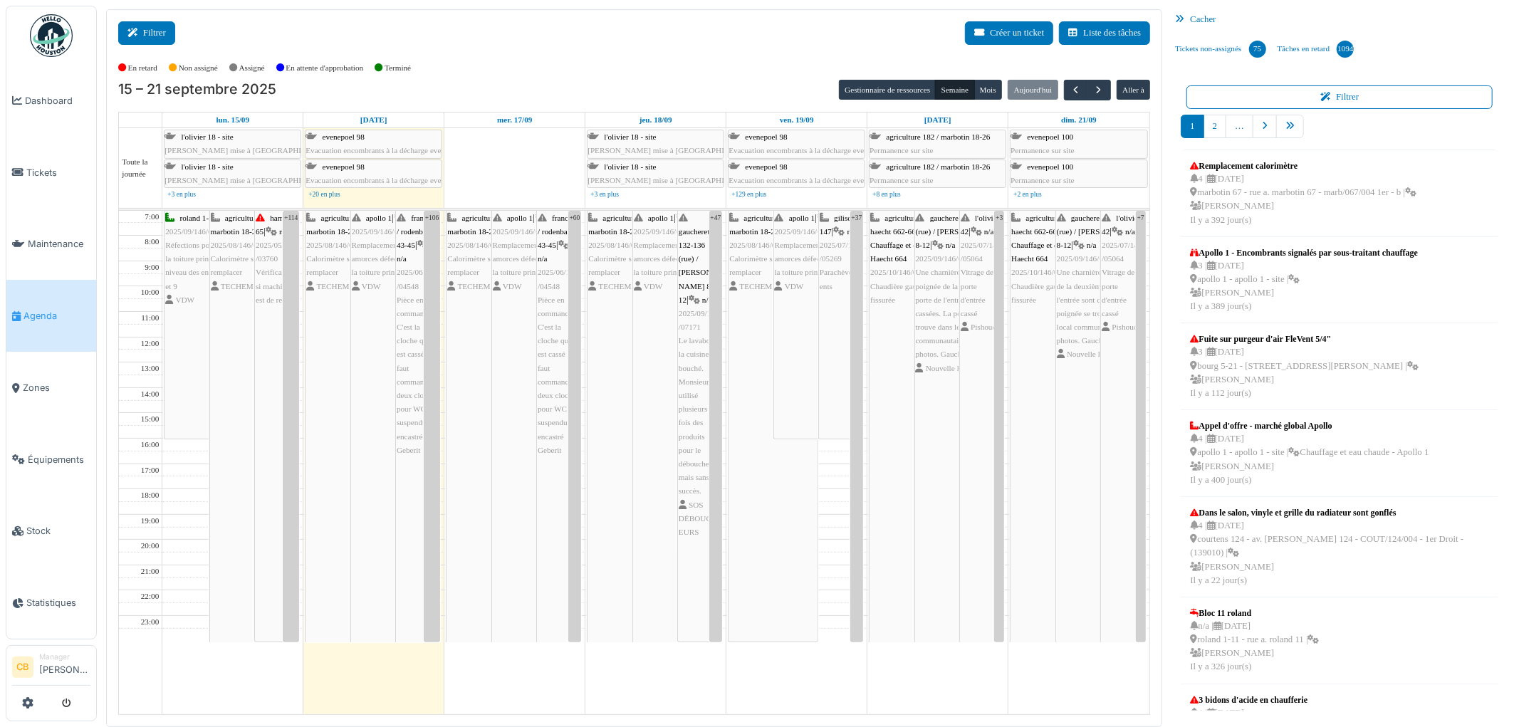
click at [155, 31] on button "Filtrer" at bounding box center [146, 32] width 57 height 23
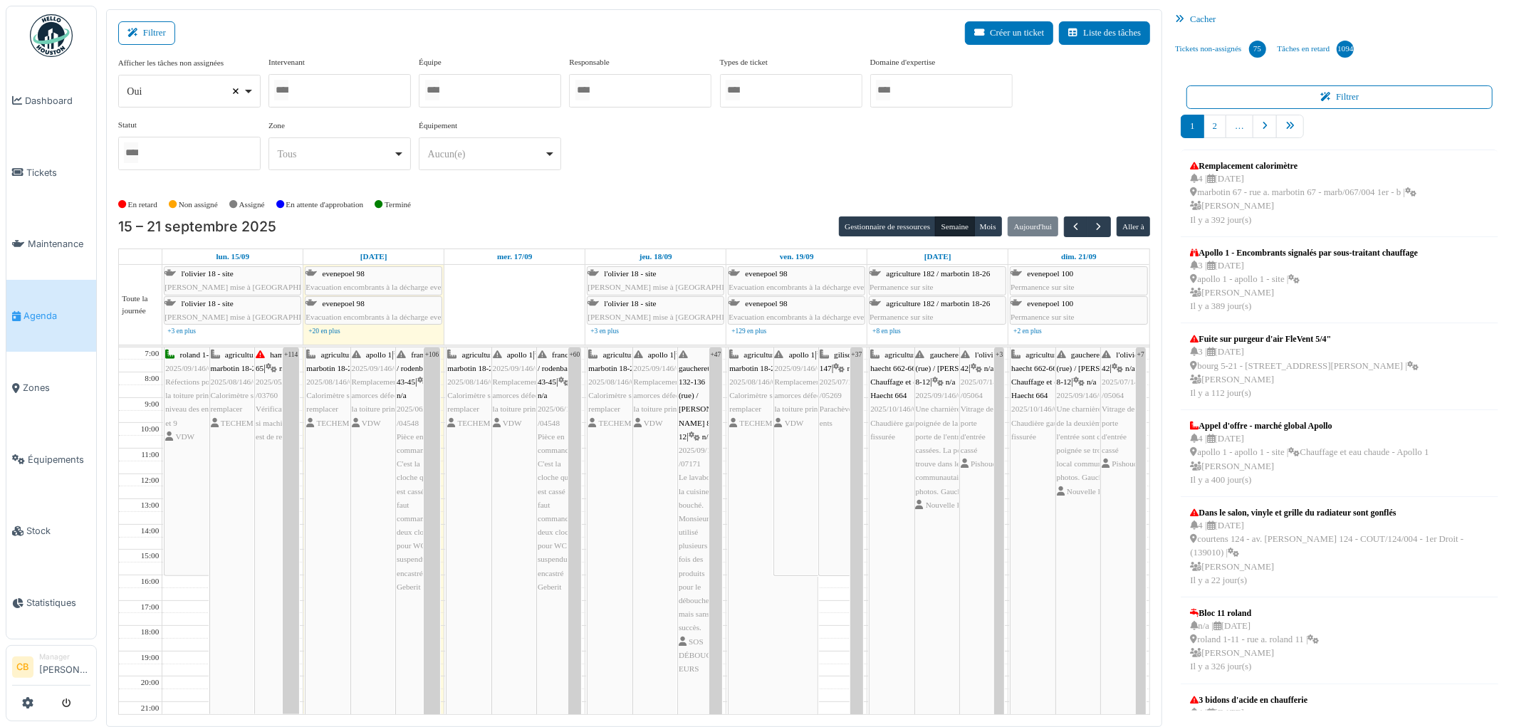
select select
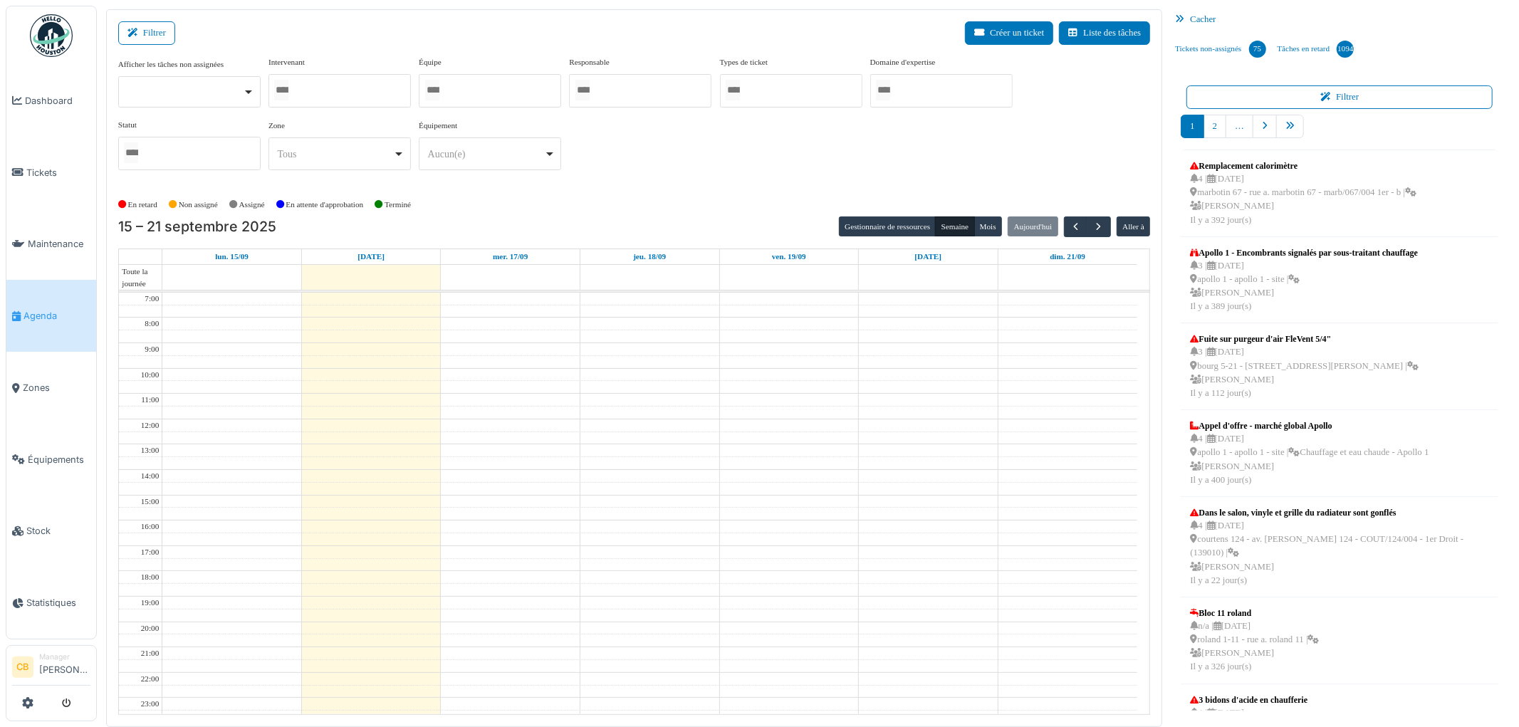
click at [283, 86] on input "Tous" at bounding box center [281, 90] width 14 height 21
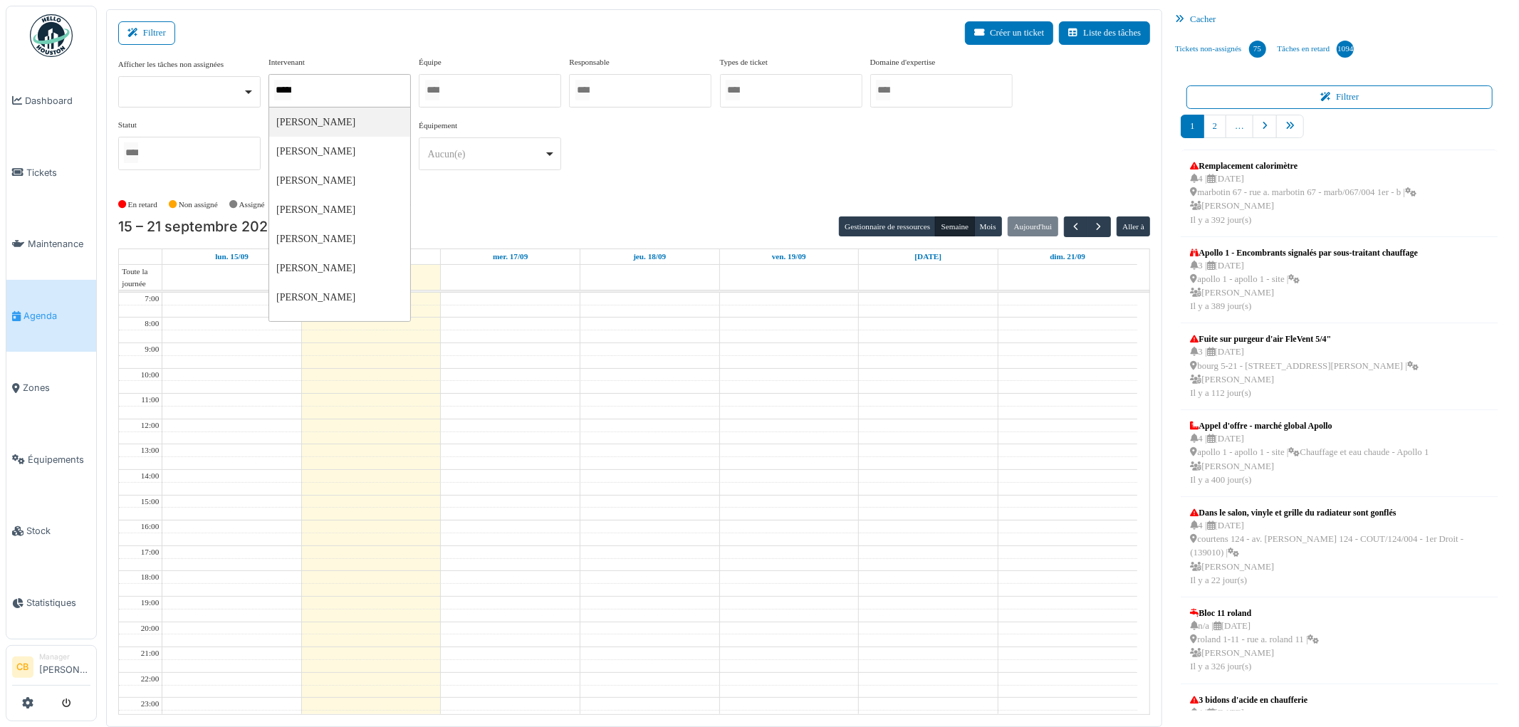
type input "******"
click at [610, 174] on div "**********" at bounding box center [634, 119] width 1033 height 126
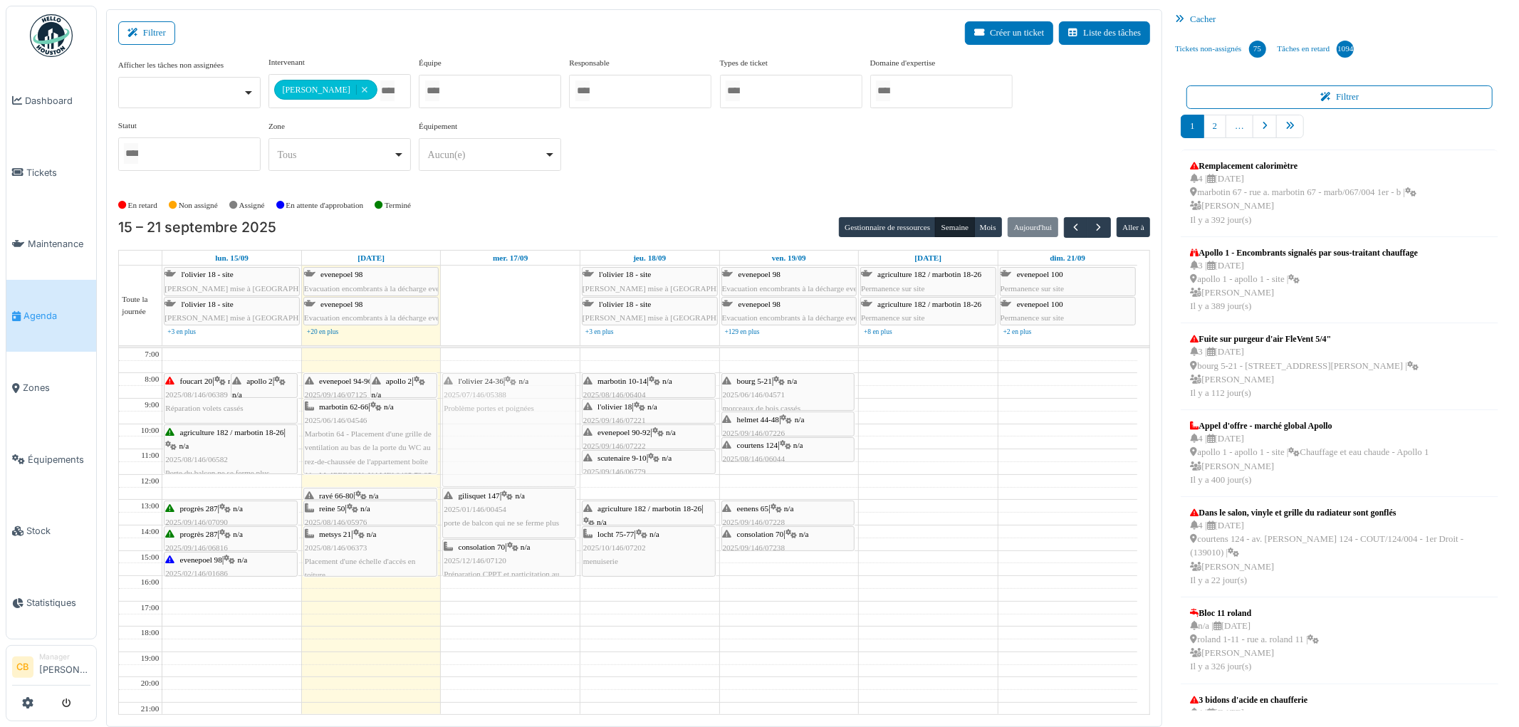
click at [513, 404] on div "l'olivier 24-36 | n/a 2025/07/146/05388 Problème portes et poignées gilisquet 1…" at bounding box center [510, 563] width 139 height 430
drag, startPoint x: 491, startPoint y: 486, endPoint x: 498, endPoint y: 471, distance: 15.9
click at [498, 471] on div "l'olivier 24-36 | n/a 2025/07/146/05388 Problème portes et poignées gilisquet 1…" at bounding box center [510, 563] width 139 height 430
click at [523, 442] on div "l'olivier 24-36 | n/a 2025/07/146/05388 Problème portes et poignées" at bounding box center [509, 424] width 132 height 100
click at [530, 429] on div "l'olivier 24-36 | n/a 2025/07/146/05388 Problème portes et poignées" at bounding box center [509, 424] width 132 height 100
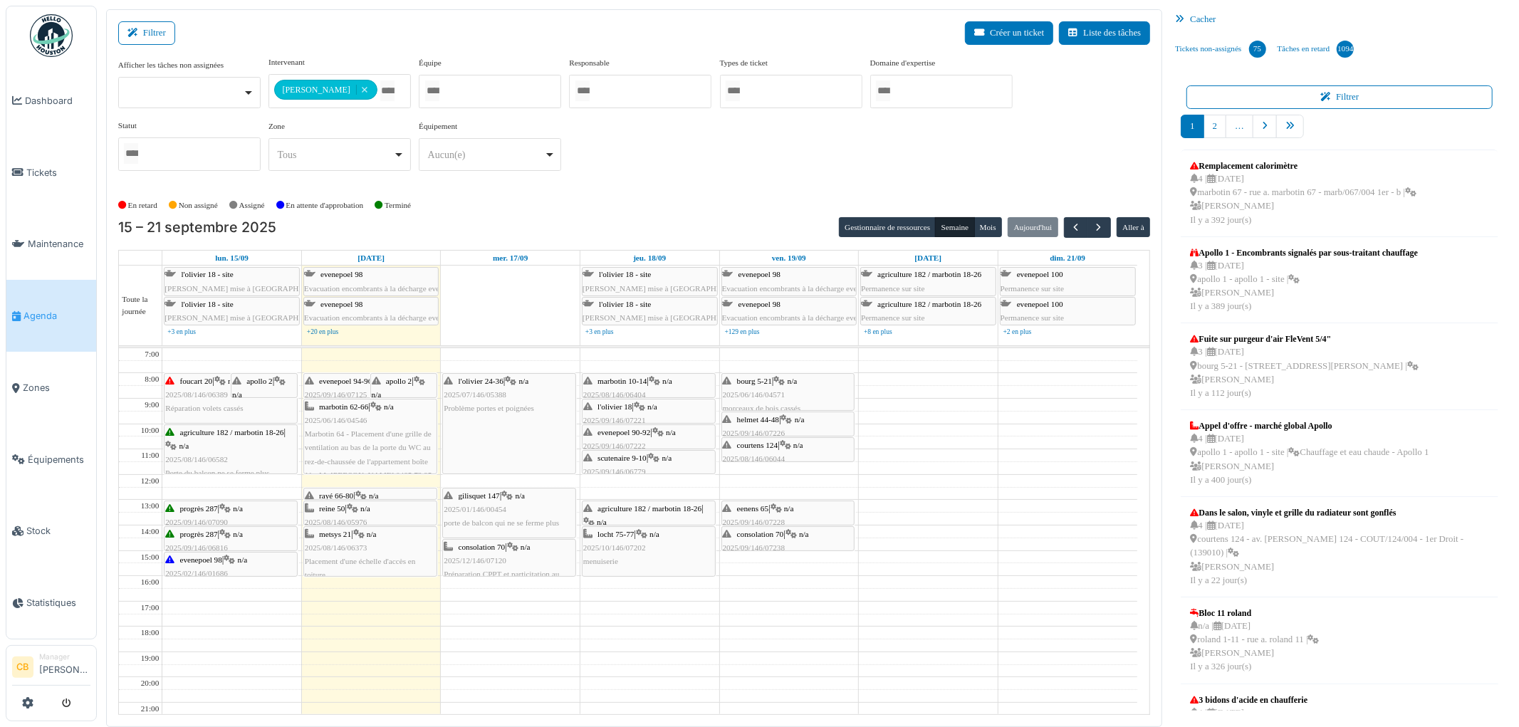
click at [520, 406] on span "Problème portes et poignées" at bounding box center [489, 408] width 90 height 9
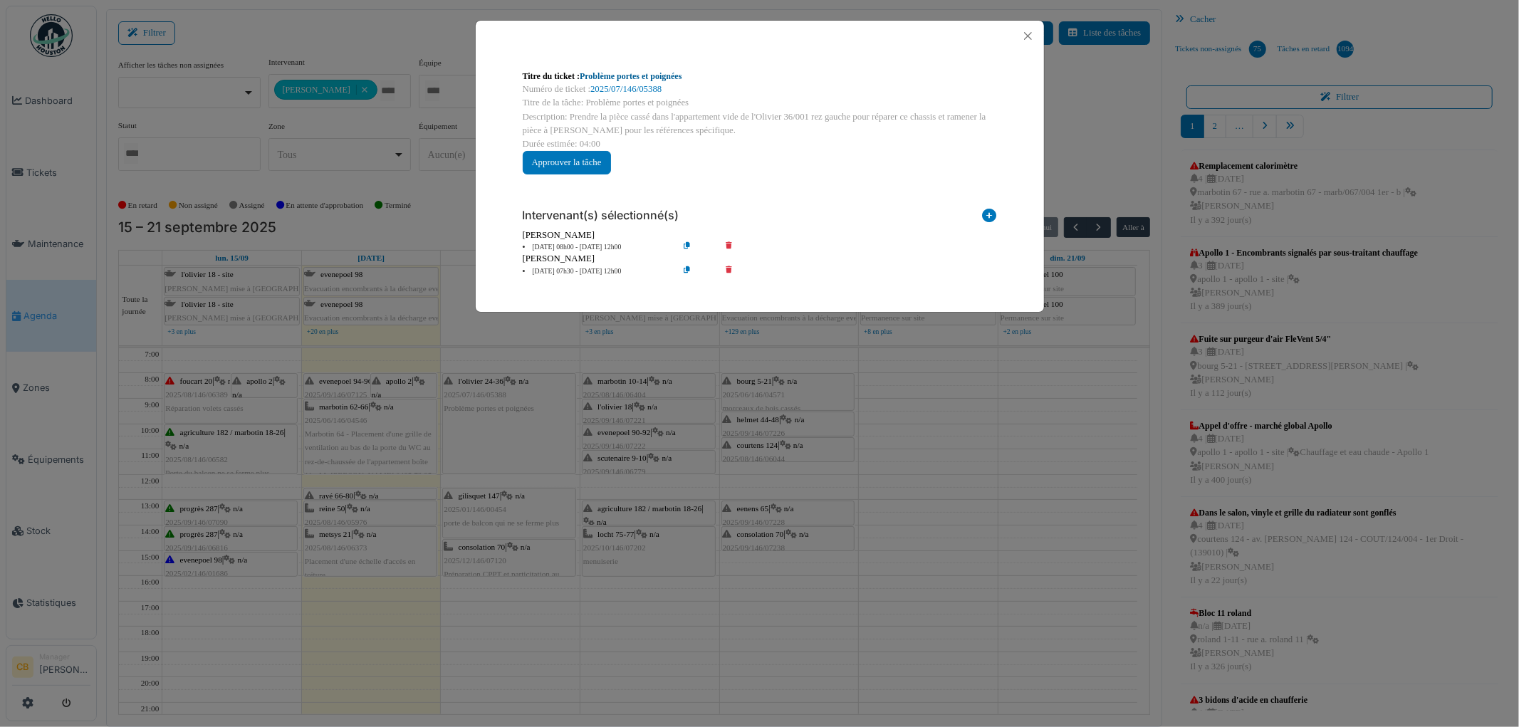
click at [662, 75] on link "Problème portes et poignées" at bounding box center [631, 76] width 102 height 10
click at [1030, 36] on button "Close" at bounding box center [1027, 35] width 19 height 19
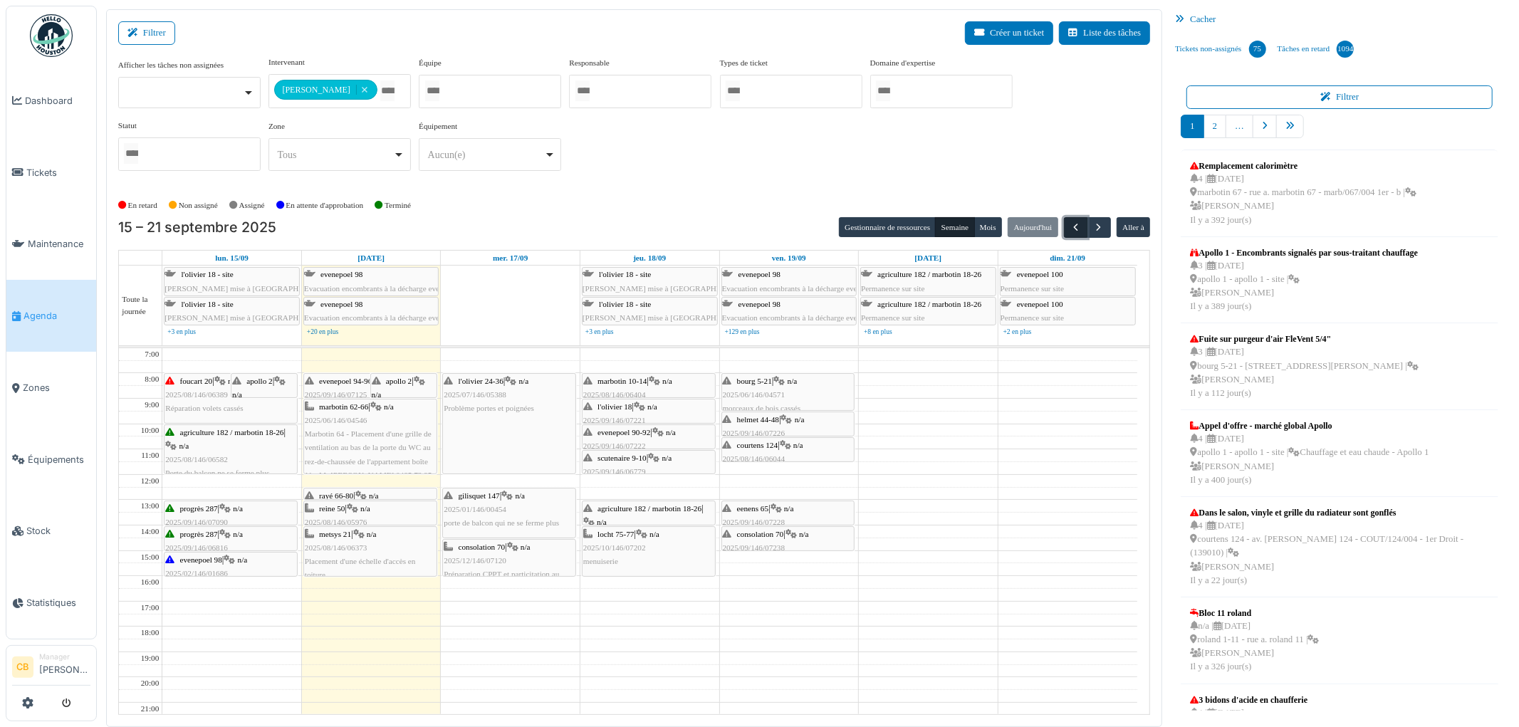
click at [1068, 229] on button "button" at bounding box center [1075, 227] width 23 height 21
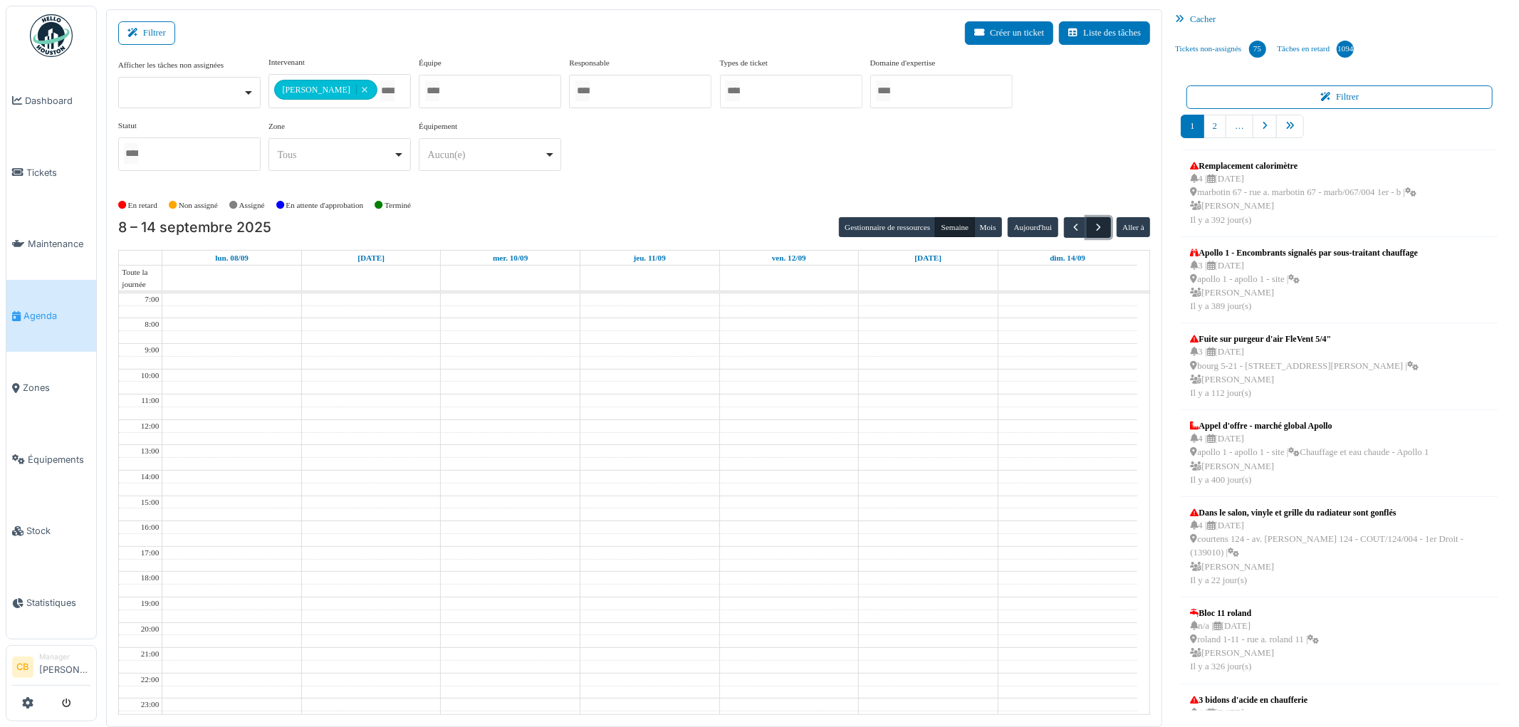
click at [1097, 226] on span "button" at bounding box center [1099, 227] width 12 height 12
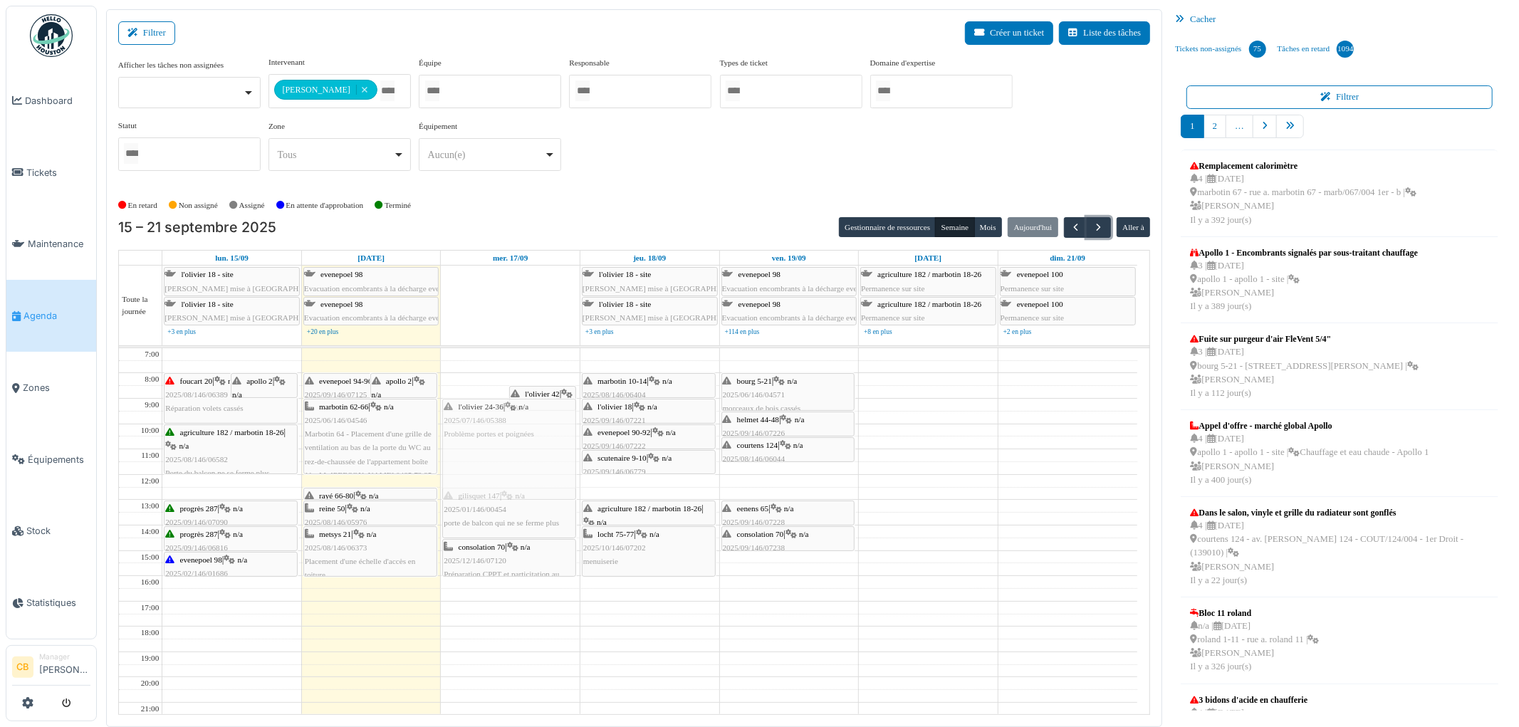
drag, startPoint x: 500, startPoint y: 426, endPoint x: 498, endPoint y: 449, distance: 23.5
click at [498, 449] on div "l'olivier 24-36 | n/a 2025/07/146/05388 Problème portes et poignées l'olivier 4…" at bounding box center [510, 563] width 139 height 430
click at [479, 389] on div "l'olivier 42 | n/a 2025/07/146/05063 Replacement du tirant extérieur de la port…" at bounding box center [510, 563] width 139 height 430
click at [479, 474] on div "l'olivier 24-36 | n/a 2025/07/146/05388 Problème portes et poignées gilisquet 1…" at bounding box center [510, 563] width 139 height 430
click at [31, 34] on img at bounding box center [51, 35] width 43 height 43
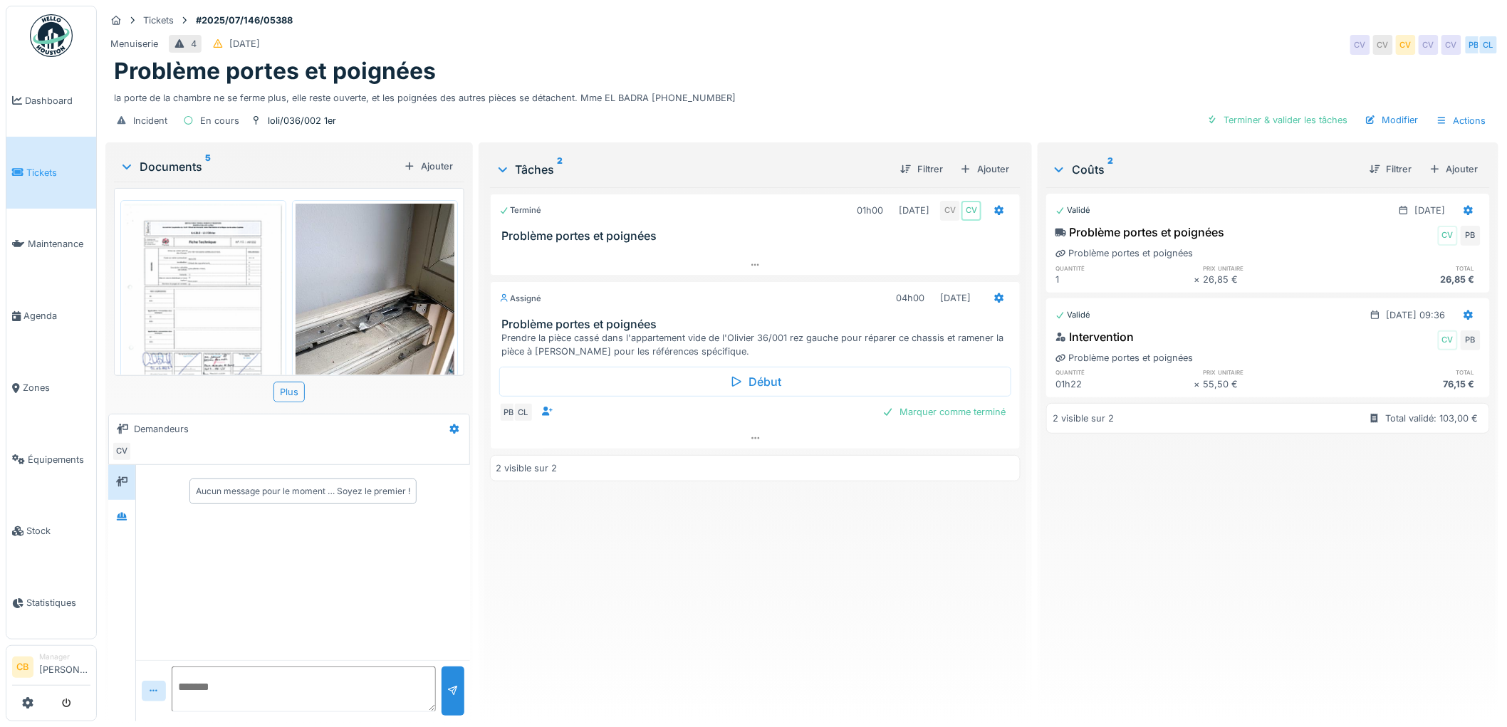
click at [340, 316] on img at bounding box center [375, 309] width 159 height 211
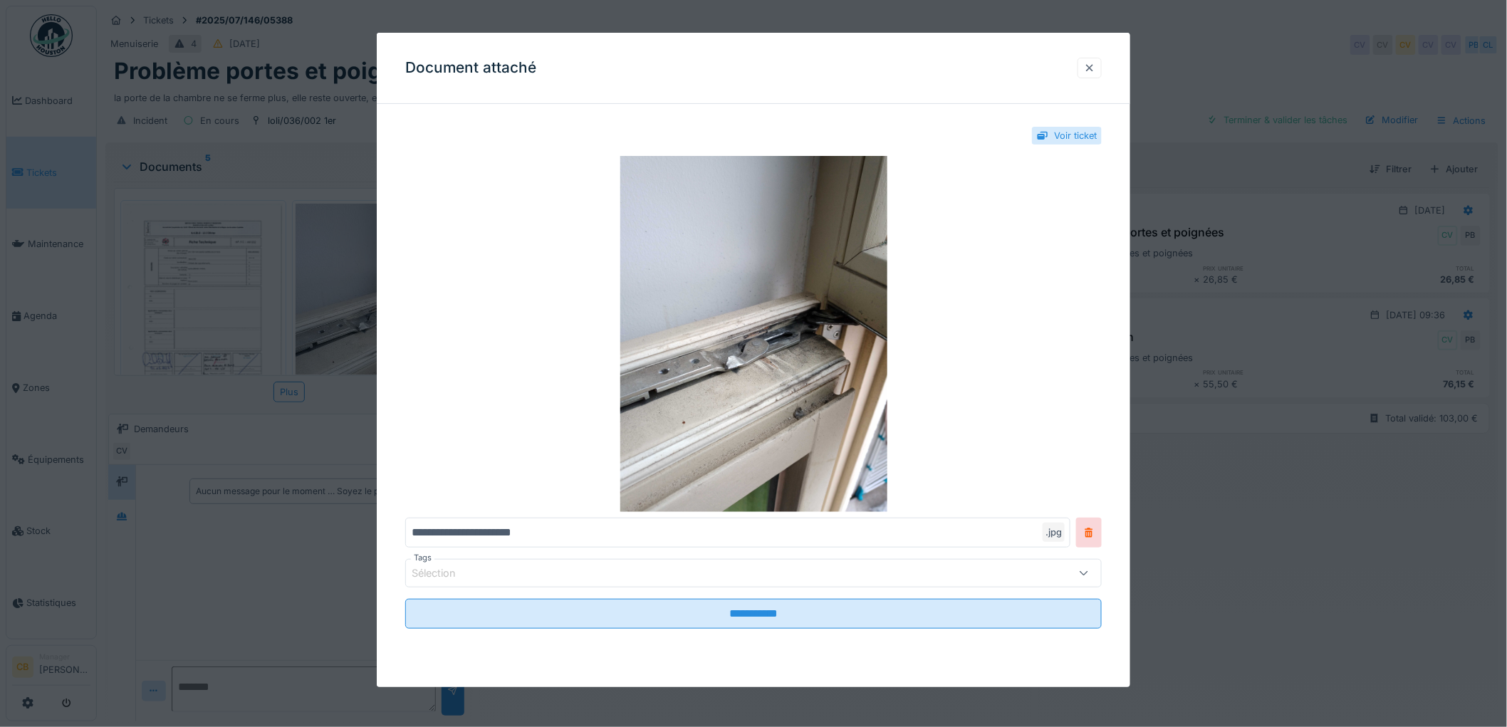
click at [1095, 67] on div at bounding box center [1089, 68] width 11 height 14
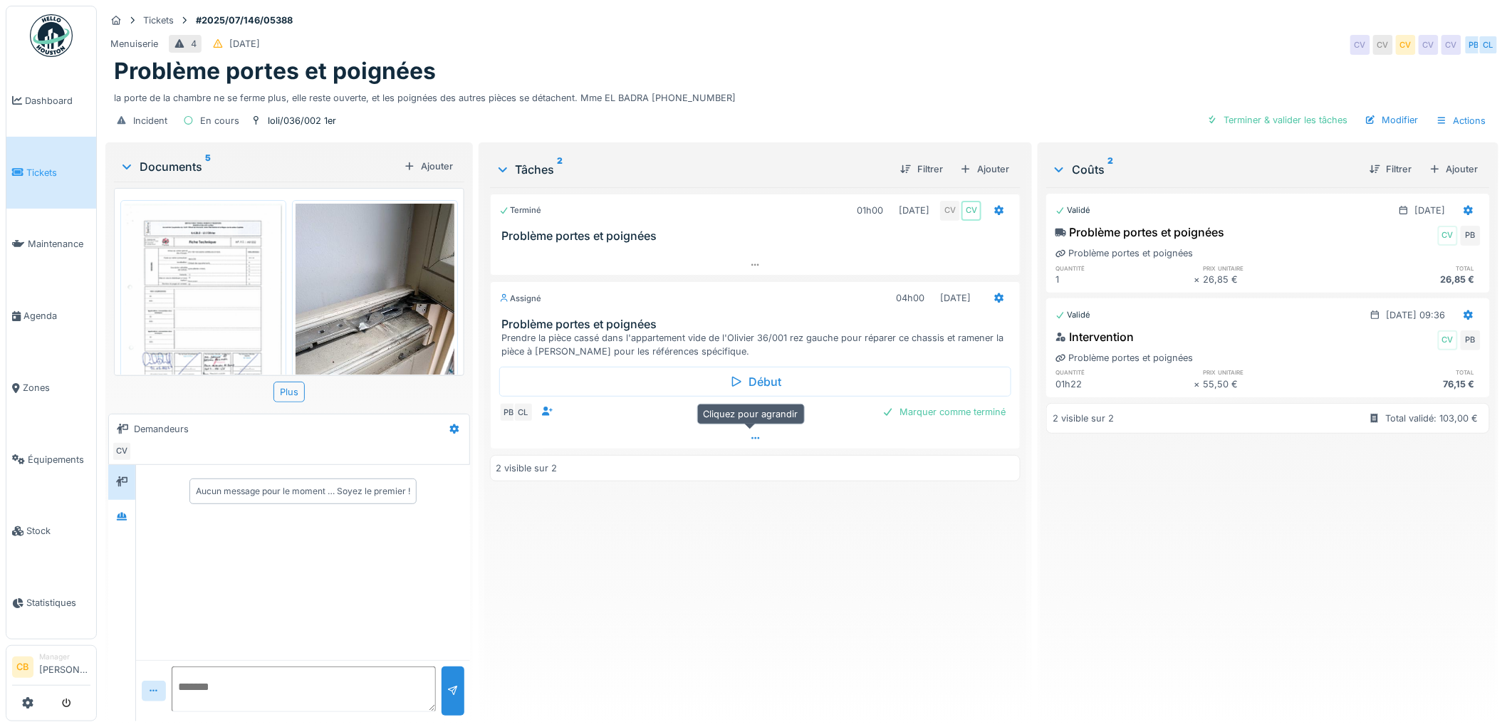
click at [750, 437] on icon at bounding box center [755, 438] width 11 height 9
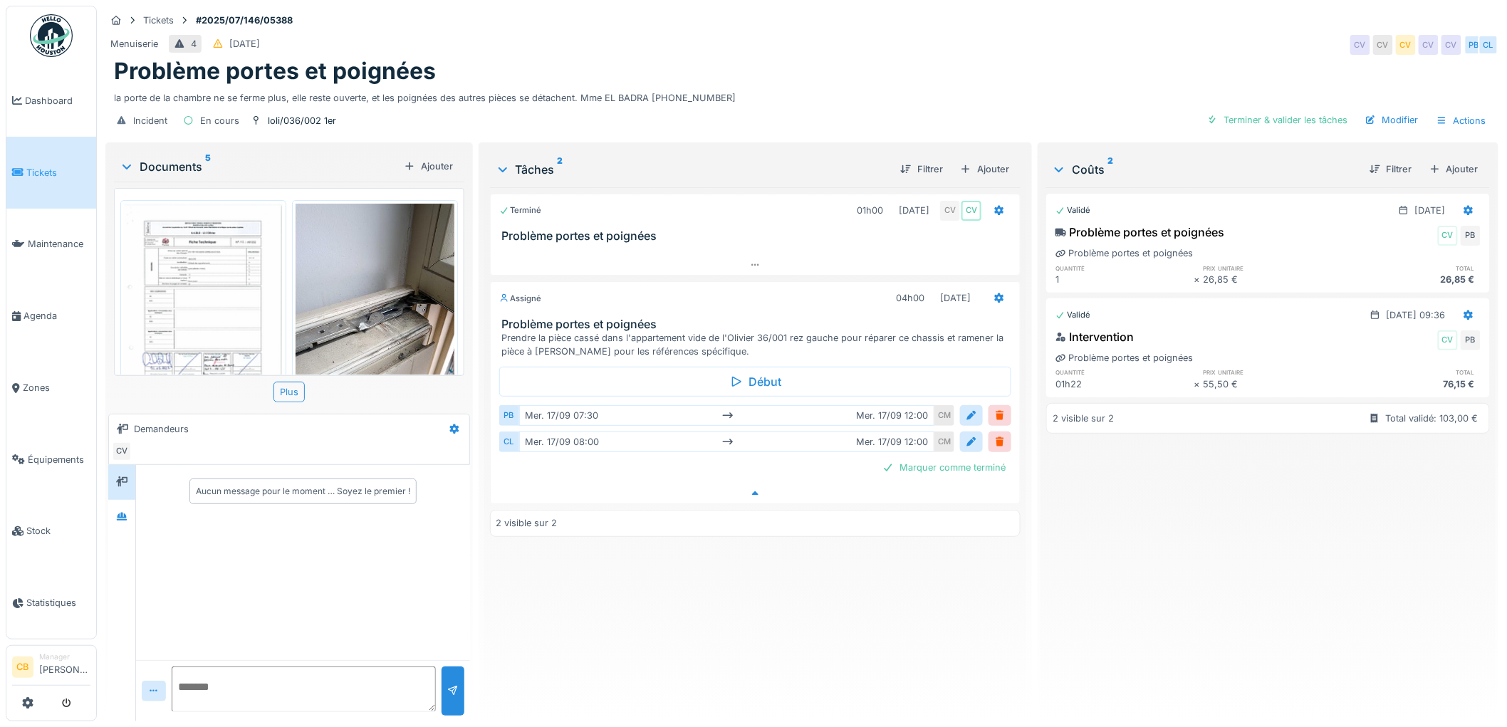
scroll to position [11, 0]
click at [822, 594] on div "Terminé 01h00 08/07/2025 CV CV Problème portes et poignées Assigné 04h00 17/09/…" at bounding box center [755, 448] width 531 height 523
click at [750, 489] on icon at bounding box center [755, 493] width 11 height 9
click at [276, 387] on div "Plus" at bounding box center [288, 392] width 31 height 21
click at [219, 289] on img at bounding box center [203, 316] width 159 height 224
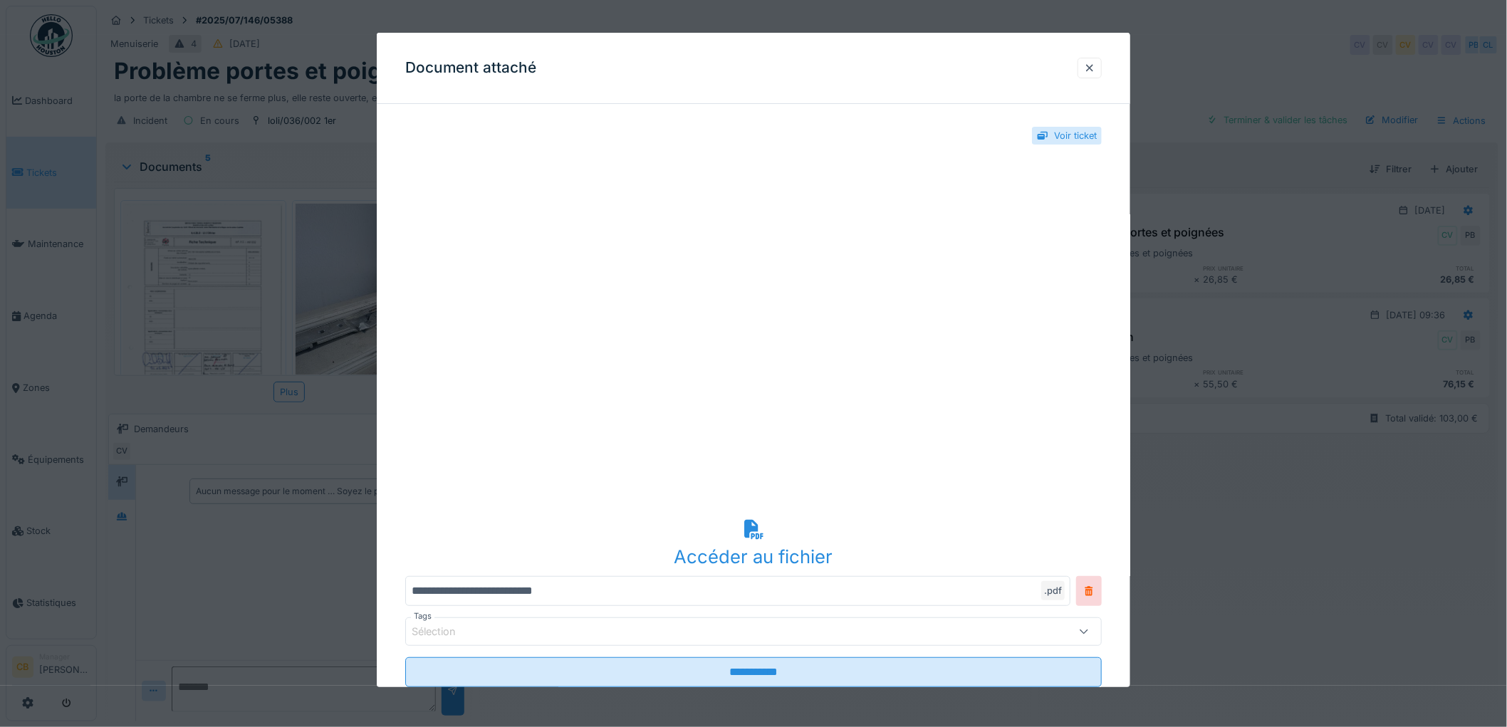
click at [219, 289] on div at bounding box center [753, 363] width 1507 height 727
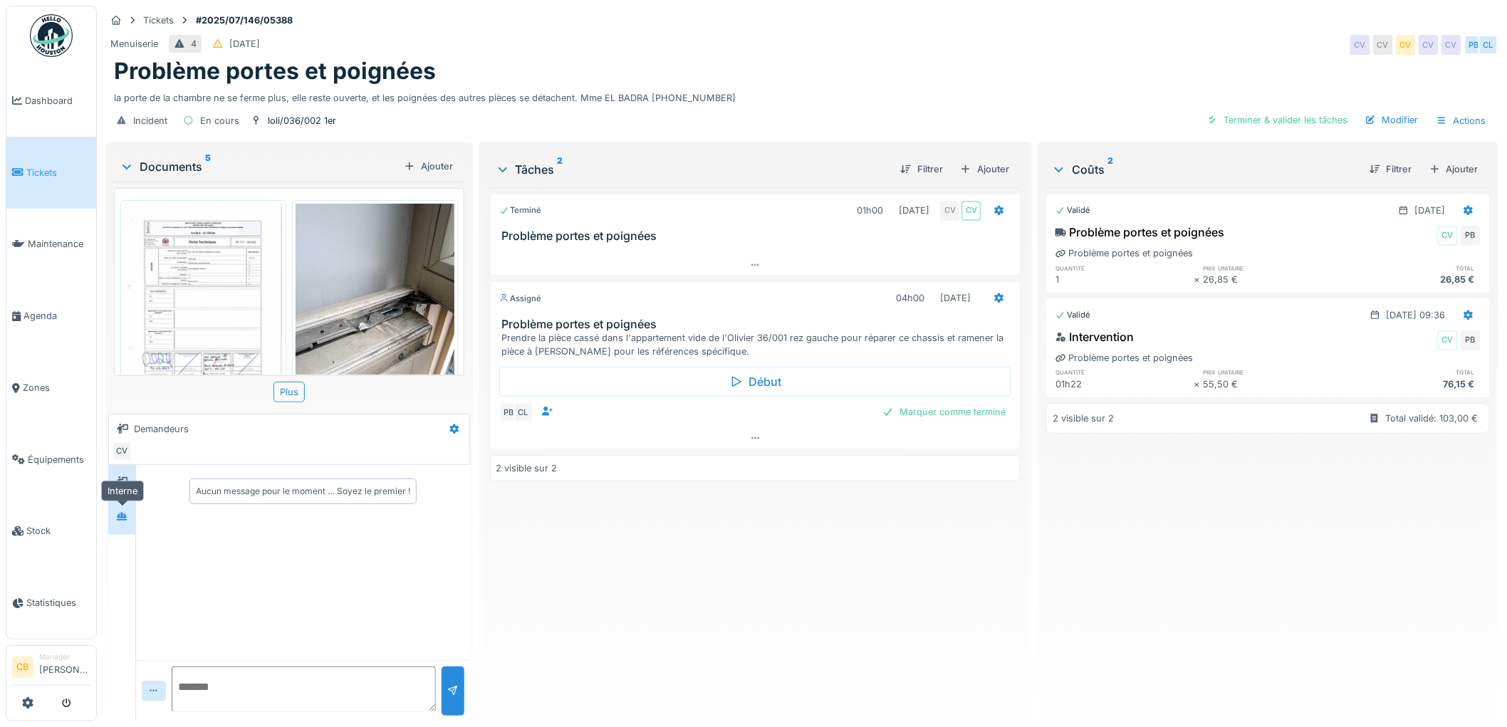
click at [120, 512] on icon at bounding box center [121, 516] width 11 height 9
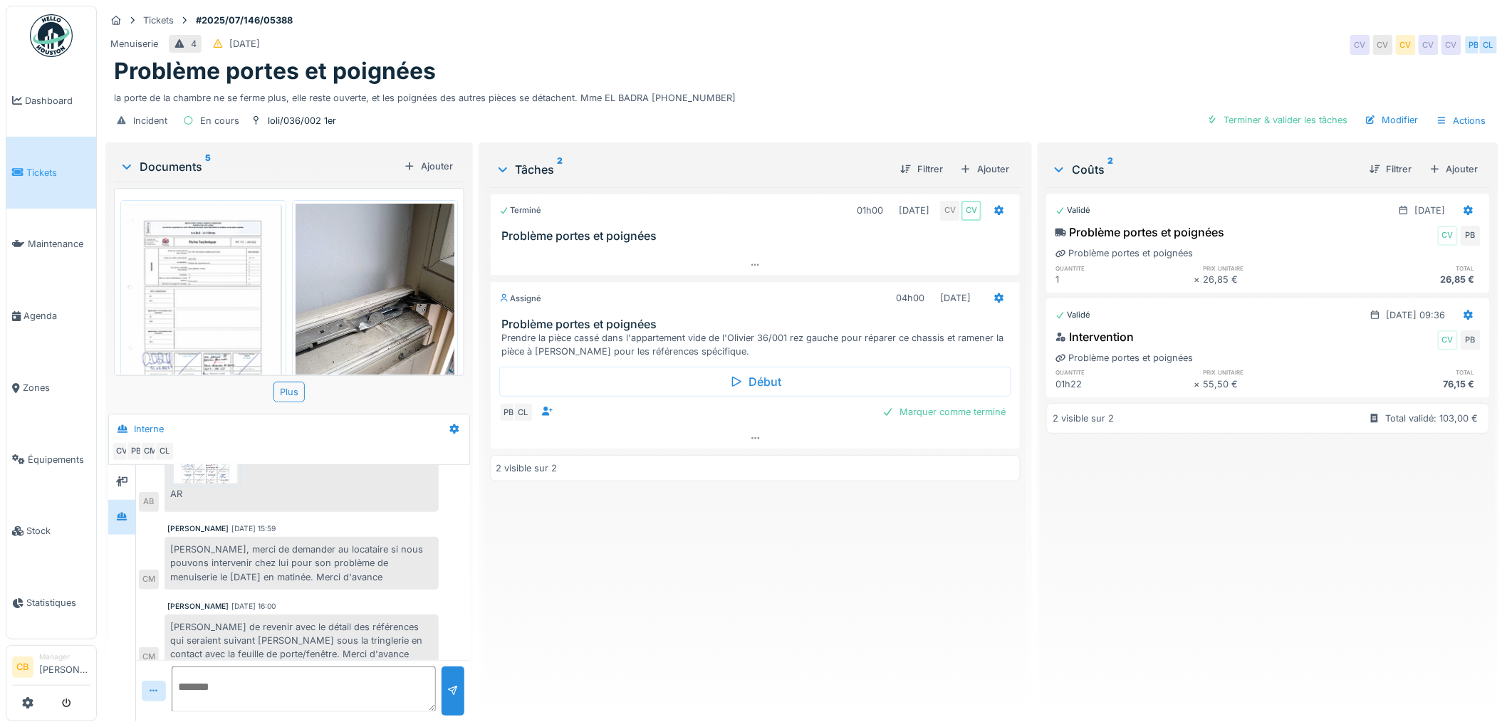
scroll to position [43, 0]
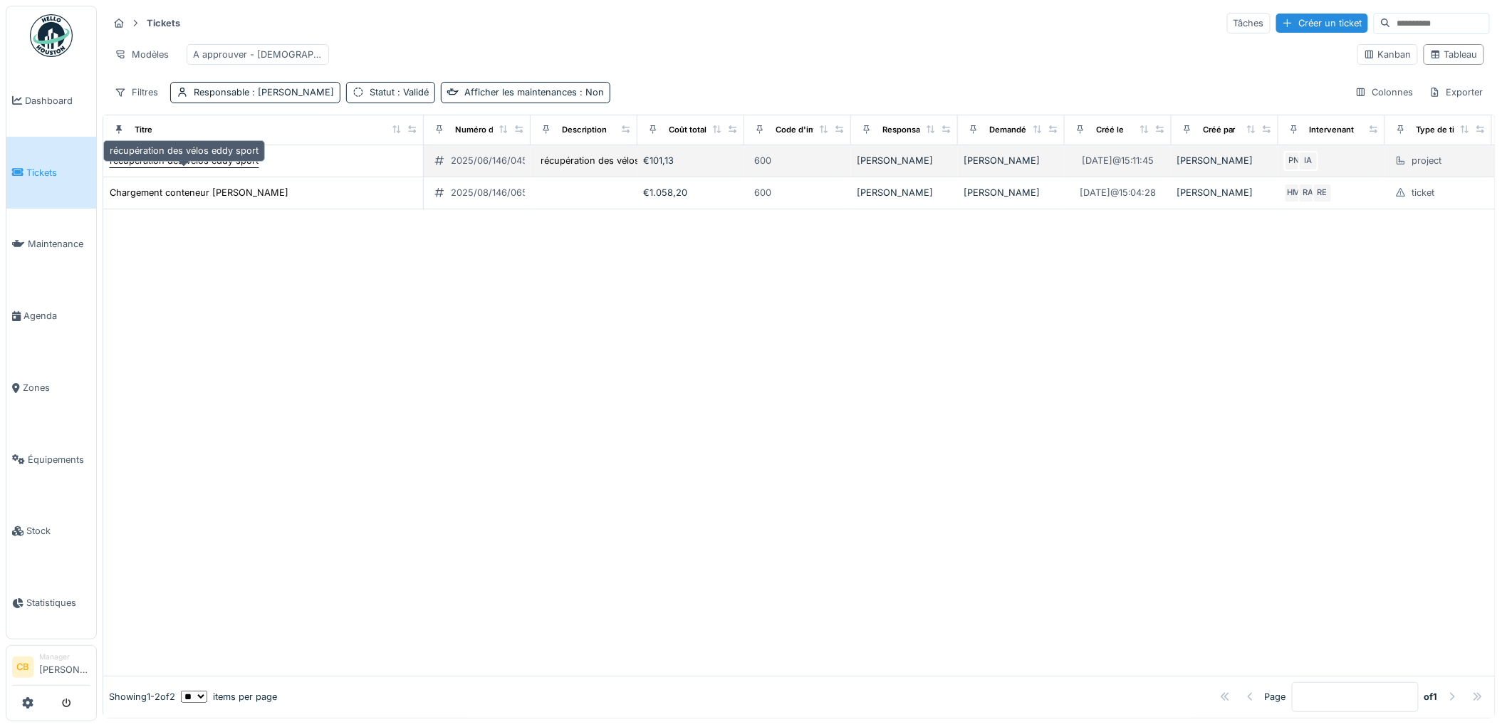
click at [217, 167] on div "récupération des vélos eddy sport" at bounding box center [184, 161] width 149 height 14
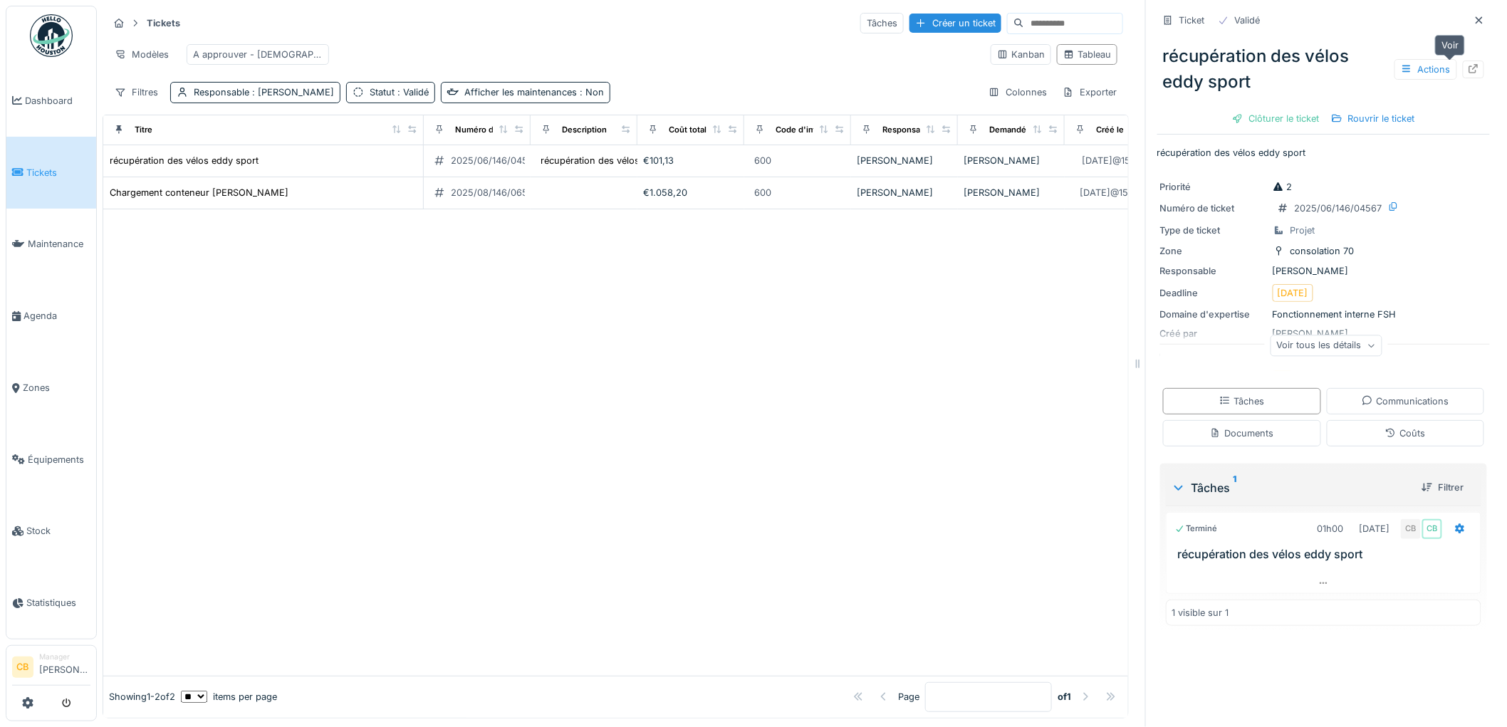
click at [1463, 70] on div at bounding box center [1473, 70] width 21 height 18
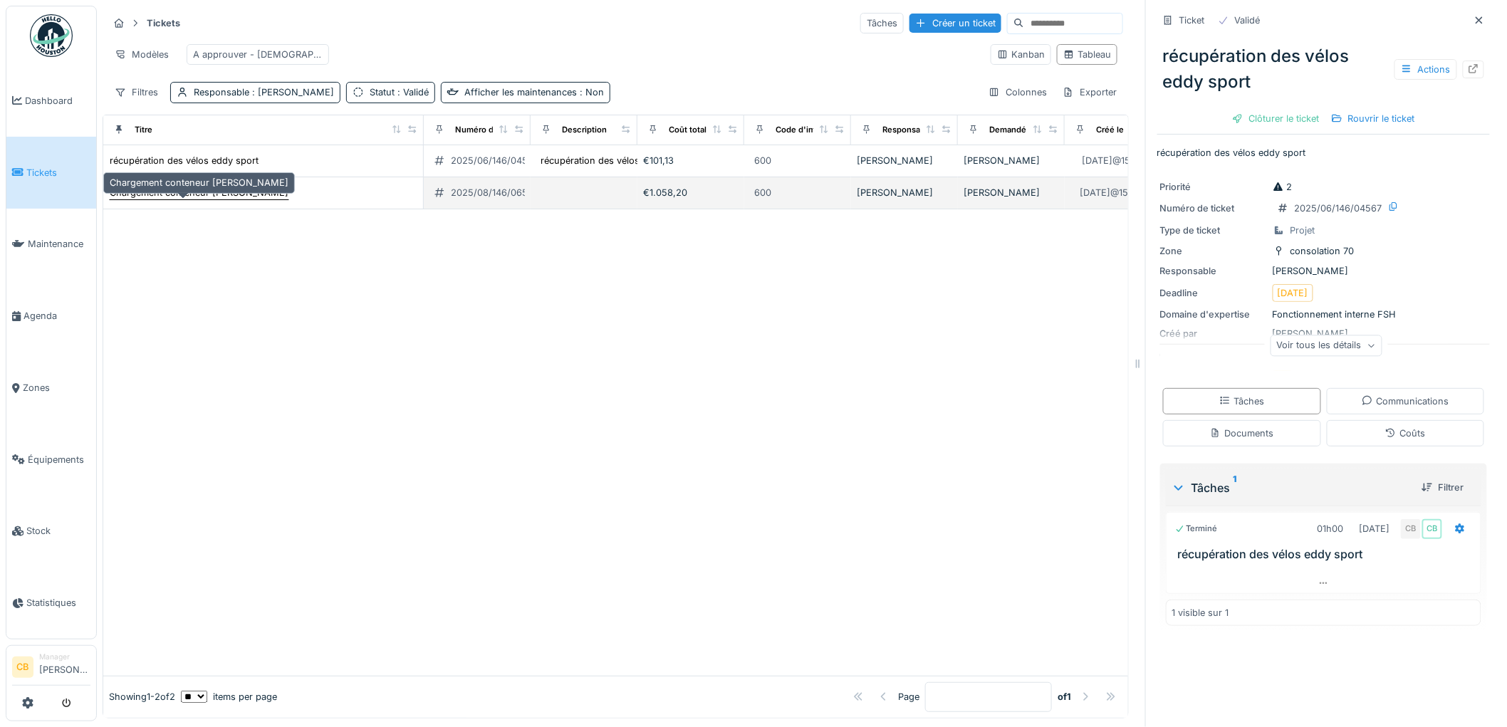
click at [233, 199] on div "Chargement conteneur [PERSON_NAME]" at bounding box center [199, 193] width 179 height 14
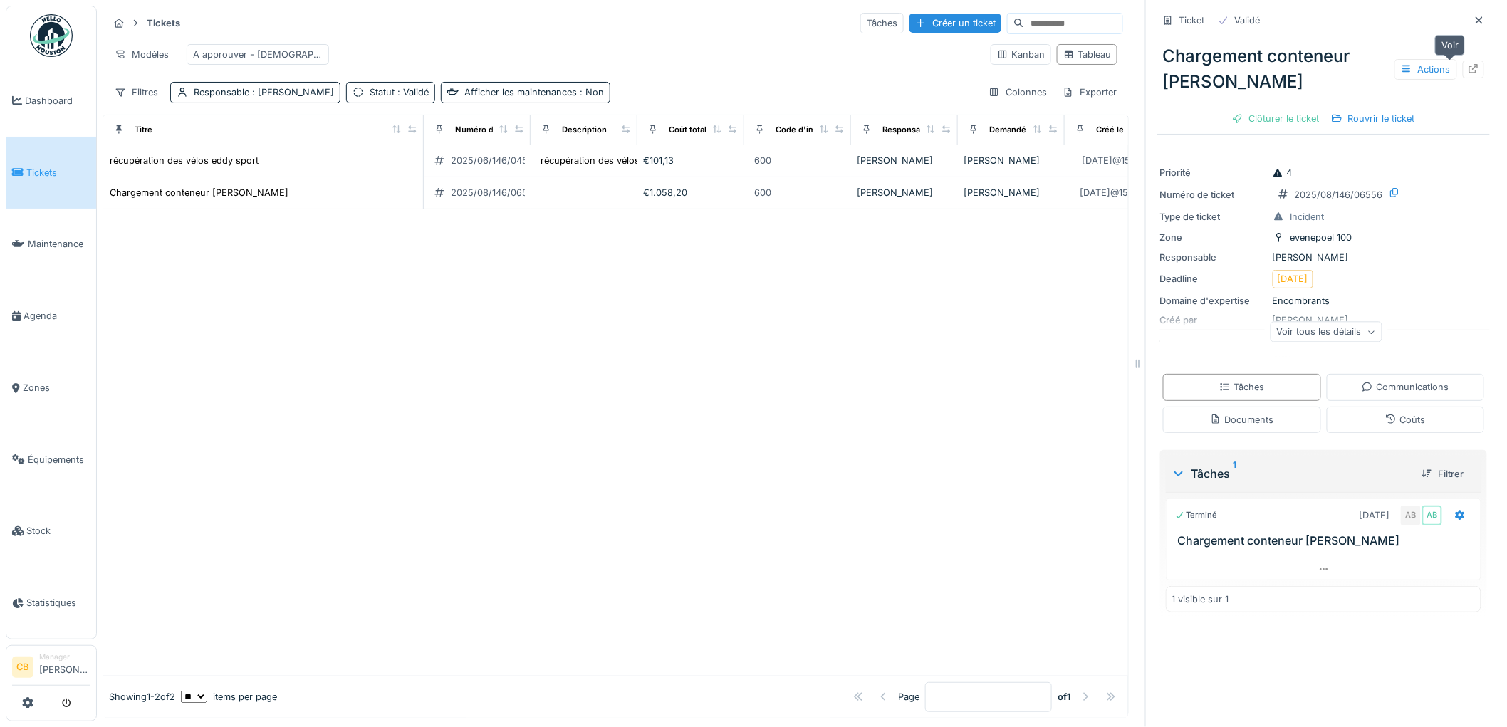
click at [1469, 66] on icon at bounding box center [1473, 68] width 9 height 9
click at [47, 31] on img at bounding box center [51, 35] width 43 height 43
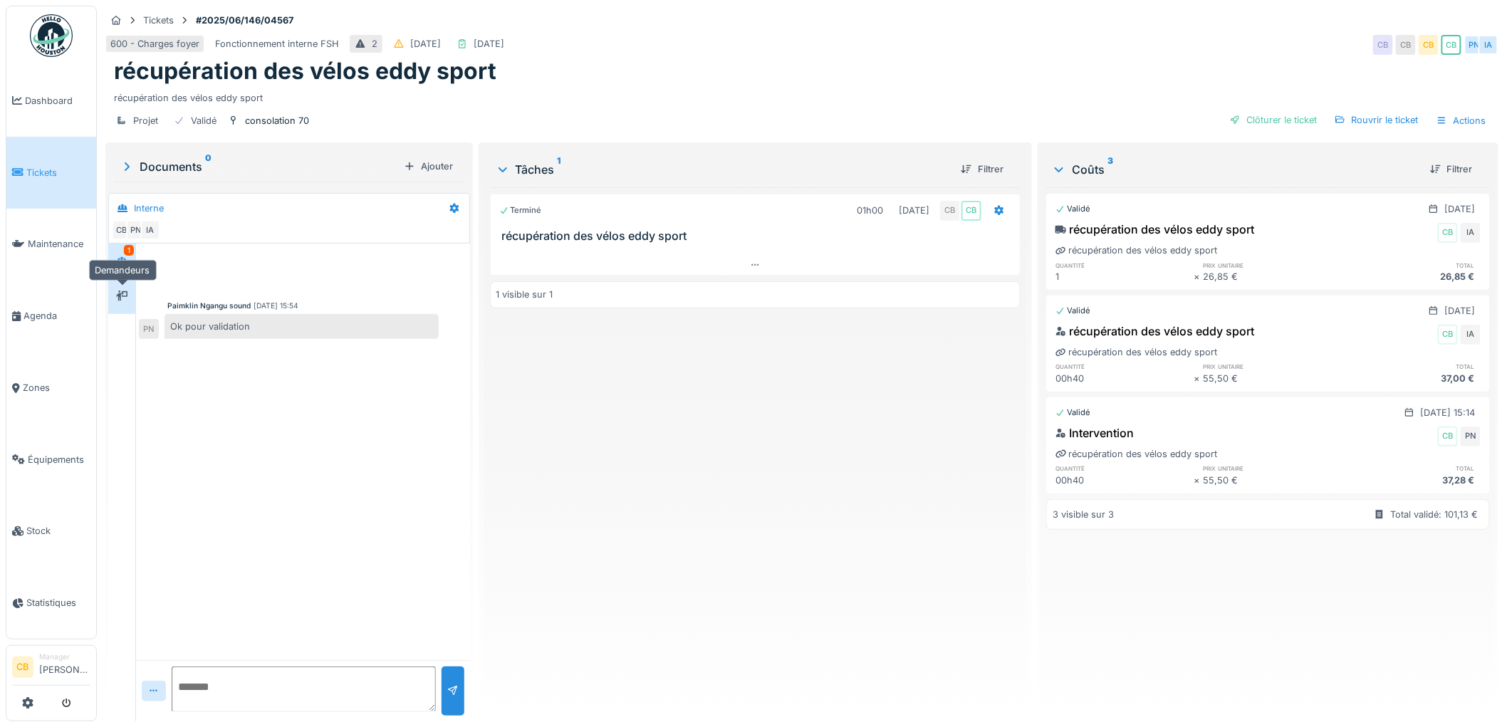
click at [125, 288] on div at bounding box center [121, 297] width 21 height 18
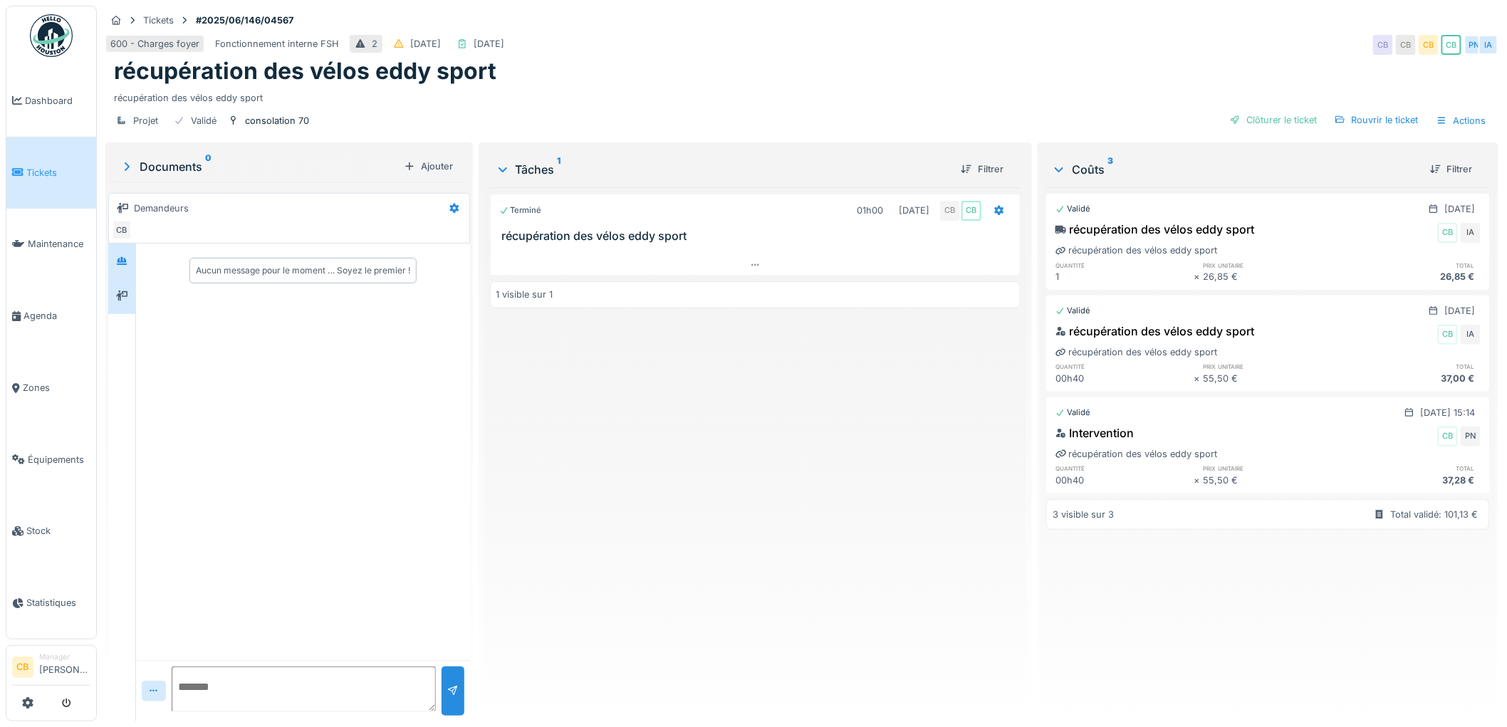
click at [108, 254] on div at bounding box center [121, 261] width 27 height 35
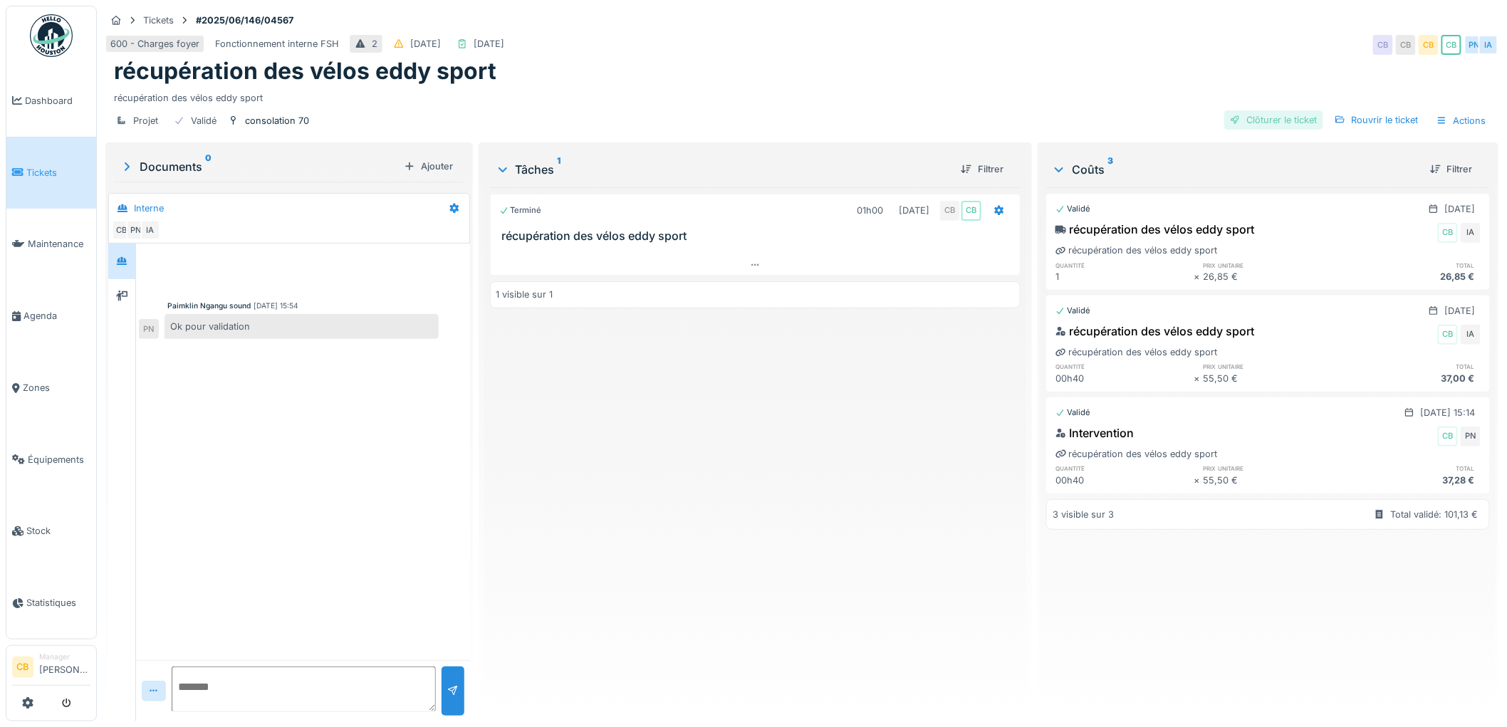
click at [1250, 122] on div "Clôturer le ticket" at bounding box center [1273, 119] width 99 height 19
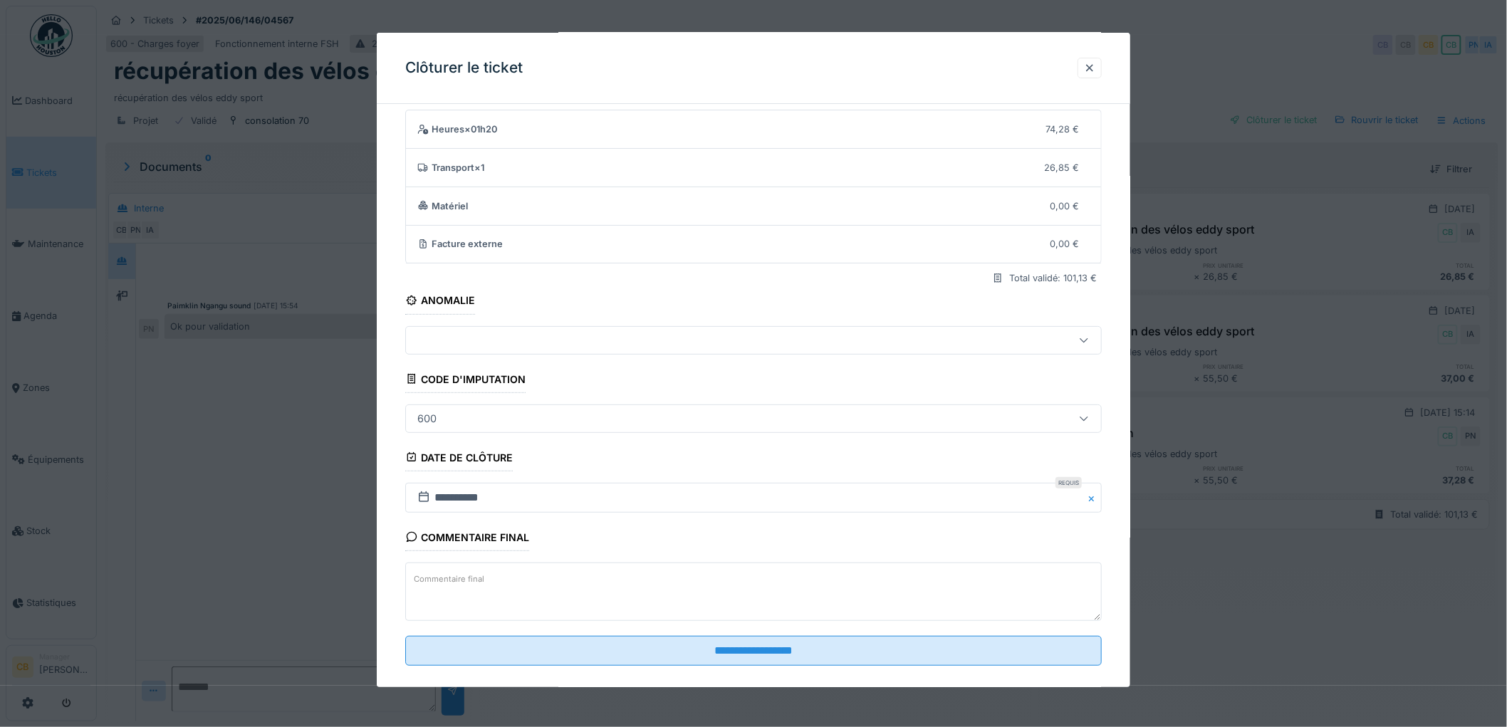
scroll to position [58, 0]
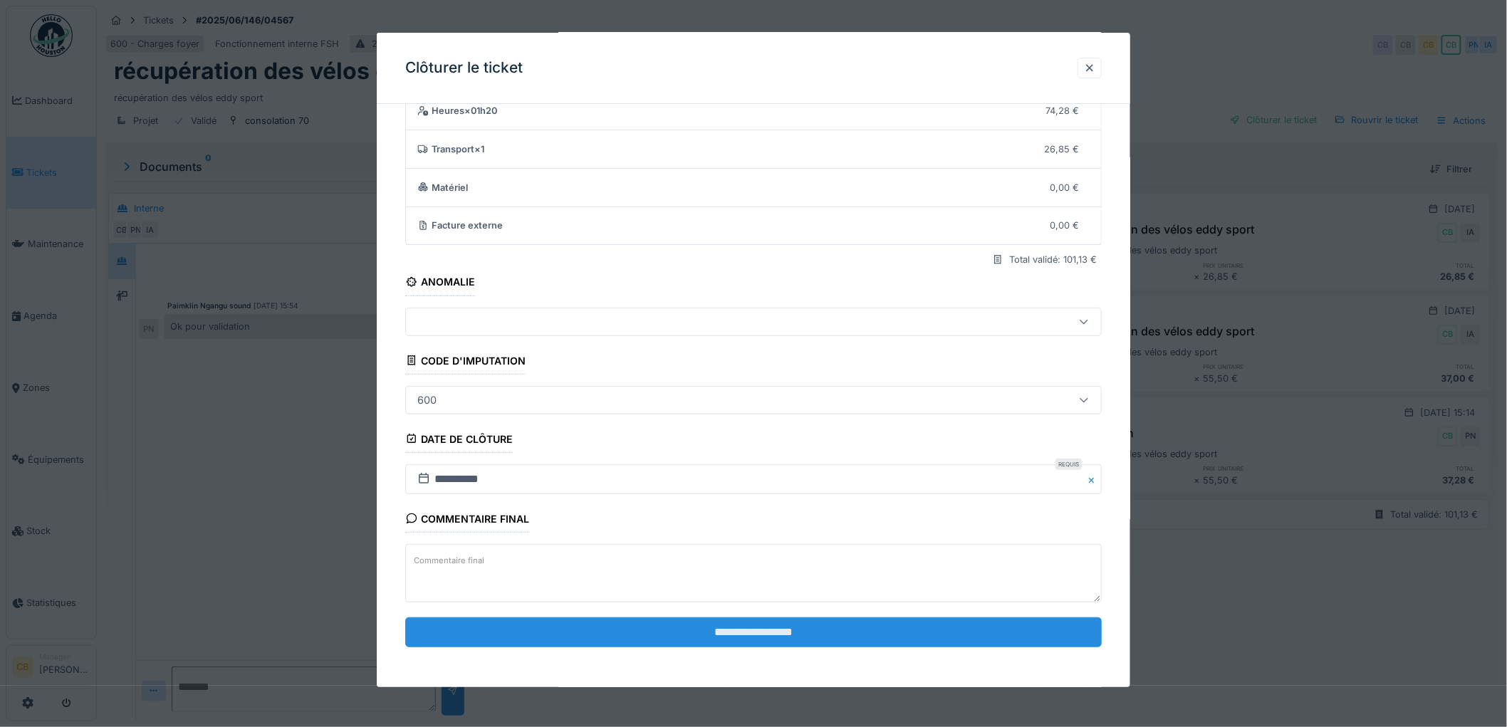
click at [723, 636] on input "**********" at bounding box center [753, 632] width 696 height 30
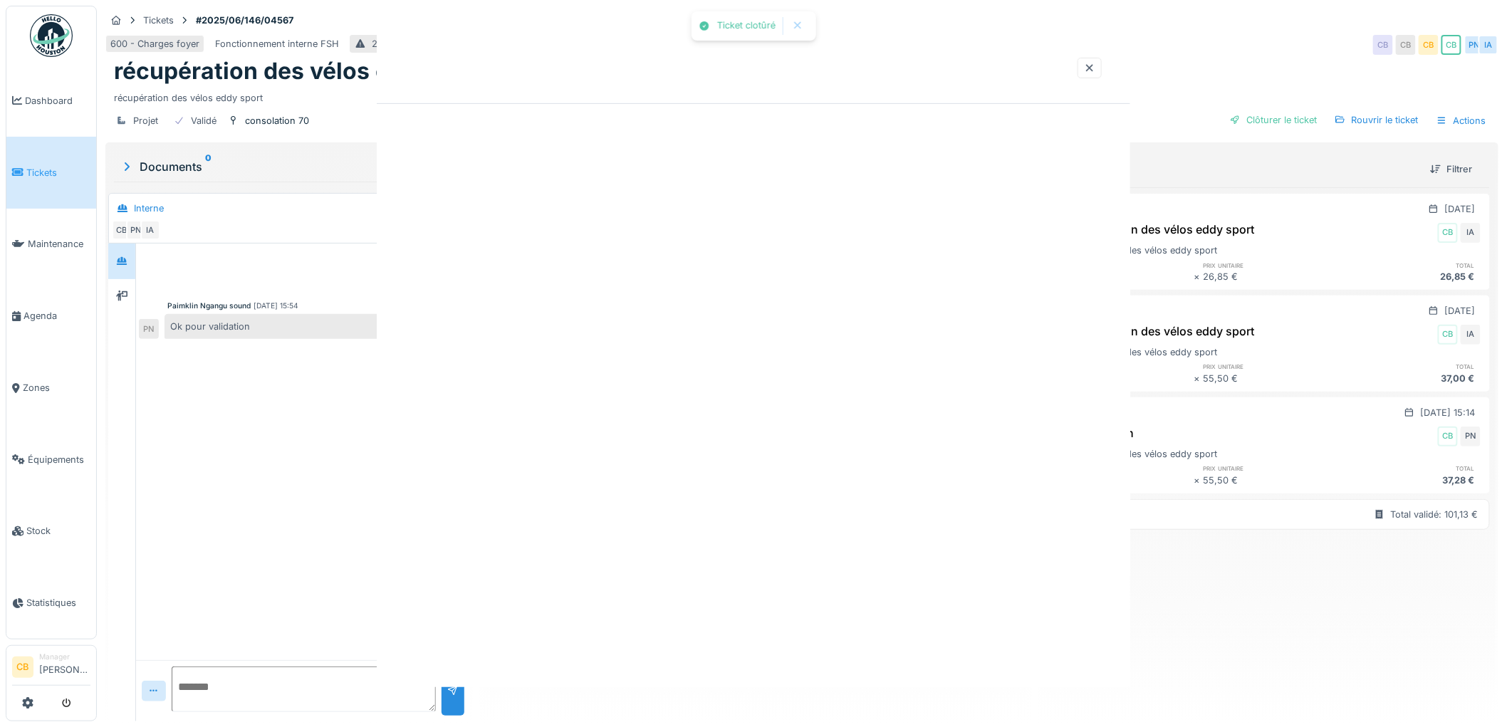
scroll to position [0, 0]
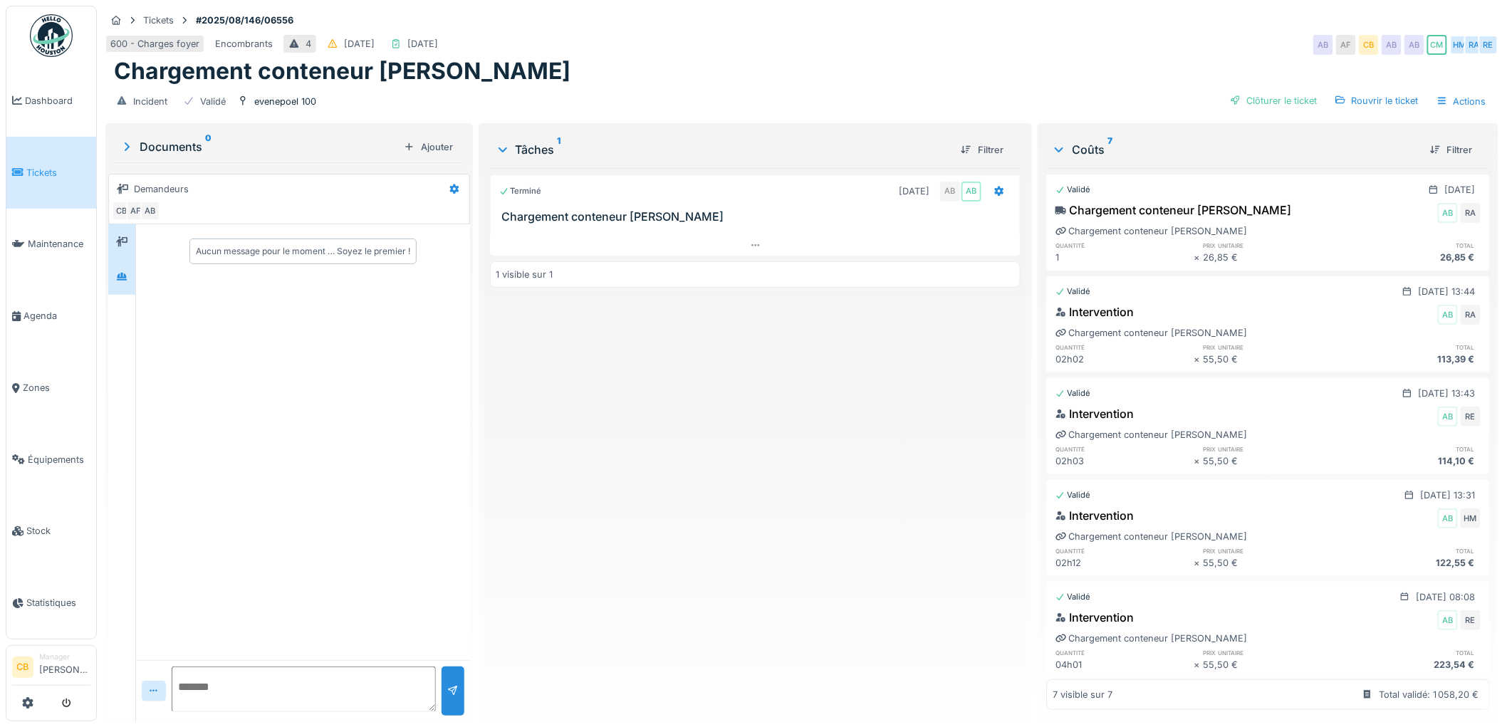
click at [129, 271] on div at bounding box center [121, 277] width 21 height 18
click at [1271, 98] on div "Clôturer le ticket" at bounding box center [1273, 100] width 99 height 19
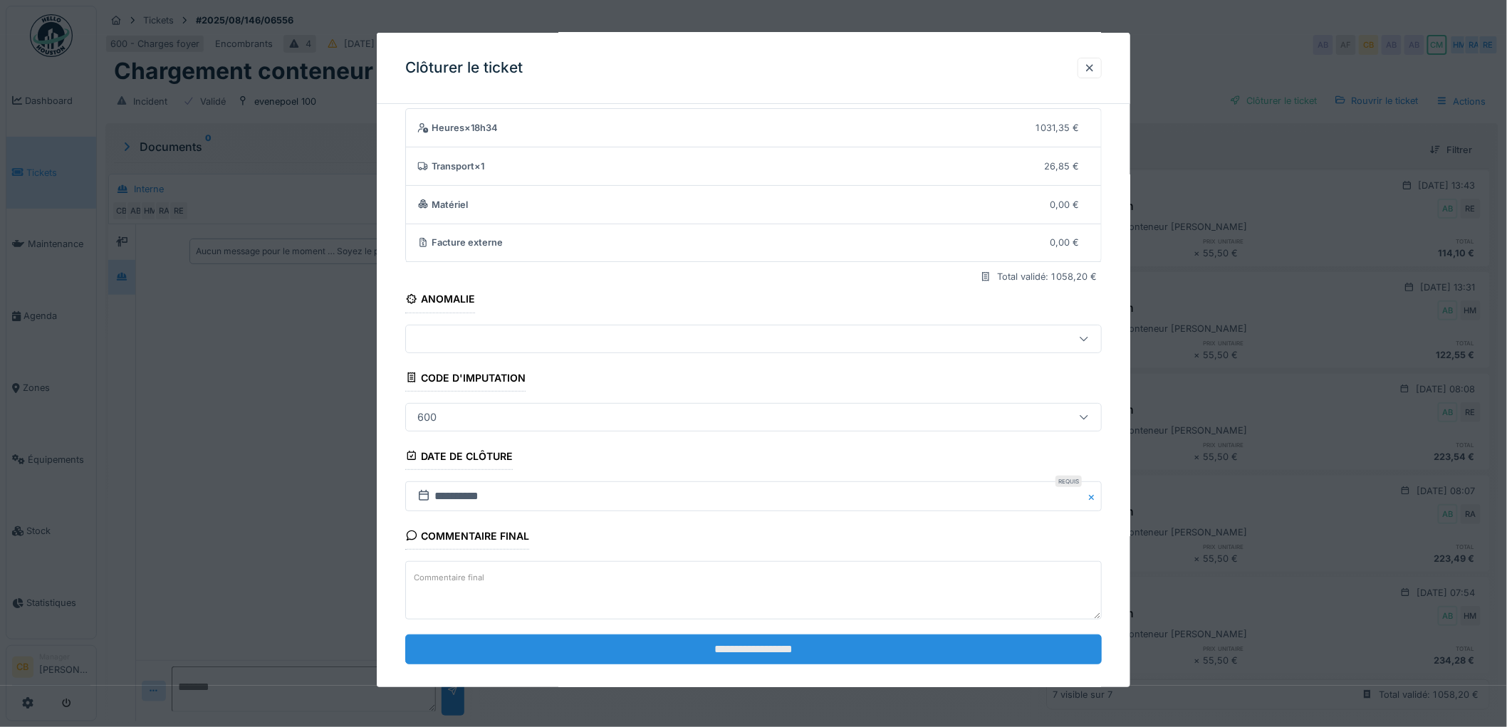
scroll to position [58, 0]
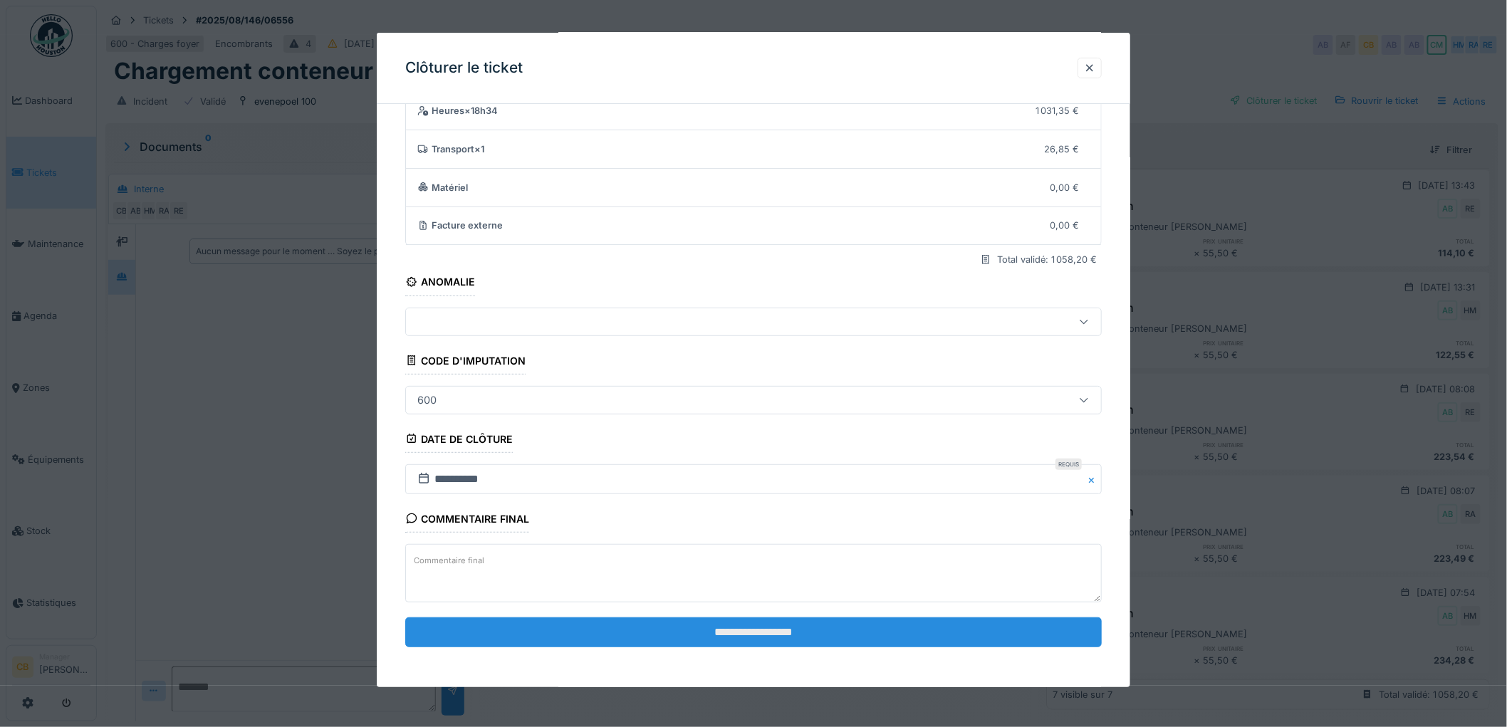
click at [735, 628] on input "**********" at bounding box center [753, 632] width 696 height 30
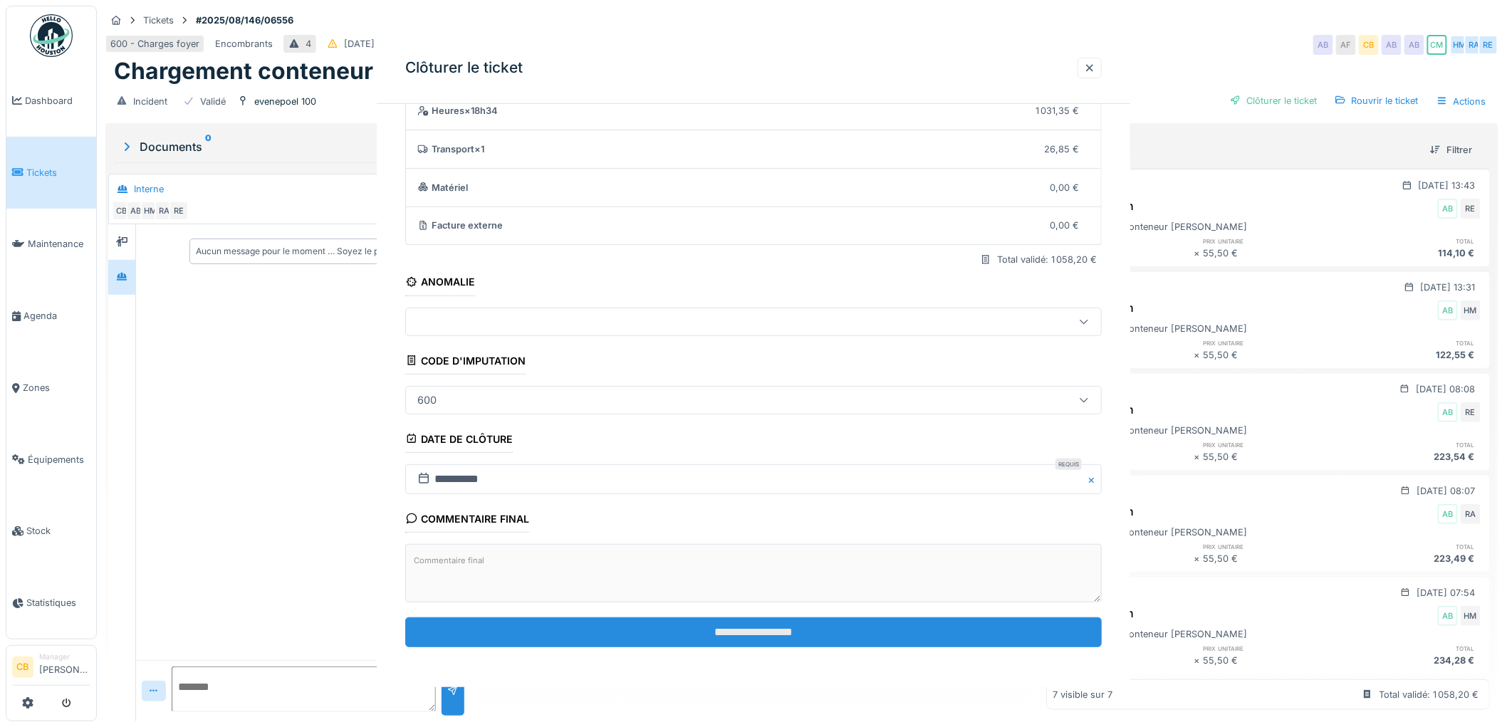
scroll to position [0, 0]
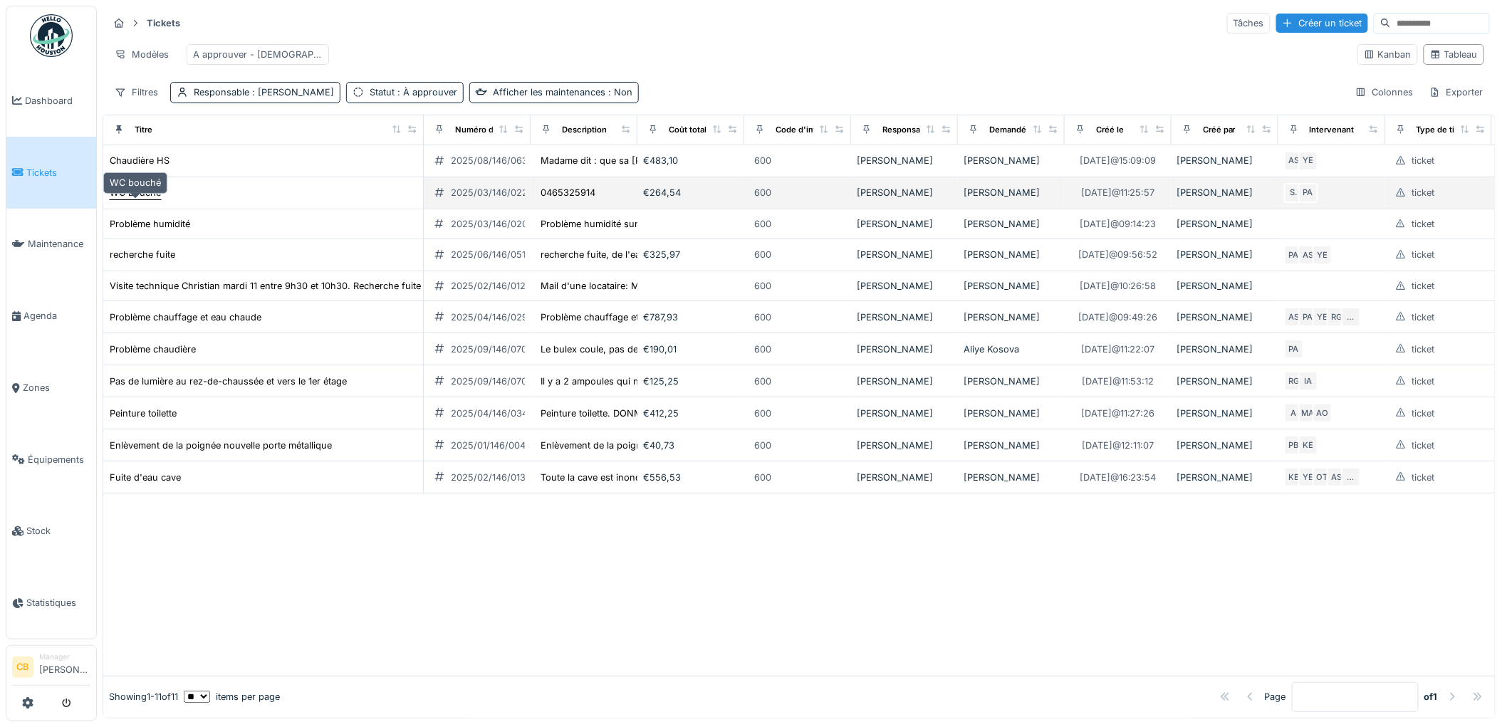
click at [128, 199] on div "WC bouché" at bounding box center [135, 193] width 51 height 14
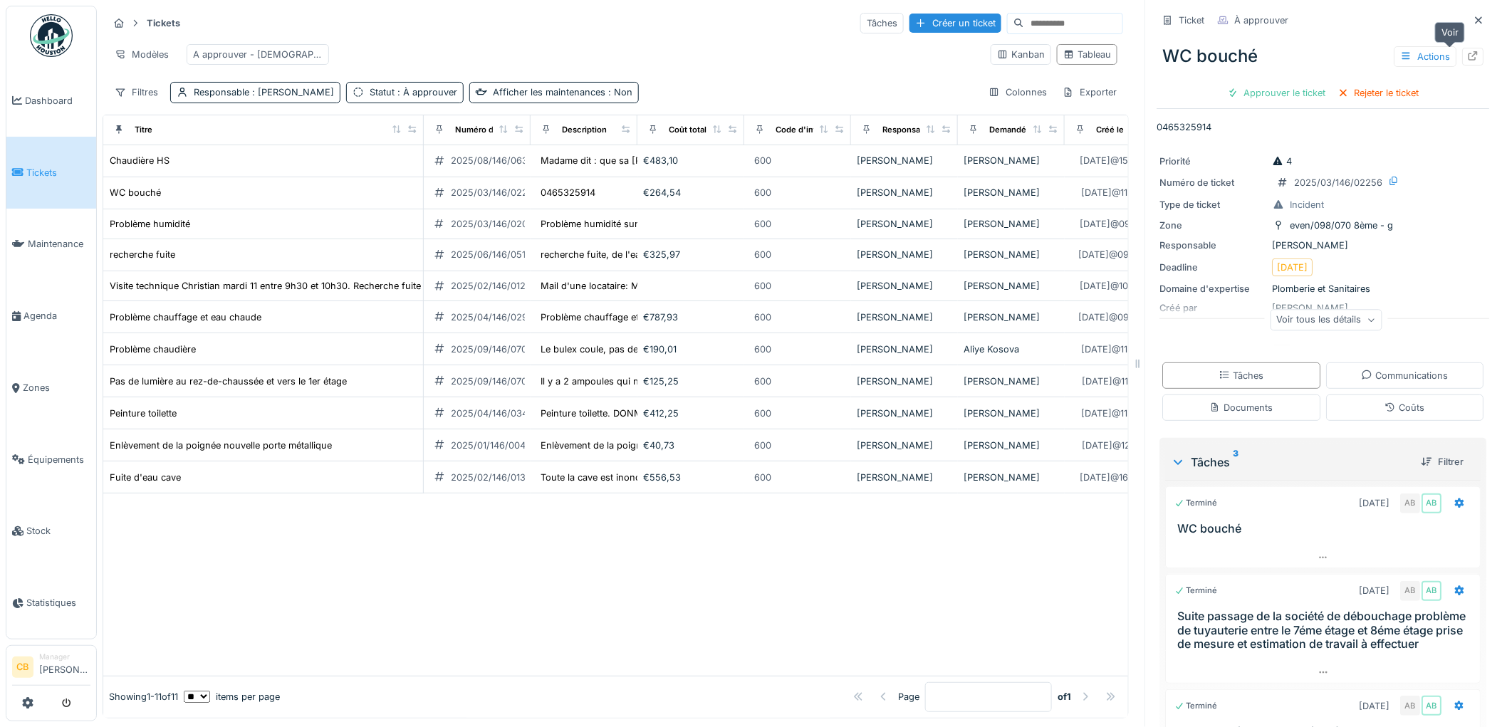
click at [1468, 57] on icon at bounding box center [1473, 55] width 11 height 9
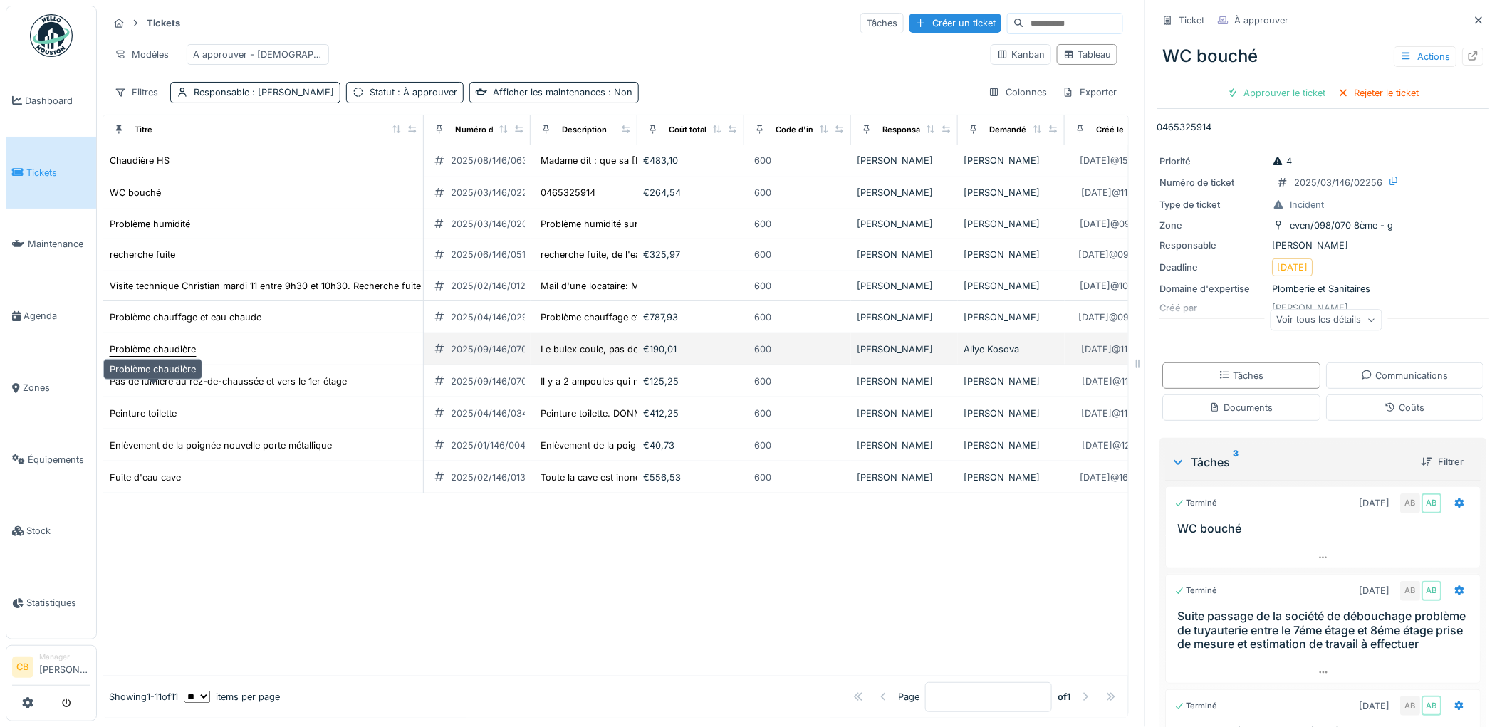
click at [159, 356] on div "Problème chaudière" at bounding box center [153, 350] width 86 height 14
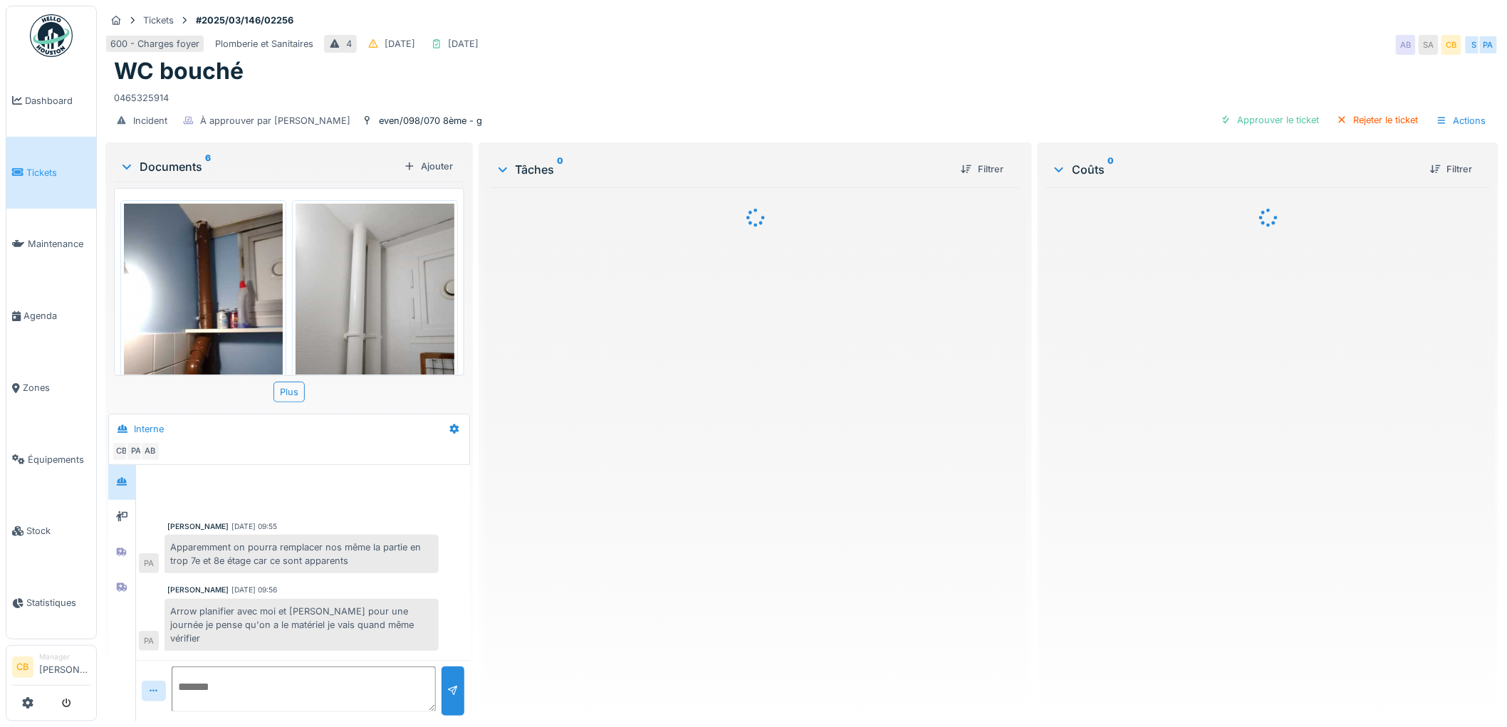
scroll to position [148, 0]
